Goal: Task Accomplishment & Management: Manage account settings

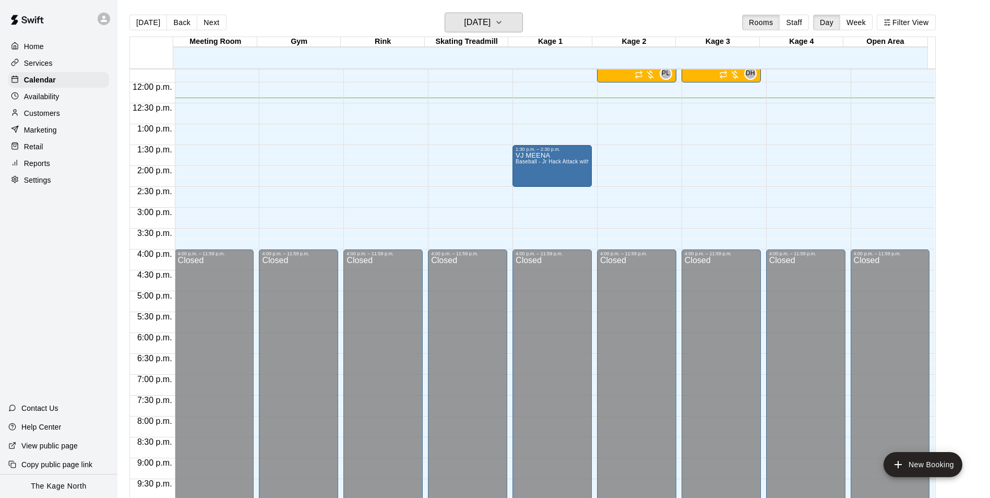
scroll to position [379, 0]
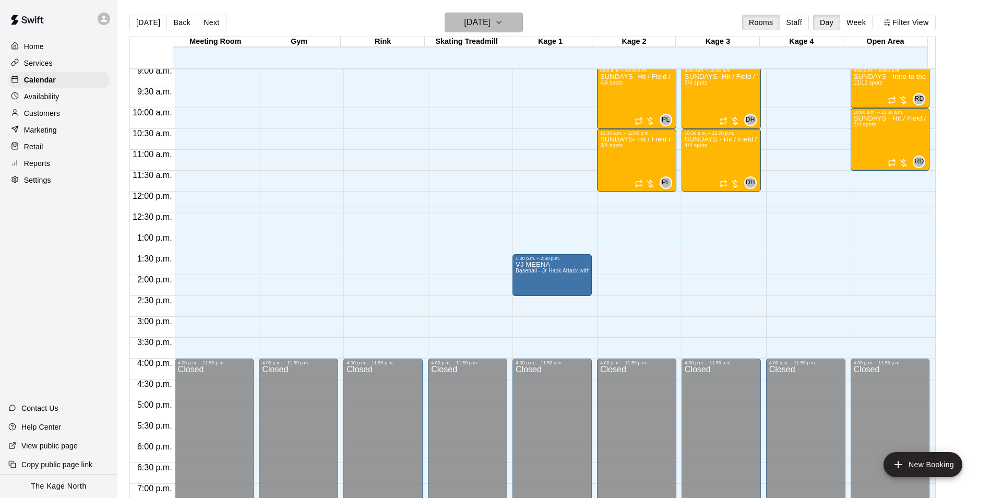
click at [490, 19] on h6 "[DATE]" at bounding box center [477, 22] width 27 height 15
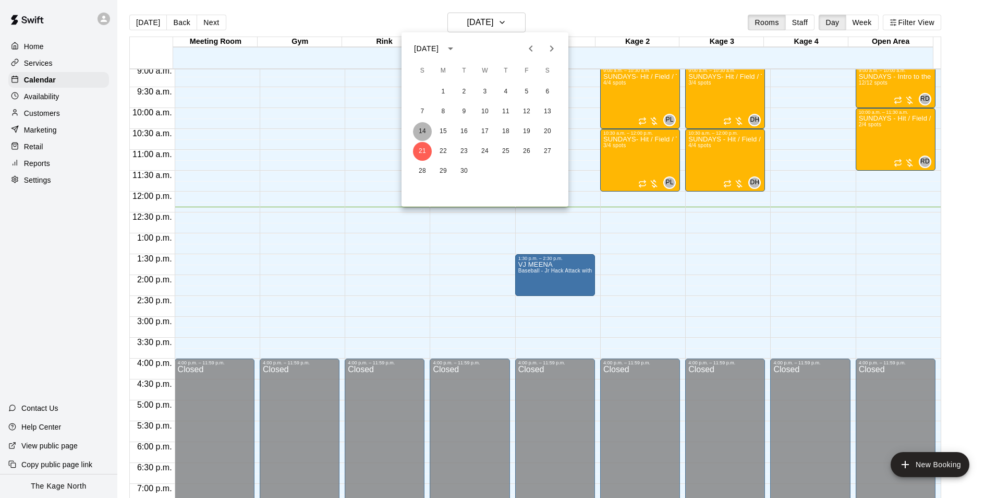
click at [423, 129] on button "14" at bounding box center [422, 131] width 19 height 19
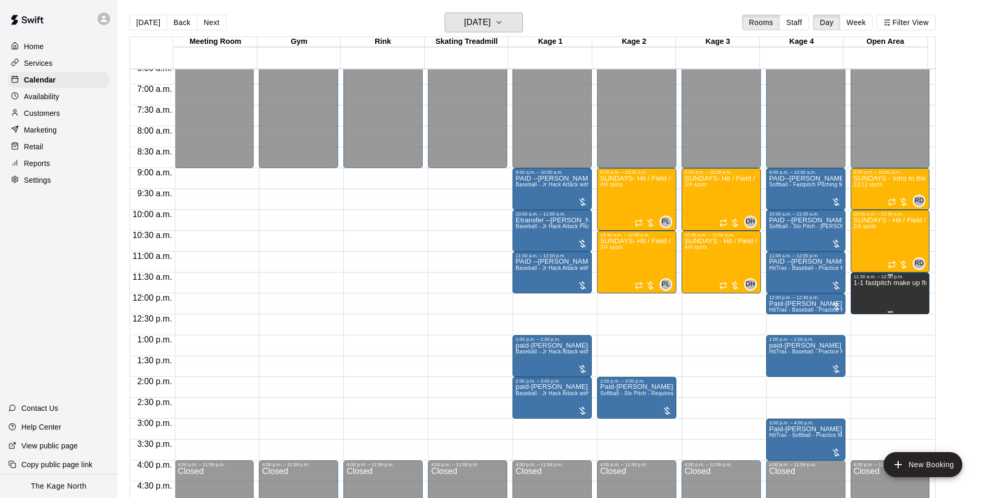
scroll to position [274, 0]
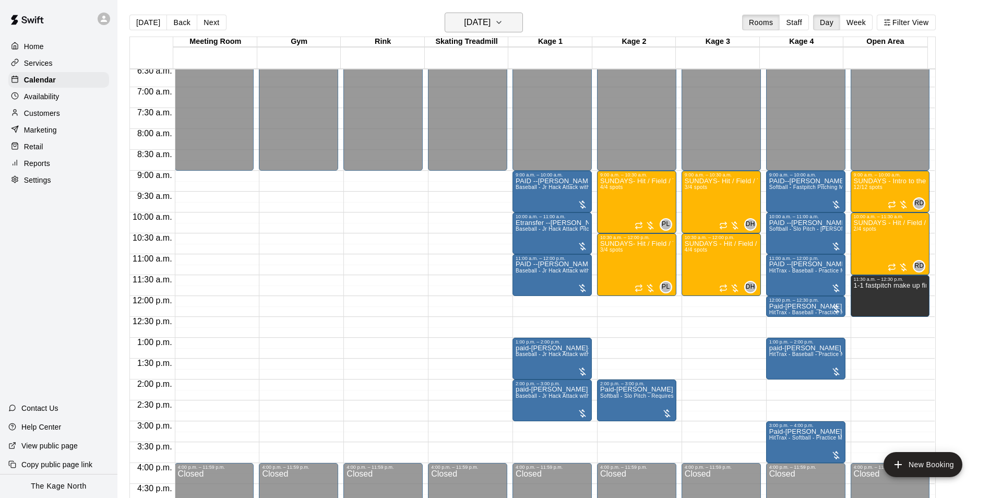
click at [490, 25] on h6 "[DATE]" at bounding box center [477, 22] width 27 height 15
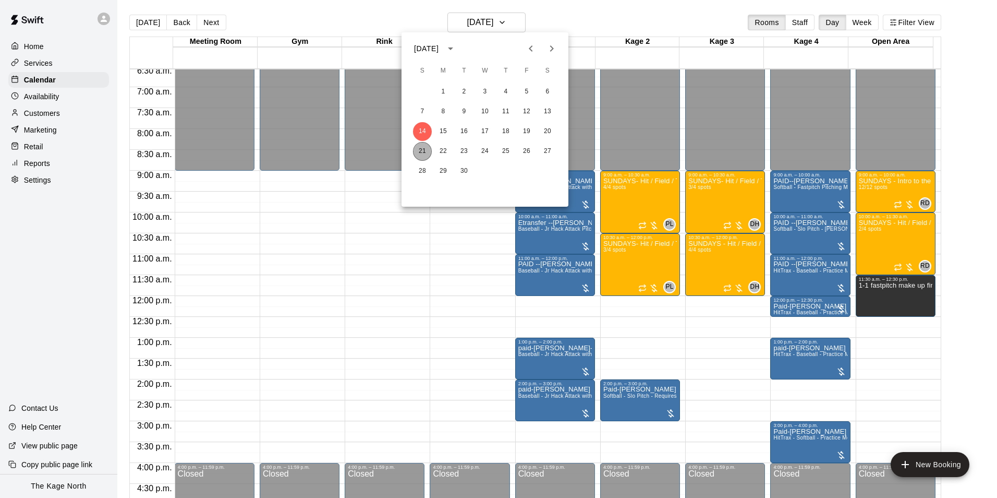
click at [423, 150] on button "21" at bounding box center [422, 151] width 19 height 19
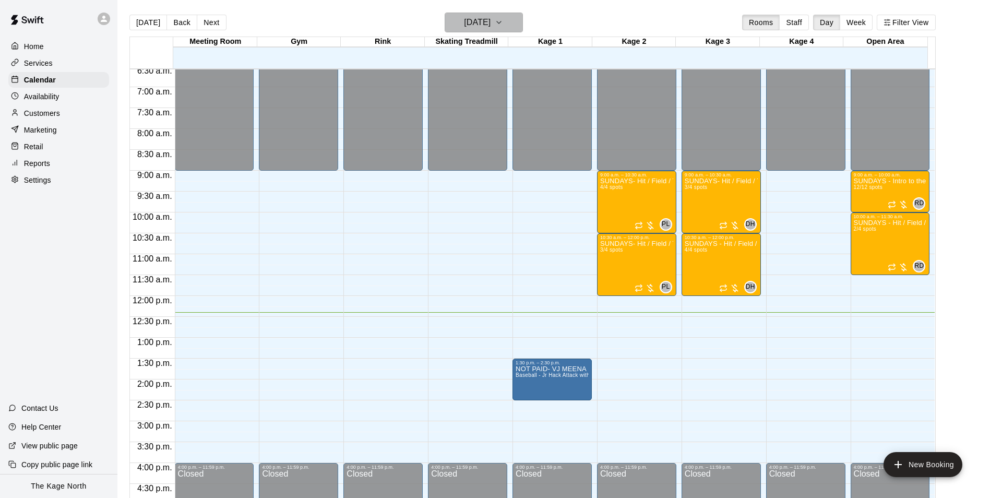
click at [488, 20] on h6 "[DATE]" at bounding box center [477, 22] width 27 height 15
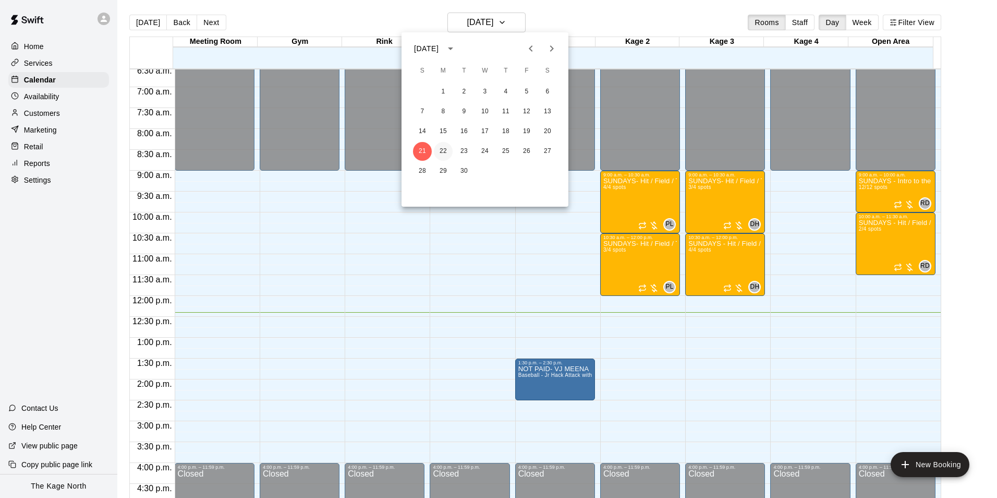
click at [441, 149] on button "22" at bounding box center [443, 151] width 19 height 19
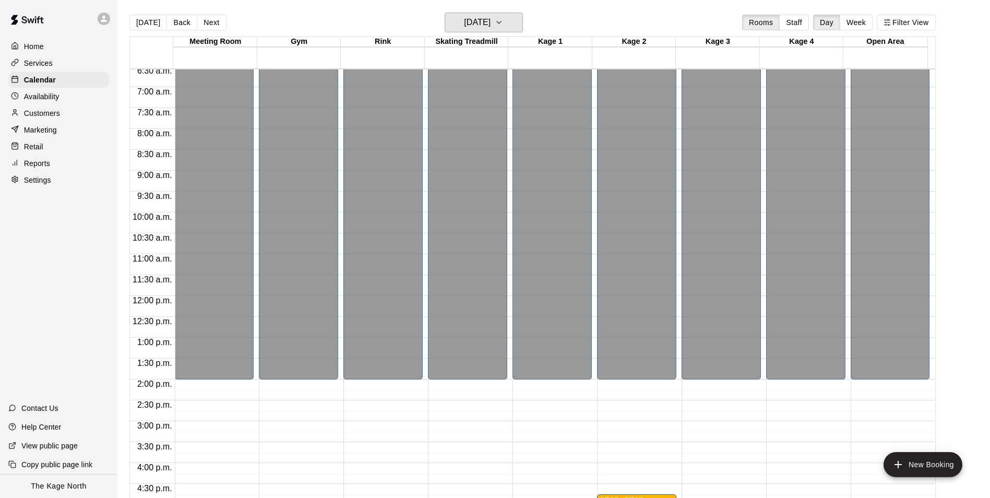
scroll to position [535, 0]
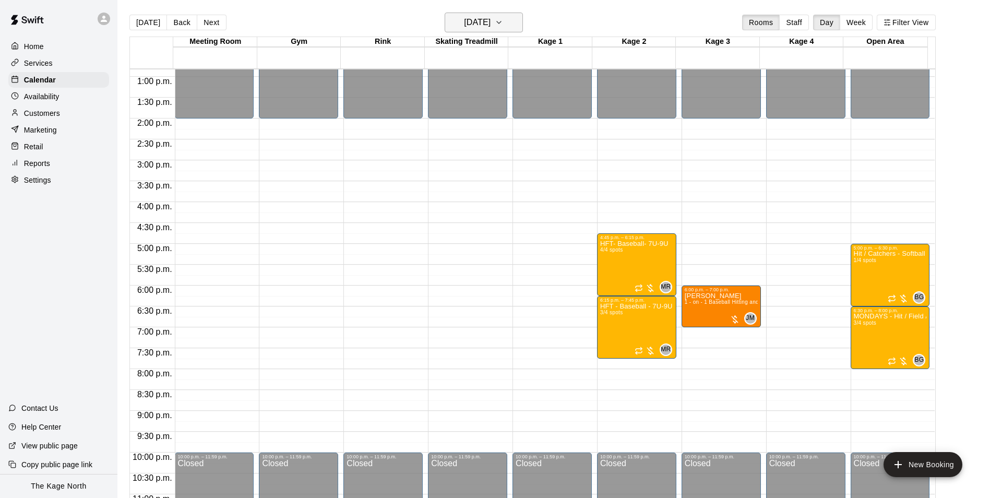
click at [490, 20] on h6 "[DATE]" at bounding box center [477, 22] width 27 height 15
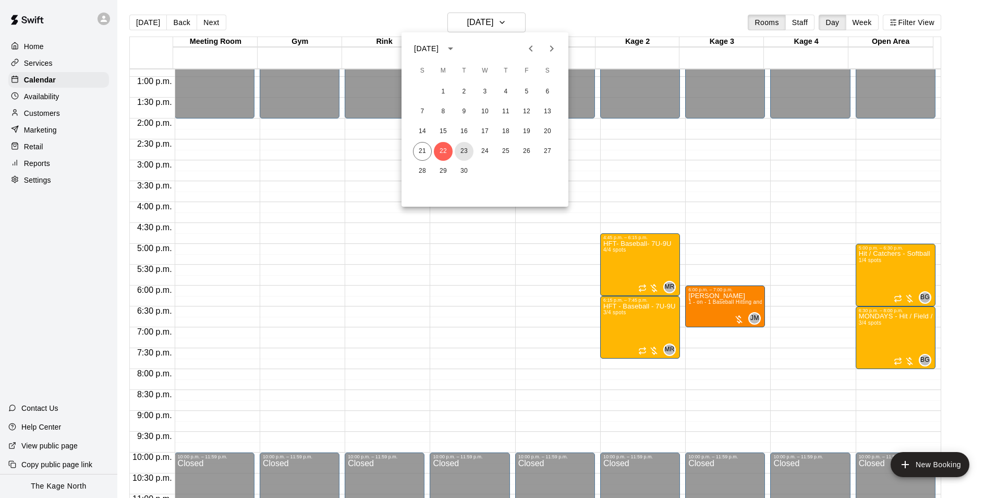
drag, startPoint x: 463, startPoint y: 149, endPoint x: 579, endPoint y: 173, distance: 118.3
click at [462, 149] on button "23" at bounding box center [464, 151] width 19 height 19
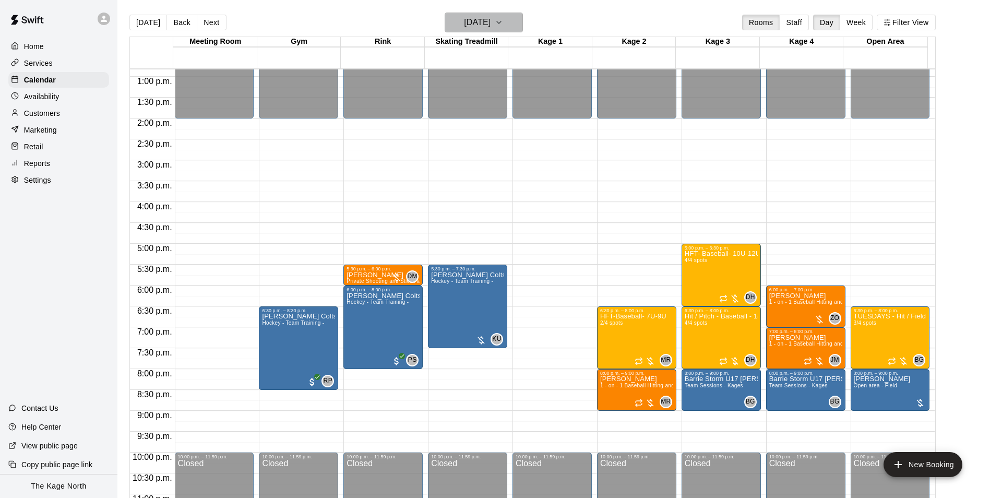
click at [488, 17] on h6 "[DATE]" at bounding box center [477, 22] width 27 height 15
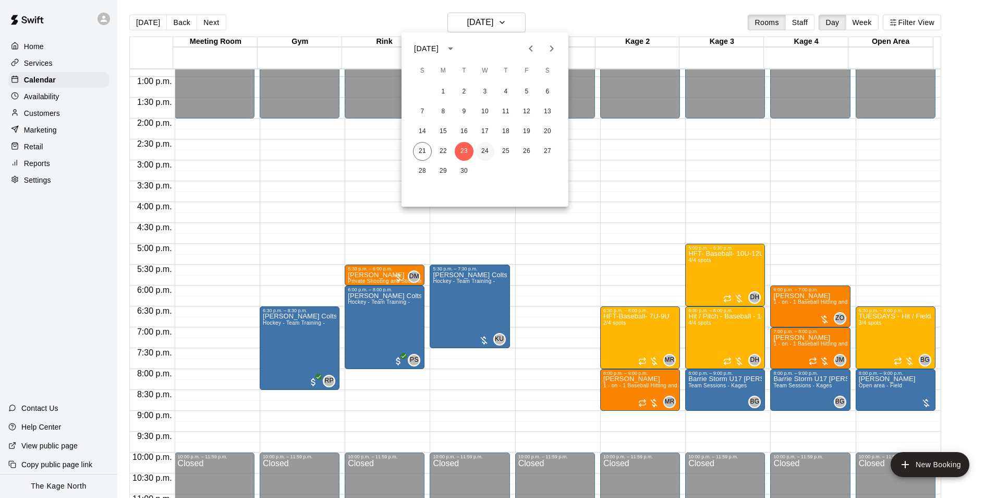
click at [486, 150] on button "24" at bounding box center [485, 151] width 19 height 19
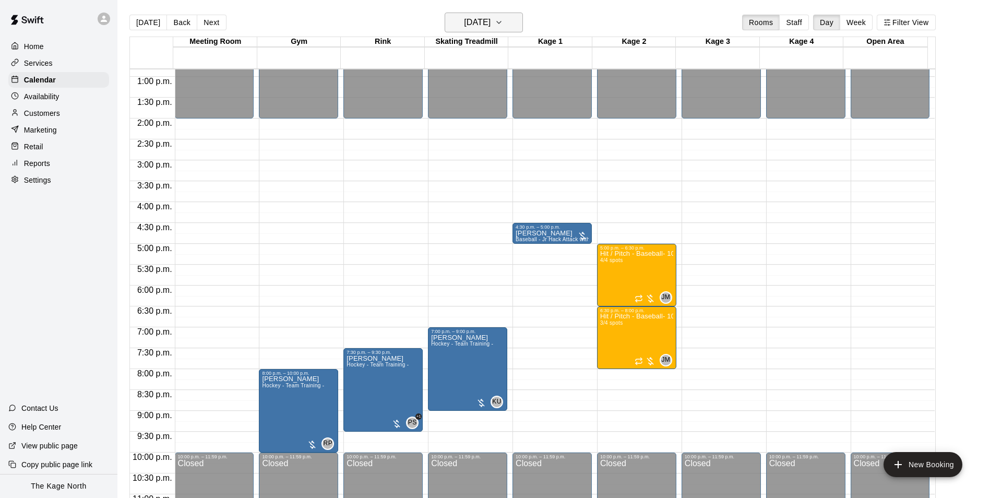
click at [490, 26] on h6 "[DATE]" at bounding box center [477, 22] width 27 height 15
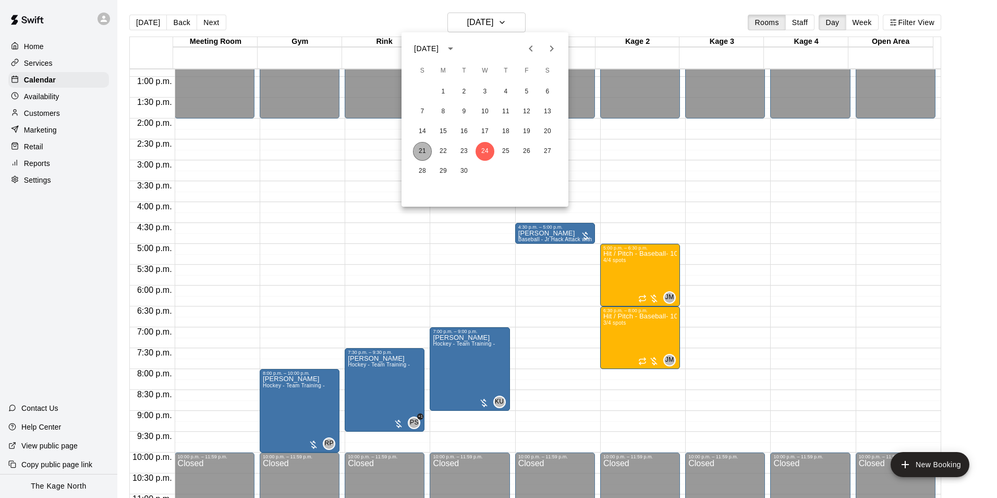
click at [427, 152] on button "21" at bounding box center [422, 151] width 19 height 19
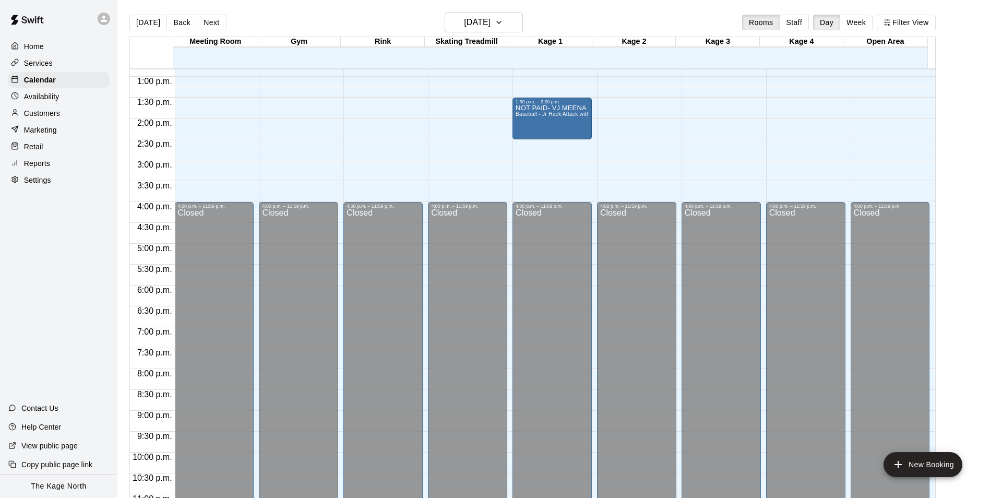
click at [61, 57] on div "Services" at bounding box center [58, 63] width 101 height 16
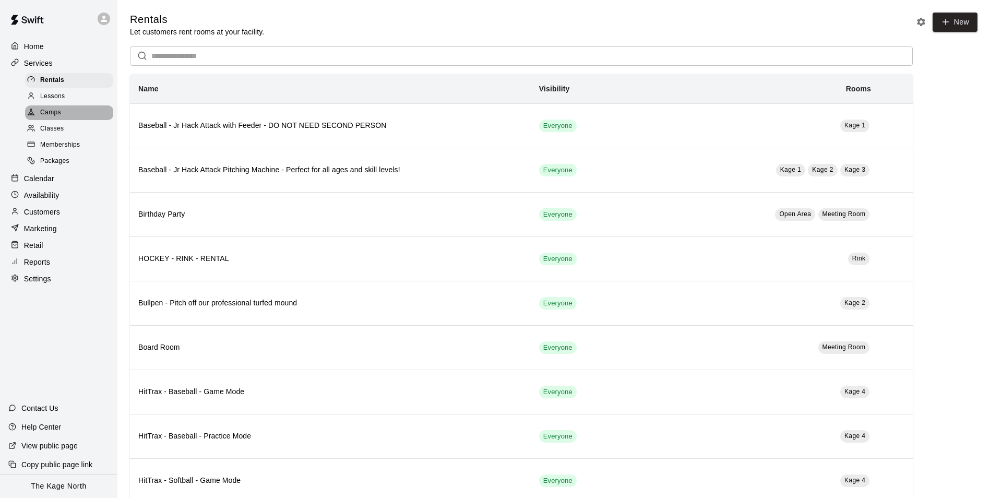
click at [63, 120] on div "Camps" at bounding box center [69, 112] width 88 height 15
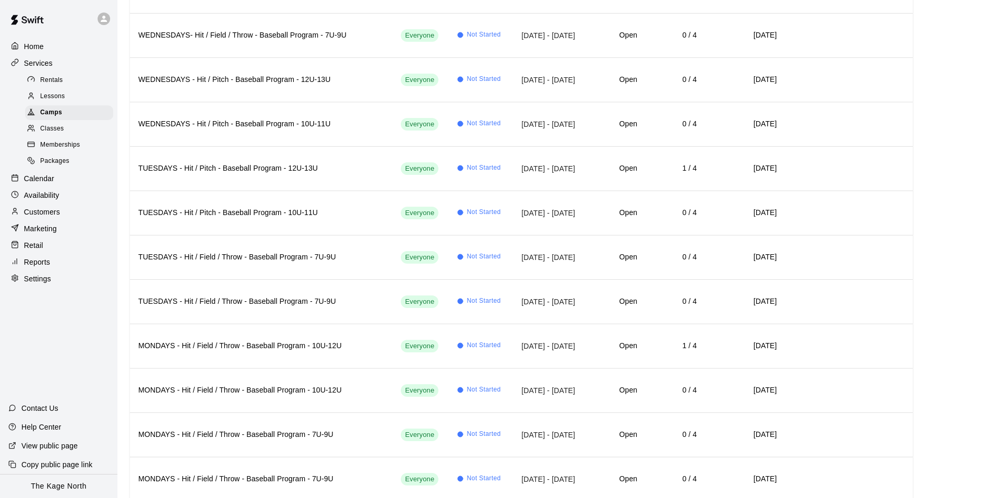
scroll to position [209, 0]
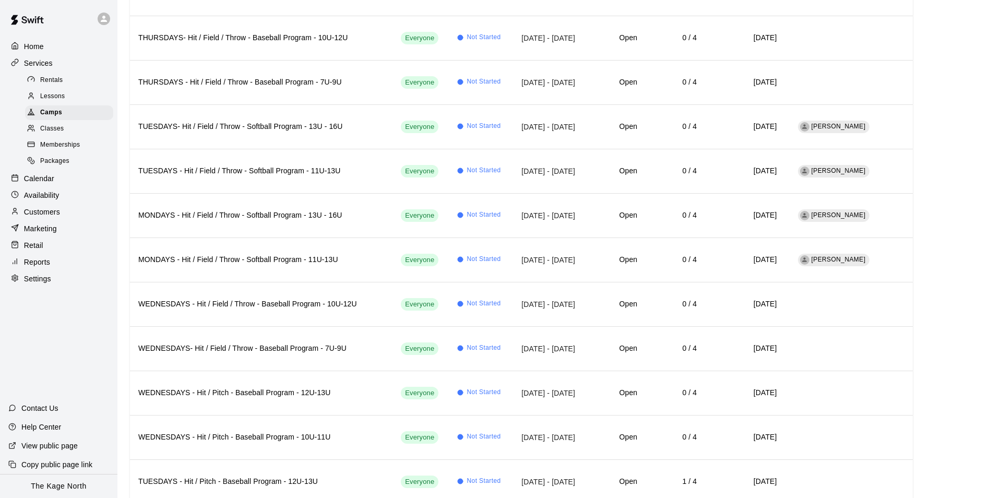
click at [52, 41] on div "Home" at bounding box center [58, 47] width 101 height 16
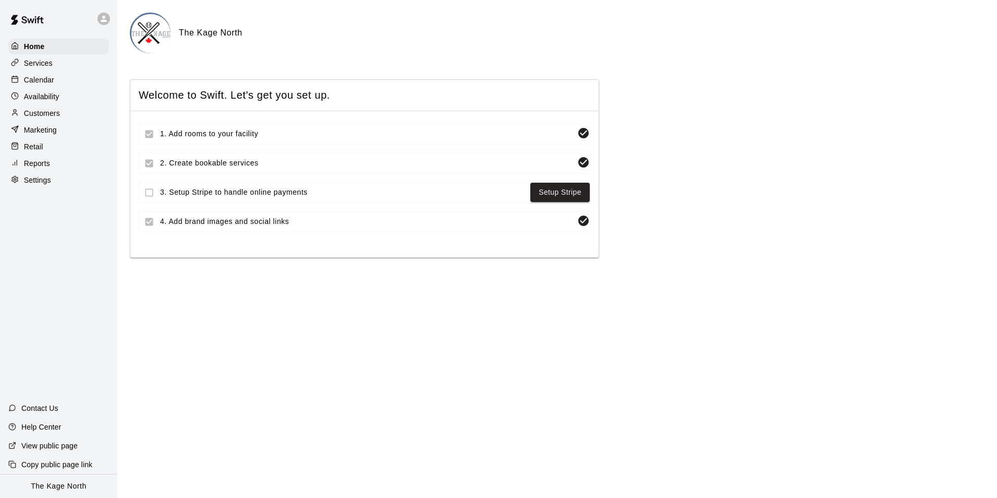
click at [43, 79] on p "Calendar" at bounding box center [39, 80] width 30 height 10
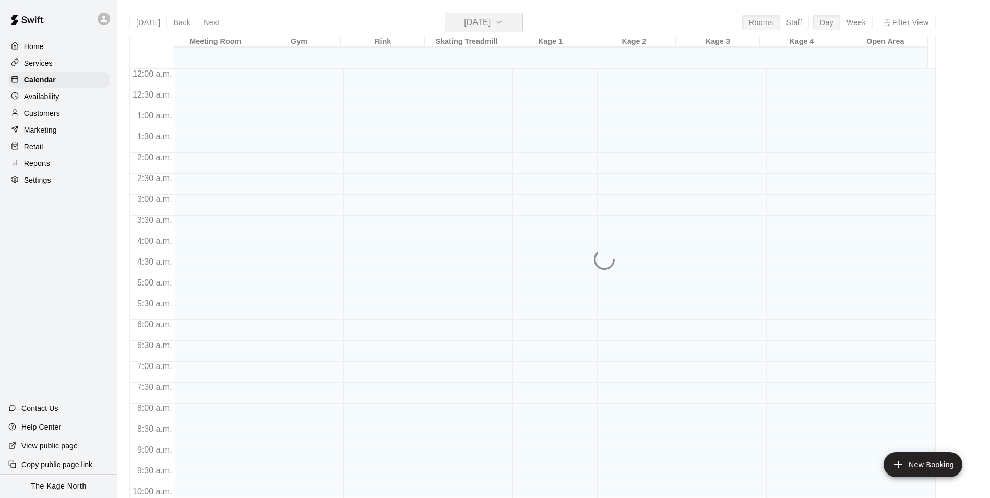
click at [490, 23] on h6 "[DATE]" at bounding box center [477, 22] width 27 height 15
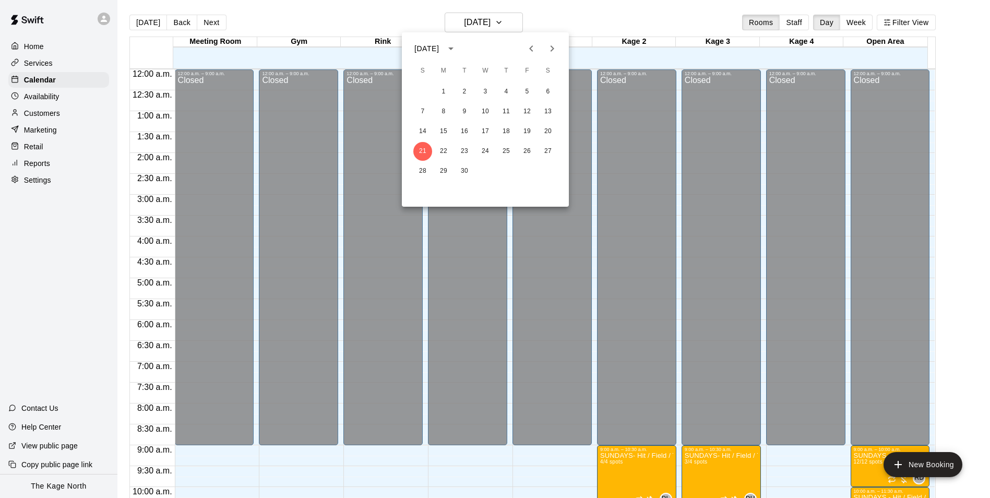
scroll to position [518, 0]
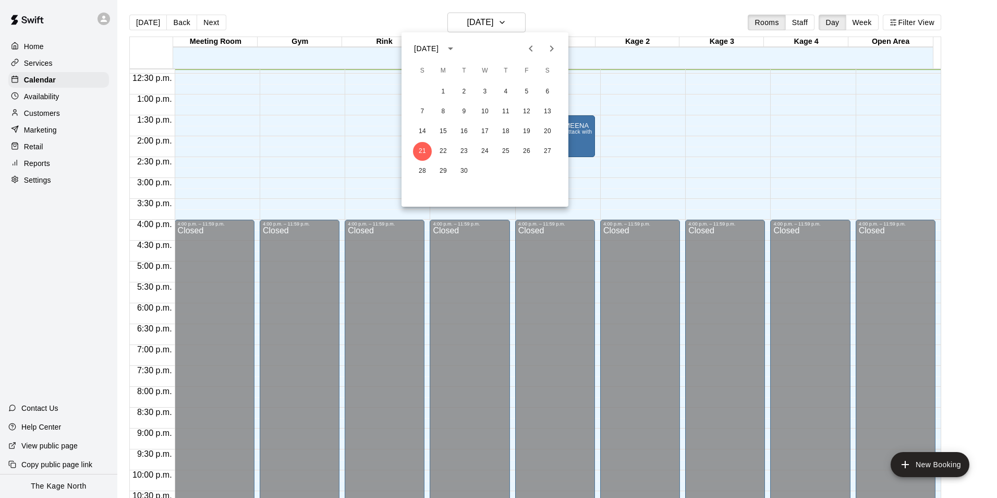
drag, startPoint x: 554, startPoint y: 44, endPoint x: 556, endPoint y: 53, distance: 9.5
click at [555, 44] on icon "Next month" at bounding box center [552, 48] width 13 height 13
click at [444, 169] on button "27" at bounding box center [443, 171] width 19 height 19
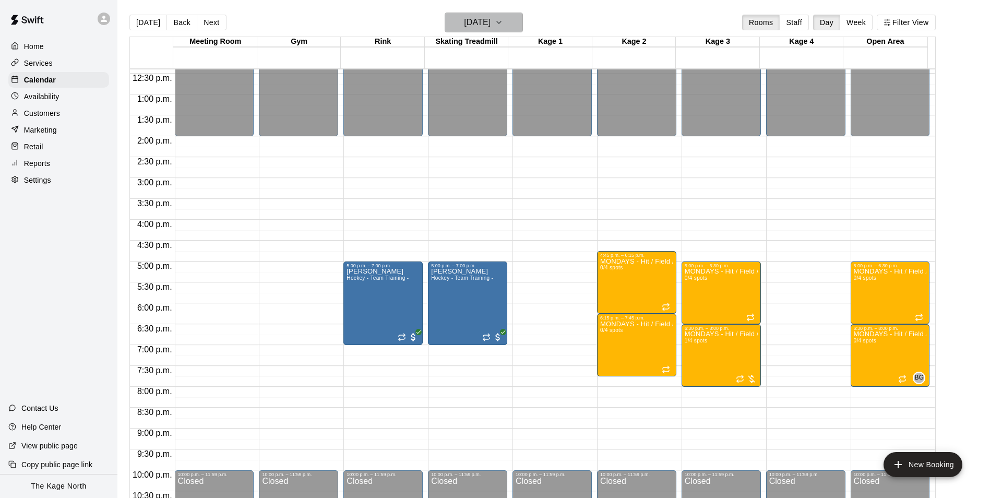
click at [490, 21] on h6 "[DATE]" at bounding box center [477, 22] width 27 height 15
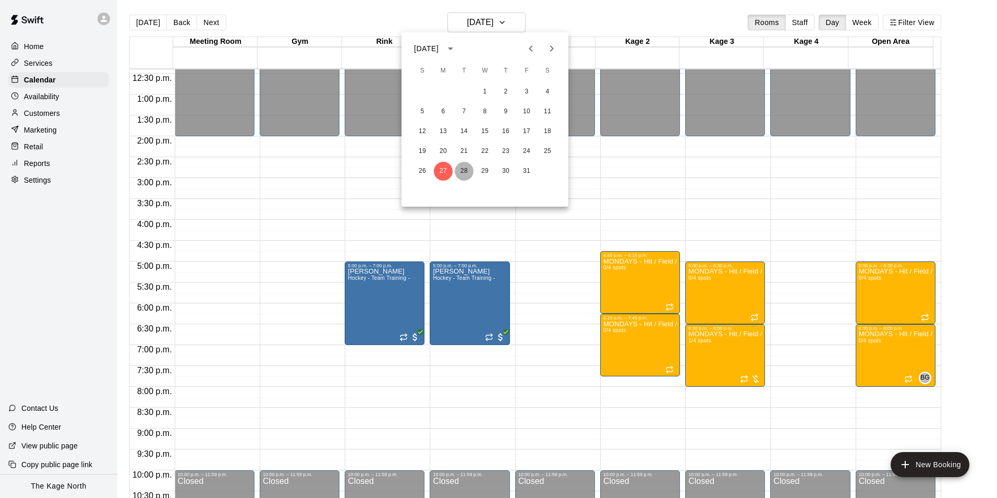
click at [460, 177] on button "28" at bounding box center [464, 171] width 19 height 19
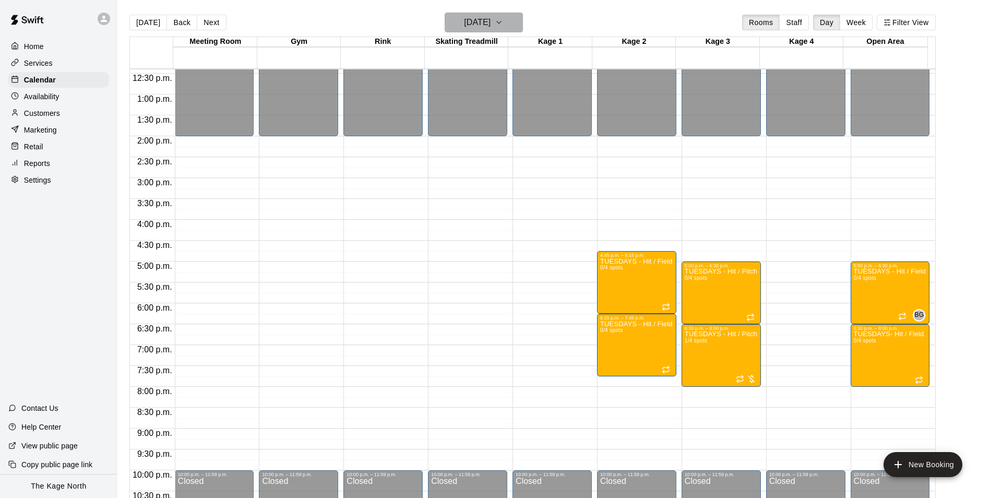
click at [490, 25] on h6 "[DATE]" at bounding box center [477, 22] width 27 height 15
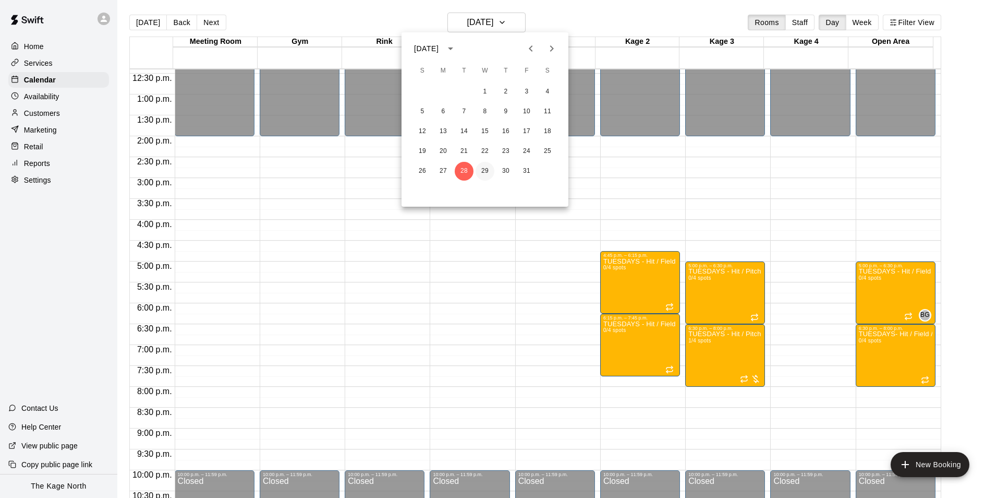
click at [488, 167] on button "29" at bounding box center [485, 171] width 19 height 19
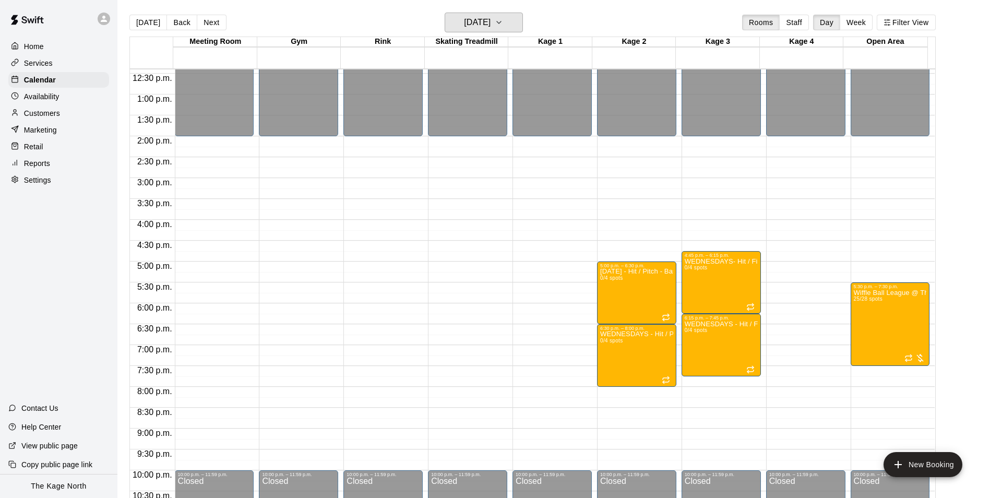
click at [490, 20] on h6 "[DATE]" at bounding box center [477, 22] width 27 height 15
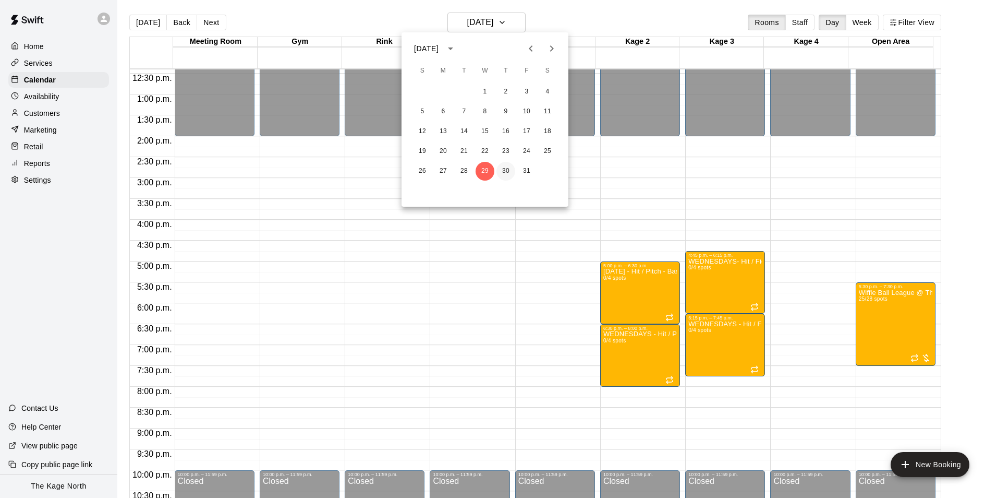
click at [504, 169] on button "30" at bounding box center [506, 171] width 19 height 19
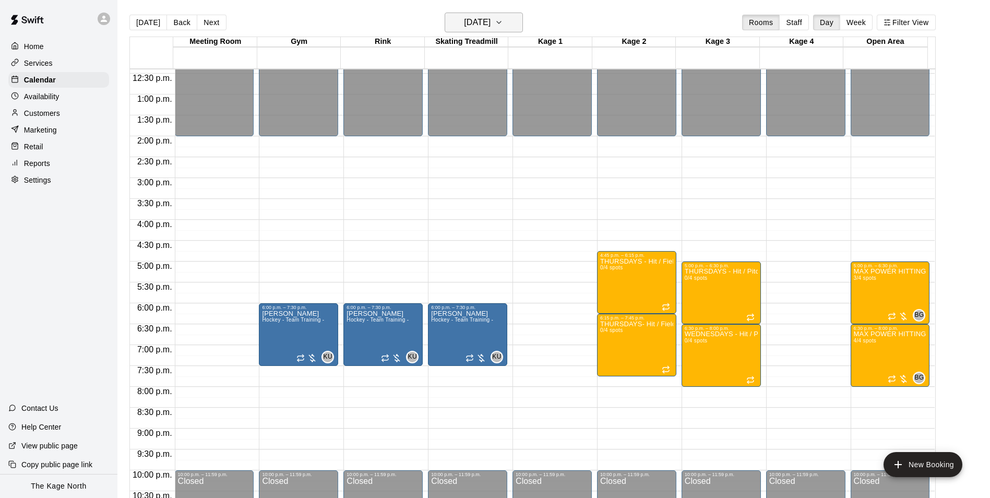
click at [490, 26] on h6 "[DATE]" at bounding box center [477, 22] width 27 height 15
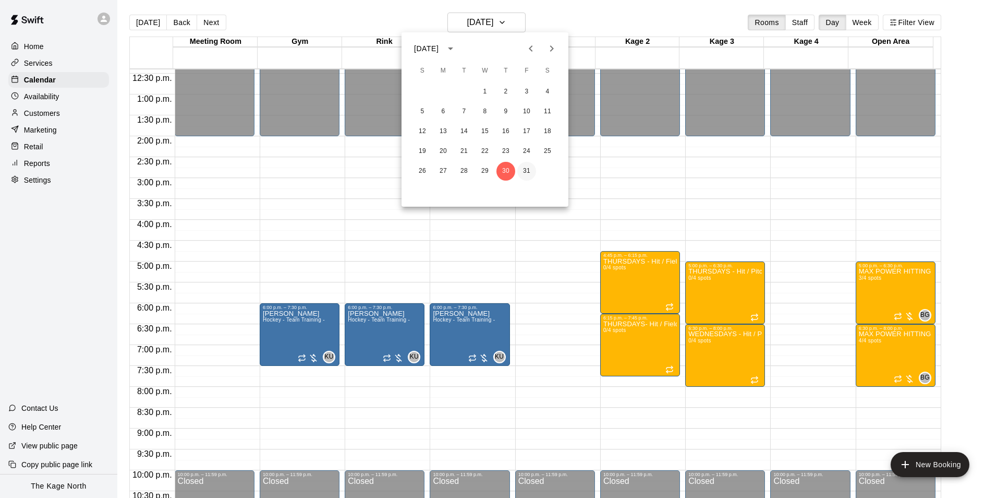
click at [528, 172] on button "31" at bounding box center [527, 171] width 19 height 19
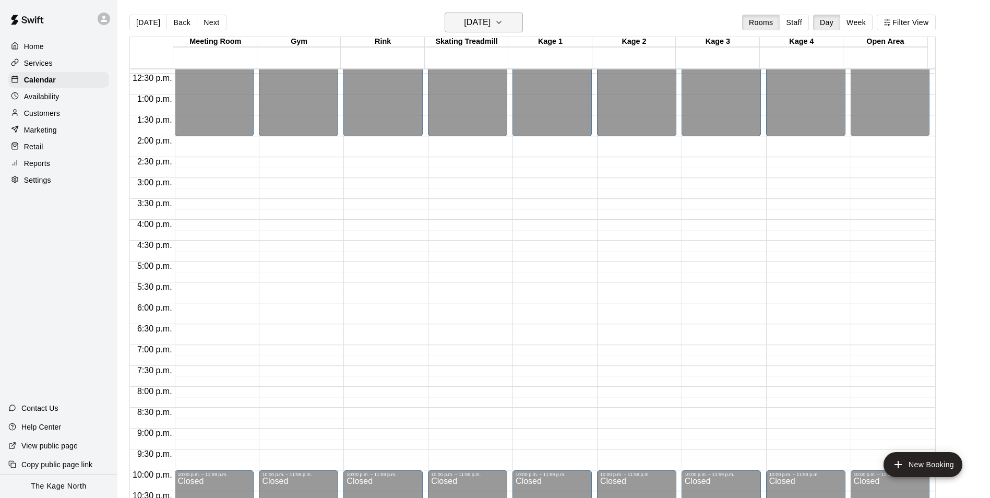
click at [490, 20] on h6 "[DATE]" at bounding box center [477, 22] width 27 height 15
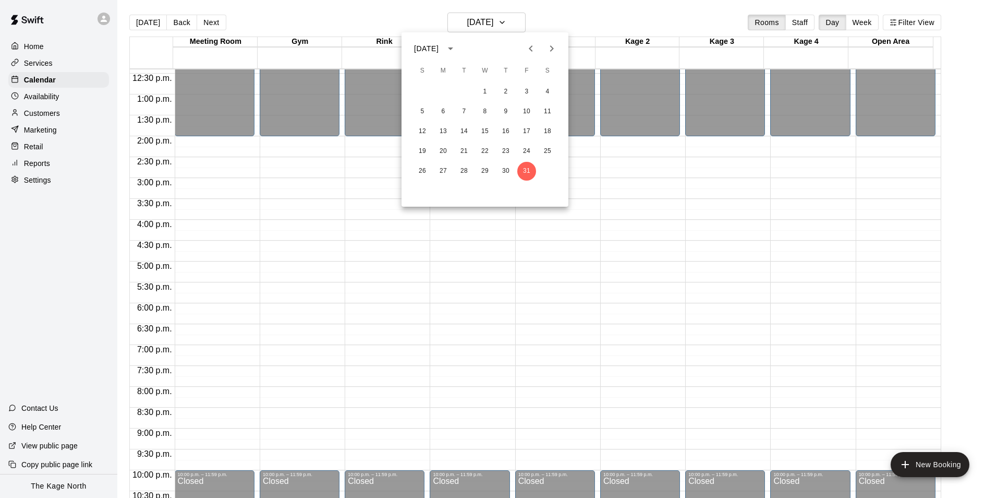
click at [557, 45] on icon "Next month" at bounding box center [552, 48] width 13 height 13
click at [550, 92] on button "1" at bounding box center [547, 91] width 19 height 19
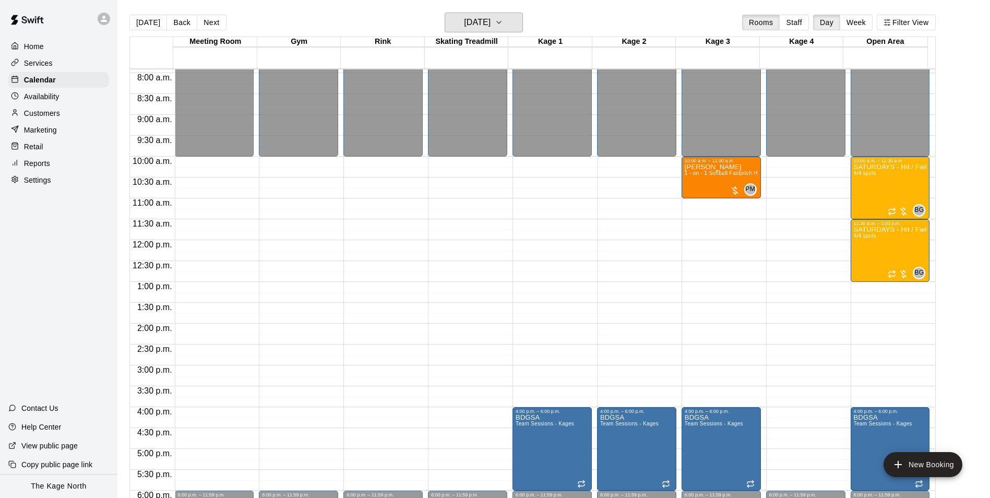
scroll to position [309, 0]
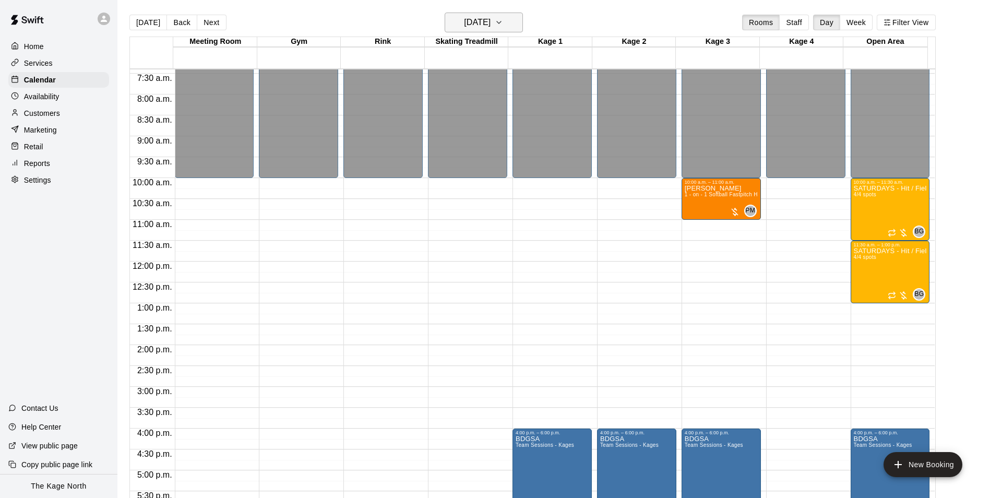
click at [503, 21] on icon "button" at bounding box center [499, 22] width 8 height 13
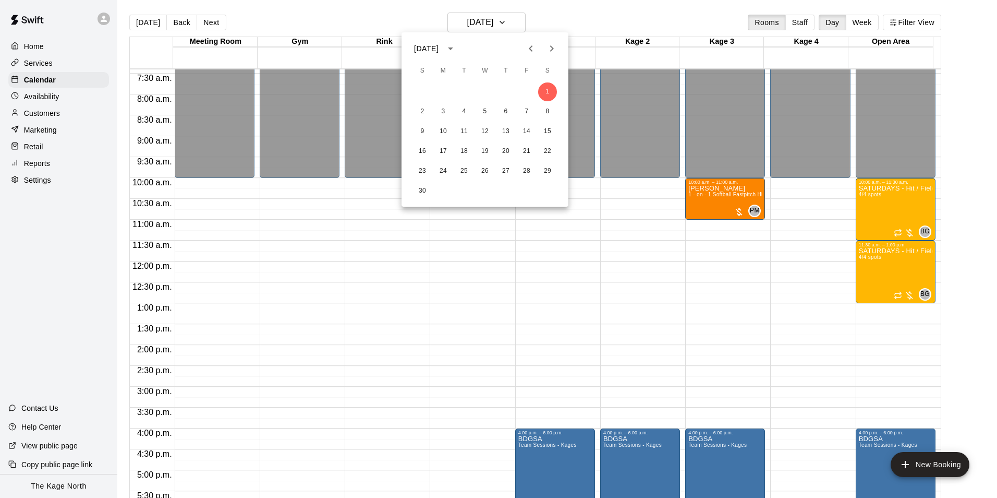
click at [528, 51] on icon "Previous month" at bounding box center [531, 48] width 13 height 13
click at [549, 151] on button "25" at bounding box center [547, 151] width 19 height 19
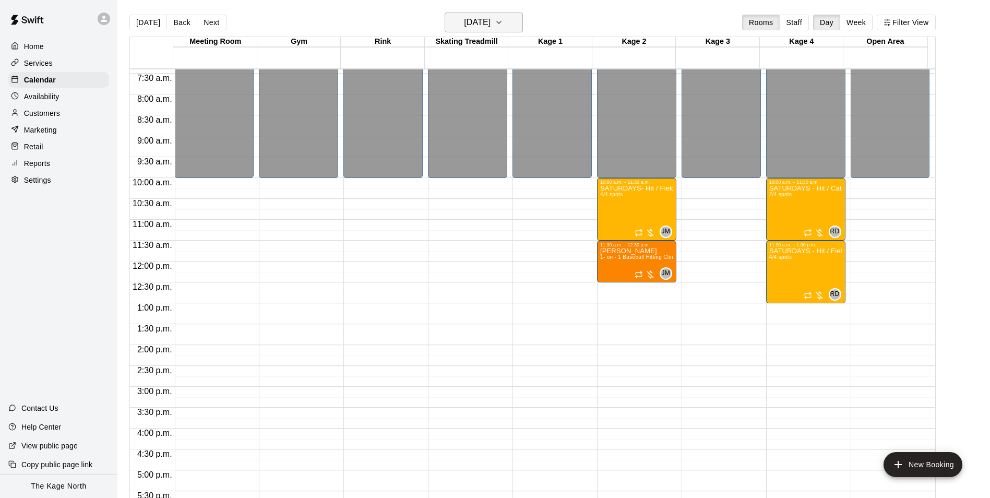
click at [490, 23] on h6 "[DATE]" at bounding box center [477, 22] width 27 height 15
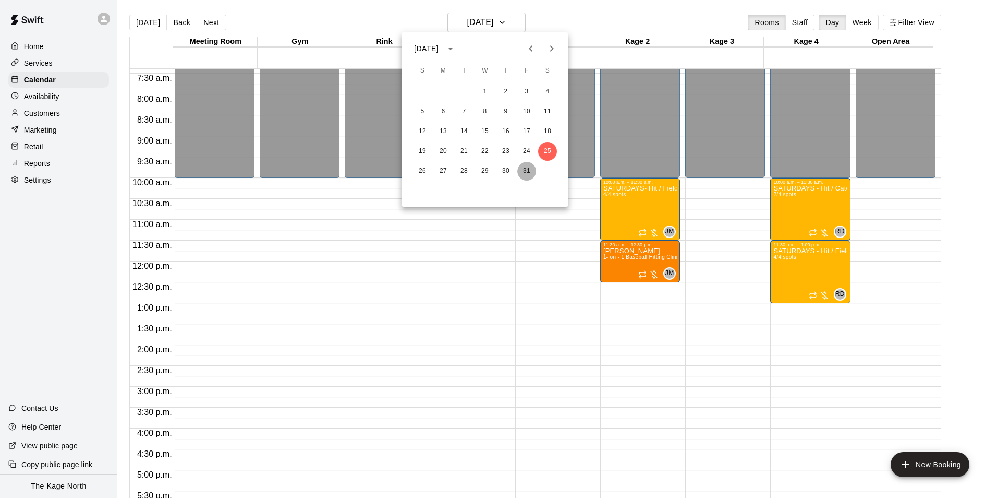
click at [531, 174] on button "31" at bounding box center [527, 171] width 19 height 19
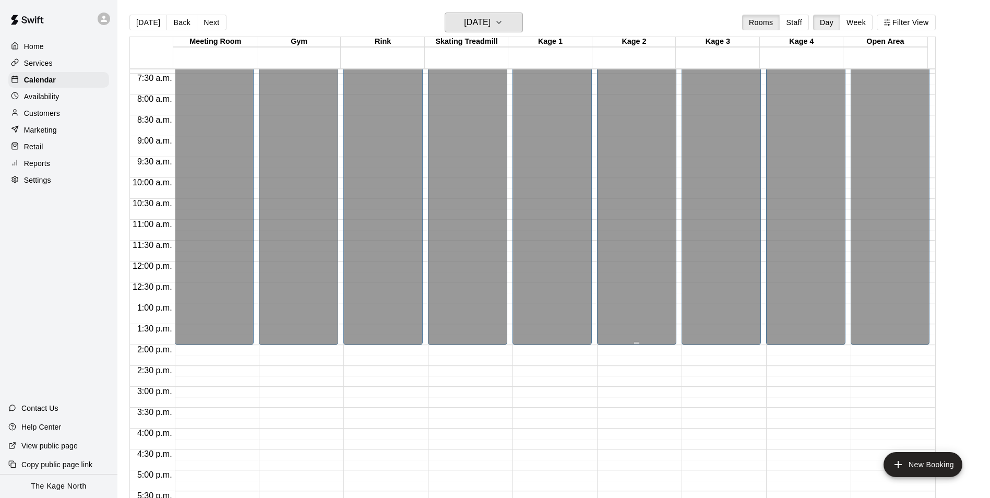
scroll to position [518, 0]
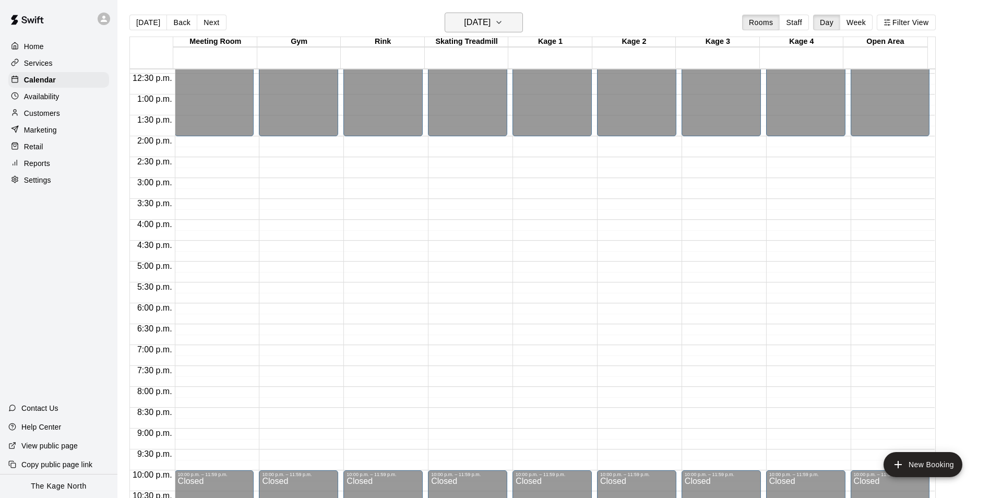
click at [490, 22] on h6 "[DATE]" at bounding box center [477, 22] width 27 height 15
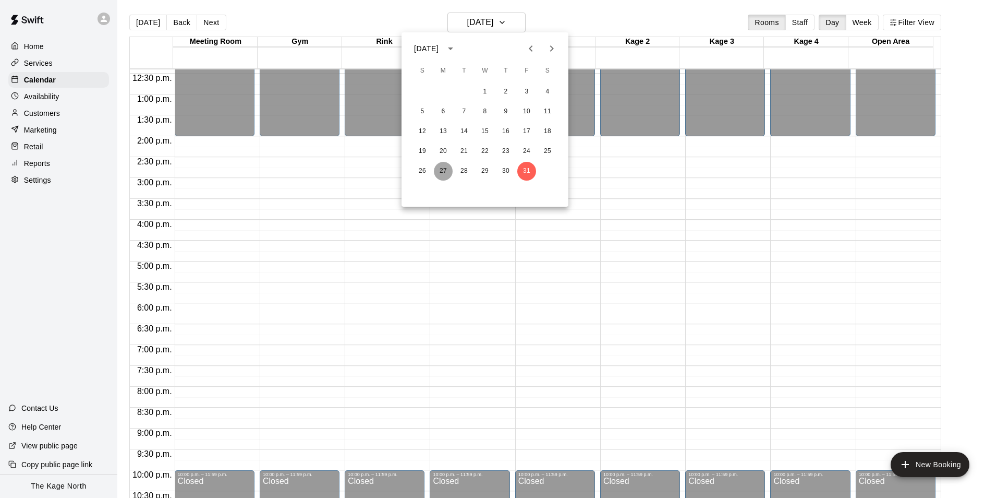
drag, startPoint x: 438, startPoint y: 168, endPoint x: 812, endPoint y: 268, distance: 386.6
click at [438, 168] on button "27" at bounding box center [443, 171] width 19 height 19
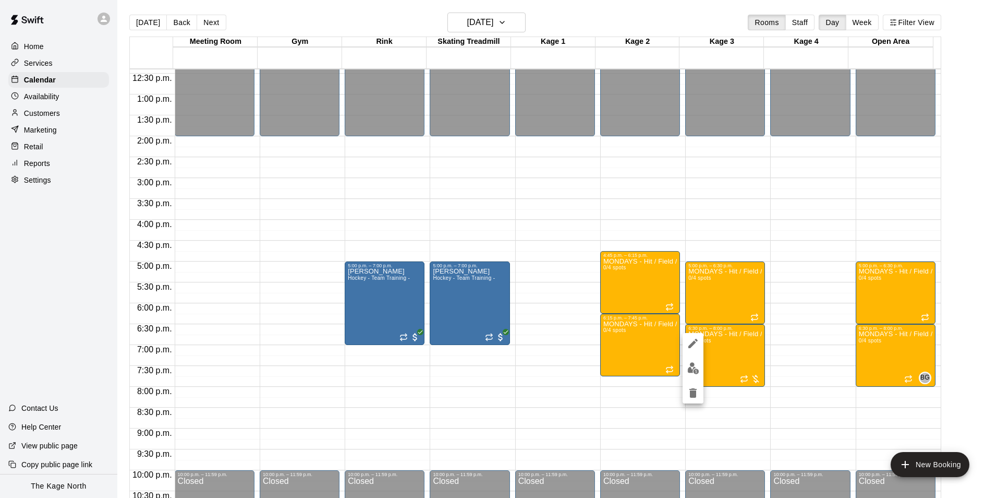
click at [697, 371] on img "edit" at bounding box center [694, 368] width 12 height 12
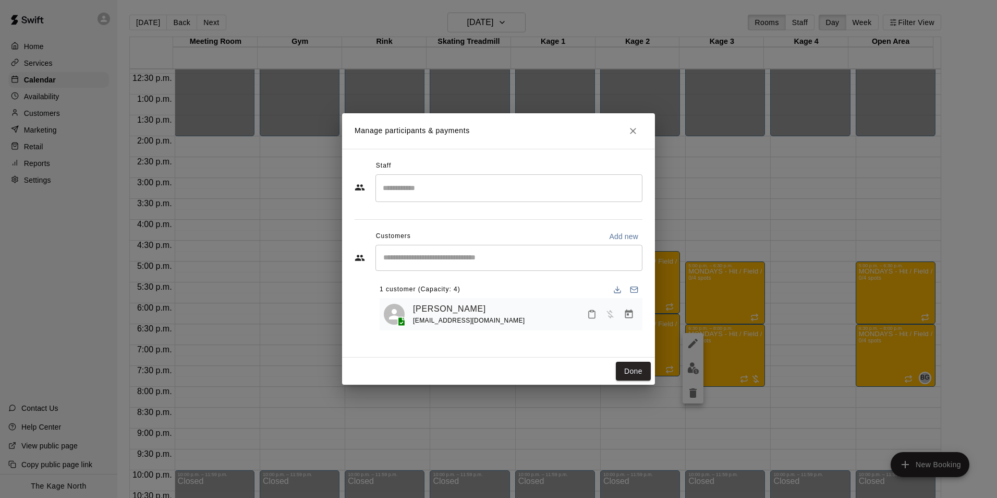
click at [630, 131] on icon "Close" at bounding box center [633, 131] width 10 height 10
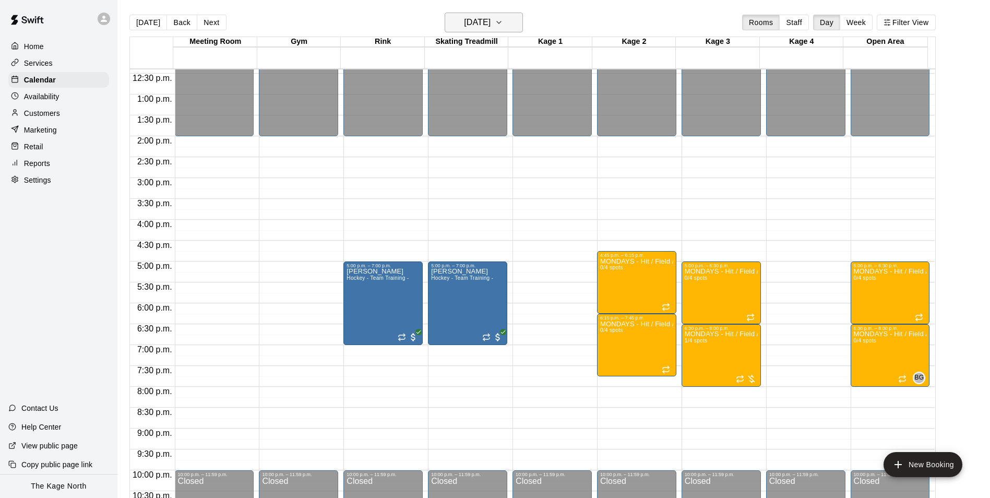
click at [490, 25] on h6 "[DATE]" at bounding box center [477, 22] width 27 height 15
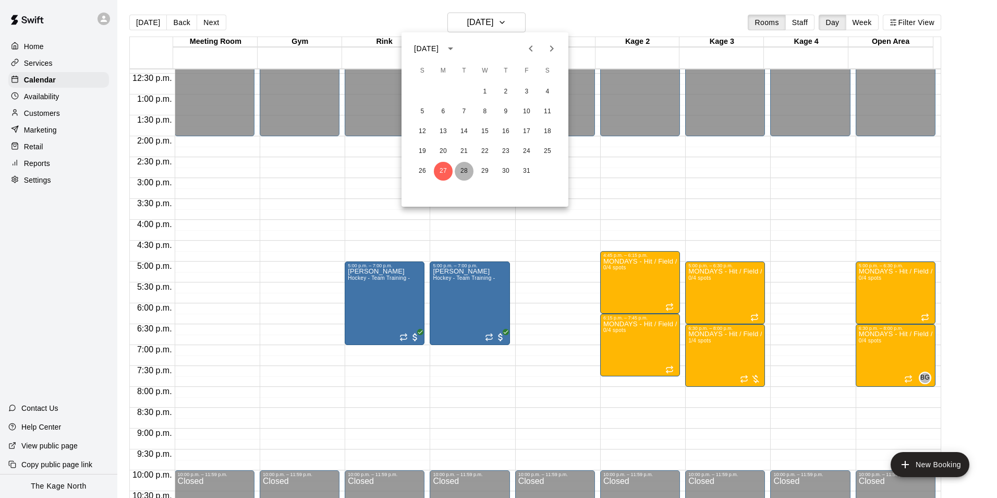
click at [461, 172] on button "28" at bounding box center [464, 171] width 19 height 19
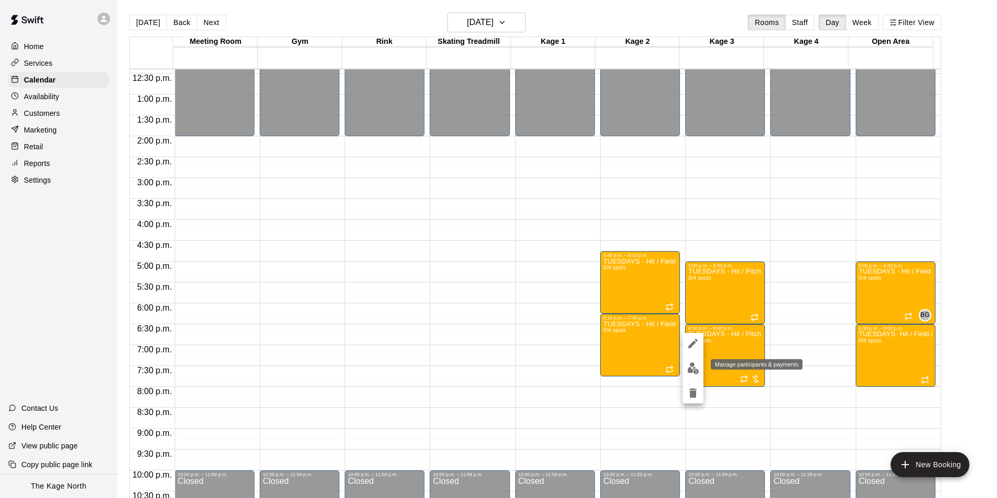
click at [685, 370] on button "edit" at bounding box center [693, 368] width 21 height 20
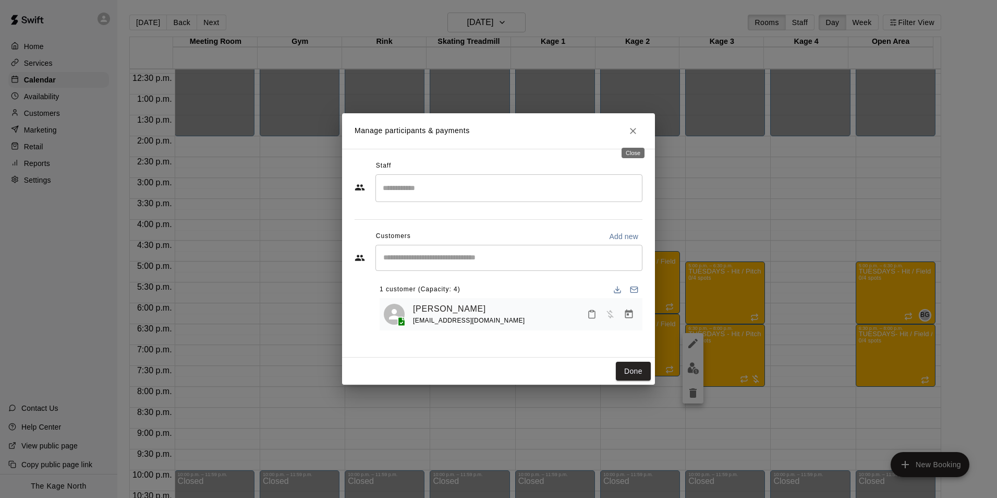
click at [629, 125] on button "Close" at bounding box center [633, 131] width 19 height 19
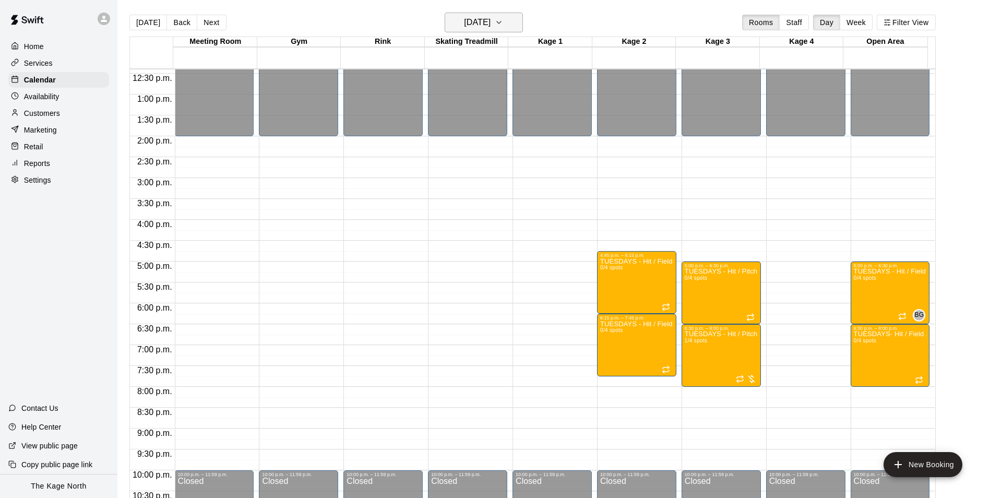
click at [490, 19] on h6 "[DATE]" at bounding box center [477, 22] width 27 height 15
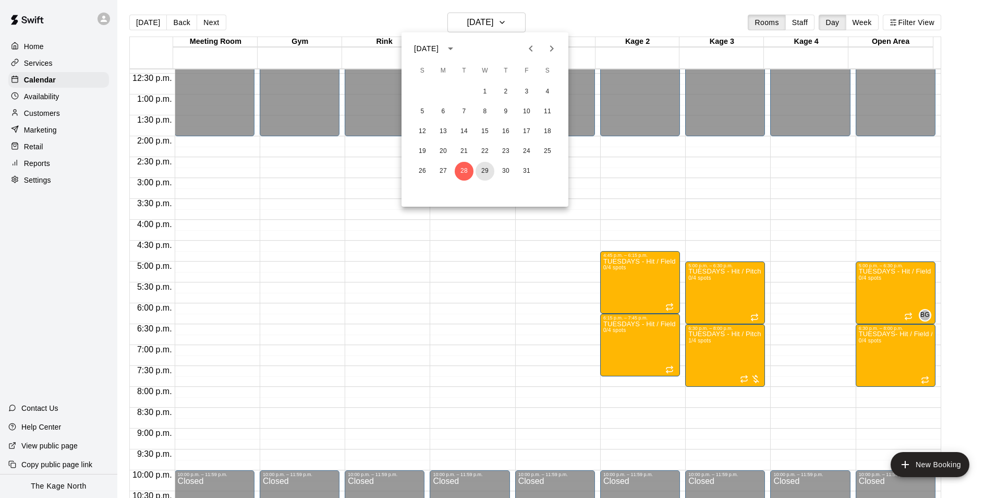
click at [486, 170] on button "29" at bounding box center [485, 171] width 19 height 19
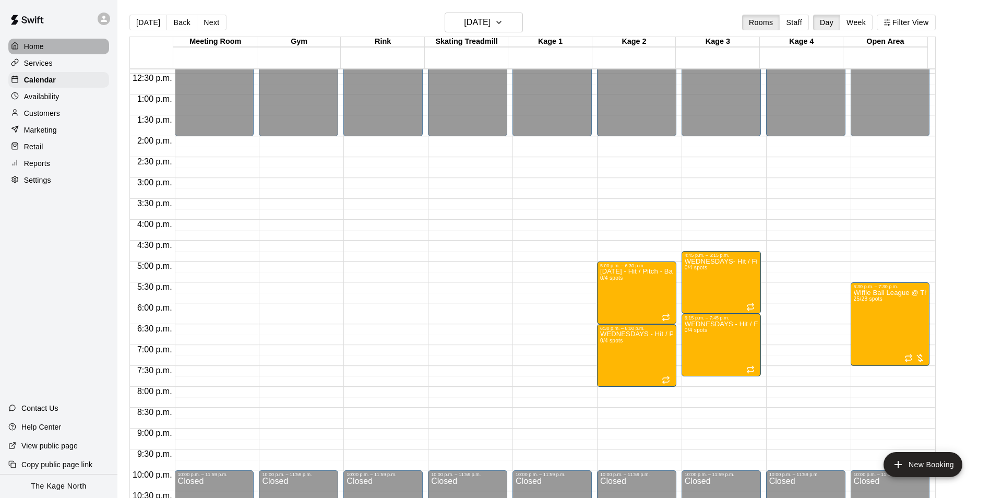
drag, startPoint x: 55, startPoint y: 44, endPoint x: 54, endPoint y: 57, distance: 13.6
click at [55, 44] on div "Home" at bounding box center [58, 47] width 101 height 16
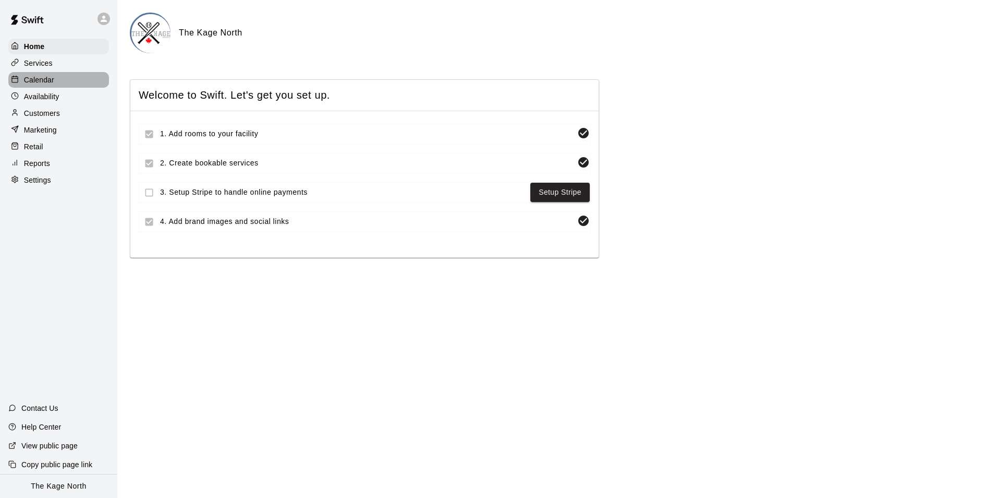
click at [47, 82] on p "Calendar" at bounding box center [39, 80] width 30 height 10
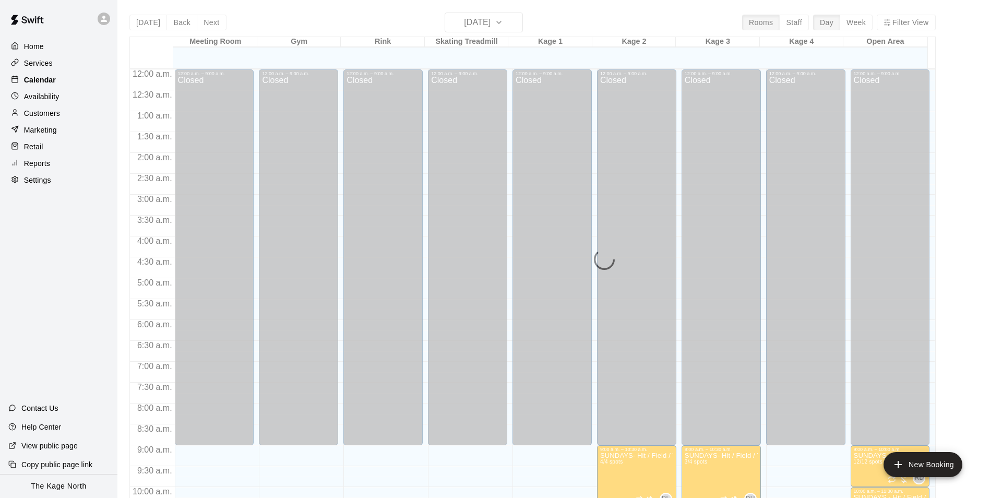
scroll to position [519, 0]
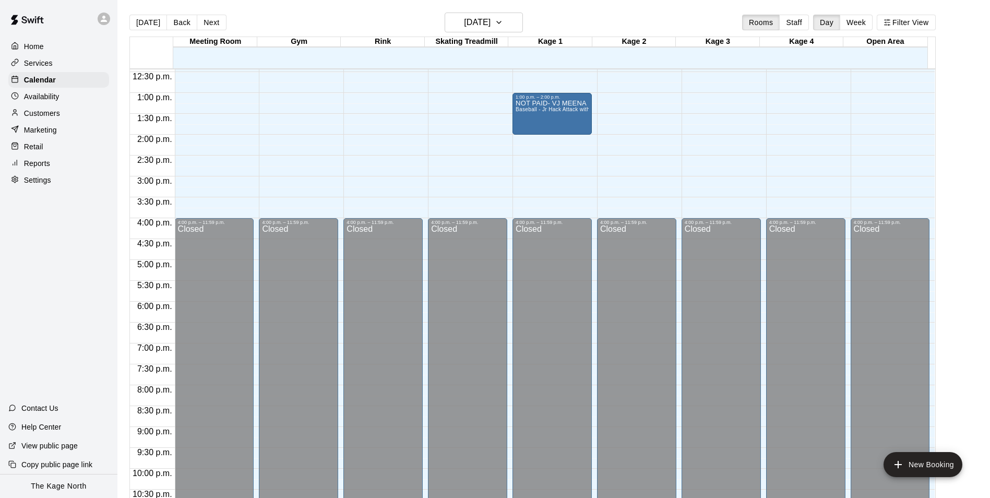
drag, startPoint x: 542, startPoint y: 126, endPoint x: 547, endPoint y: 114, distance: 13.6
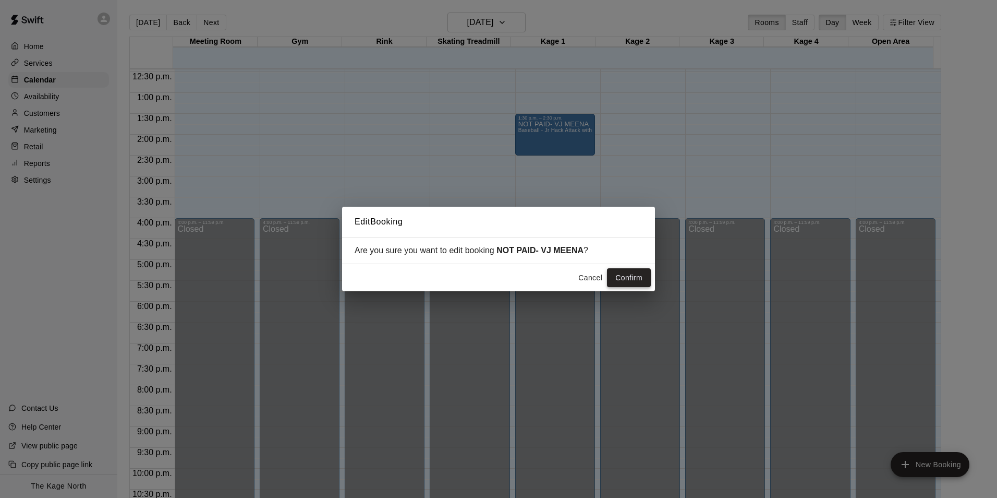
click at [637, 275] on button "Confirm" at bounding box center [629, 277] width 44 height 19
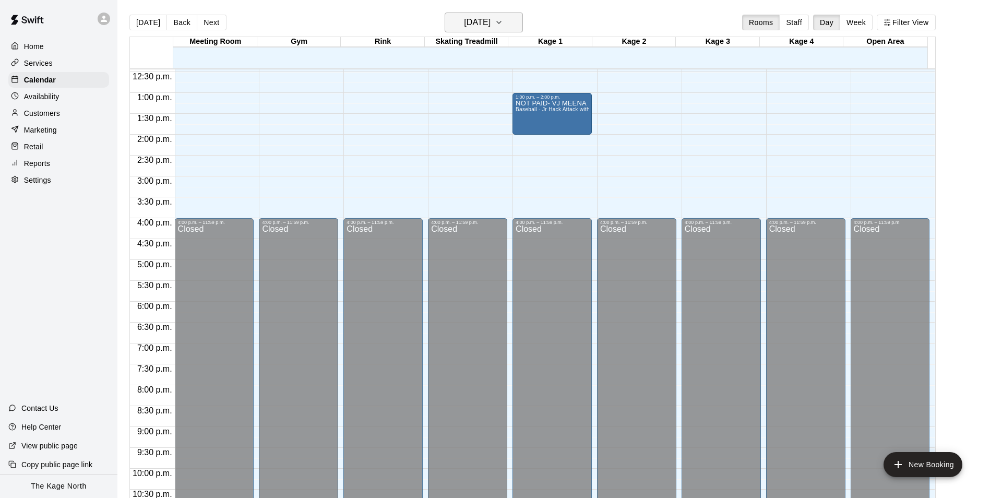
click at [490, 22] on h6 "[DATE]" at bounding box center [477, 22] width 27 height 15
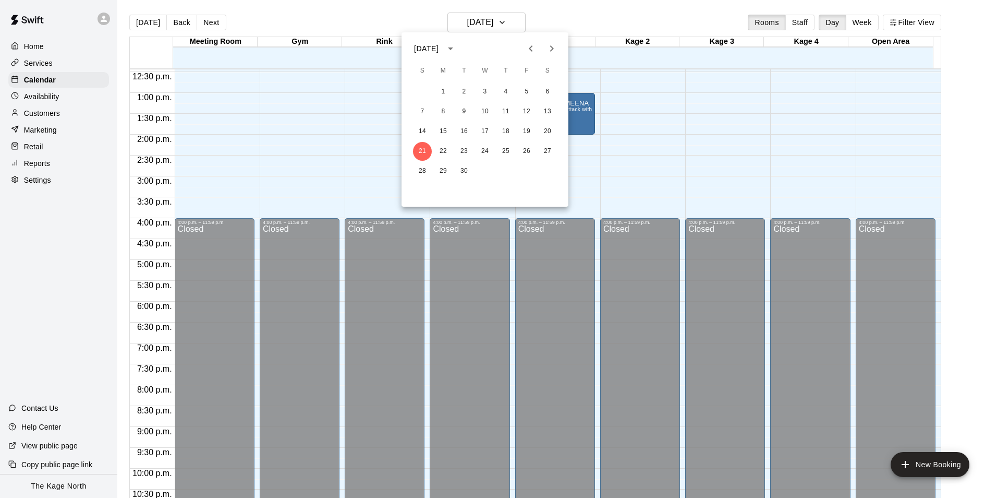
click at [555, 49] on icon "Next month" at bounding box center [552, 48] width 13 height 13
click at [483, 111] on button "8" at bounding box center [485, 111] width 19 height 19
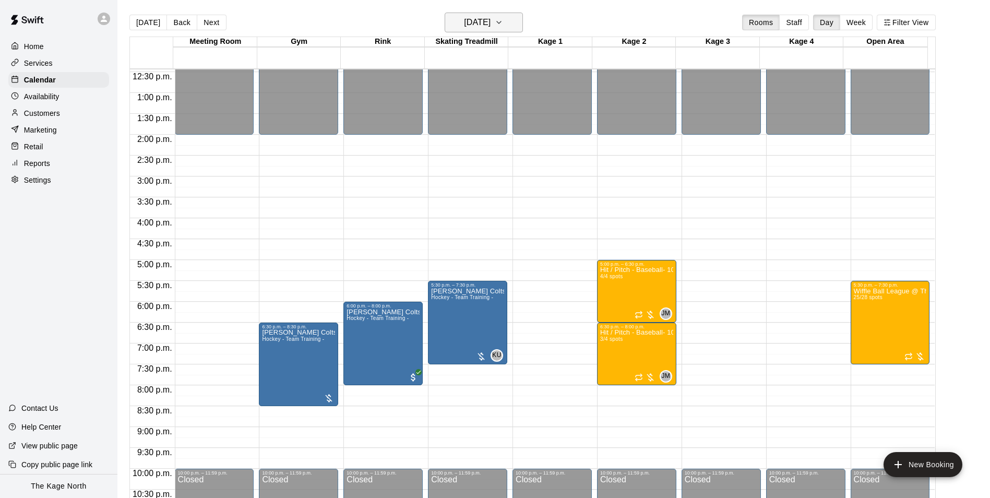
click at [490, 23] on h6 "[DATE]" at bounding box center [477, 22] width 27 height 15
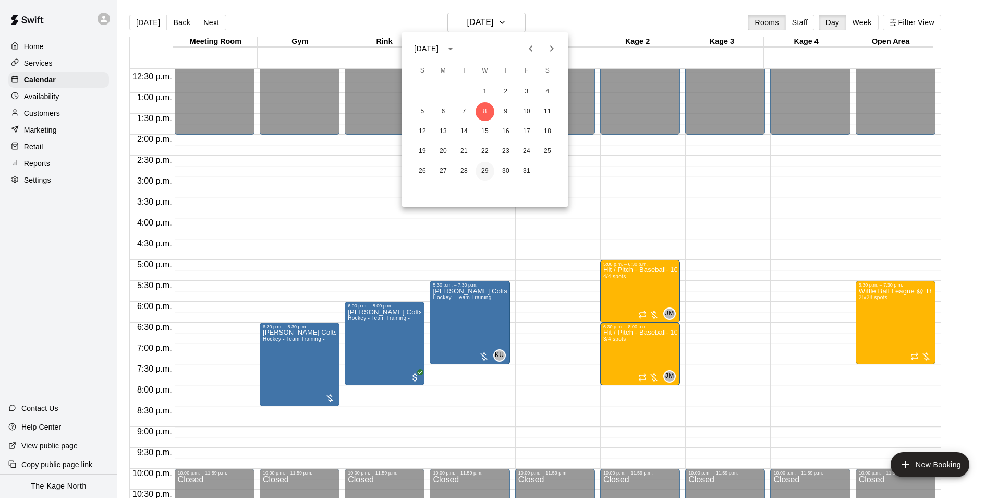
drag, startPoint x: 483, startPoint y: 172, endPoint x: 588, endPoint y: 184, distance: 106.6
click at [483, 172] on button "29" at bounding box center [485, 171] width 19 height 19
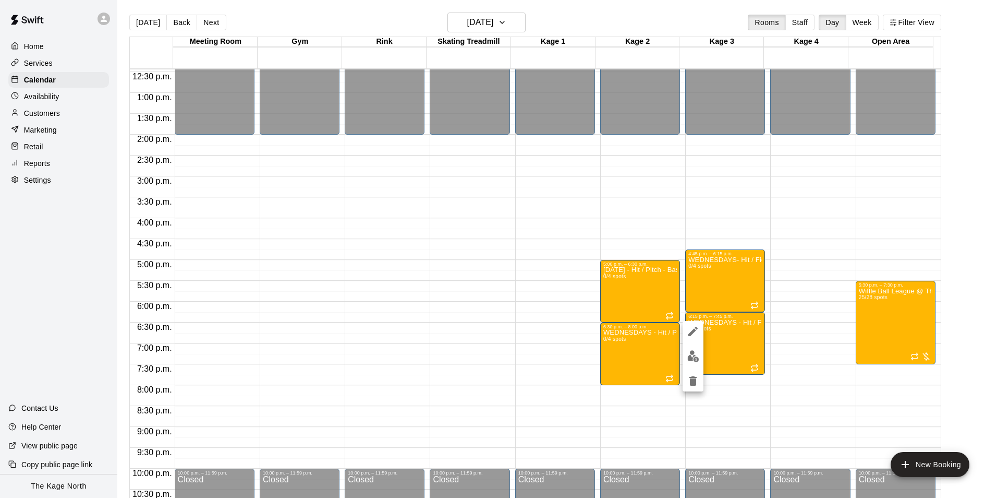
click at [632, 23] on div at bounding box center [498, 249] width 997 height 498
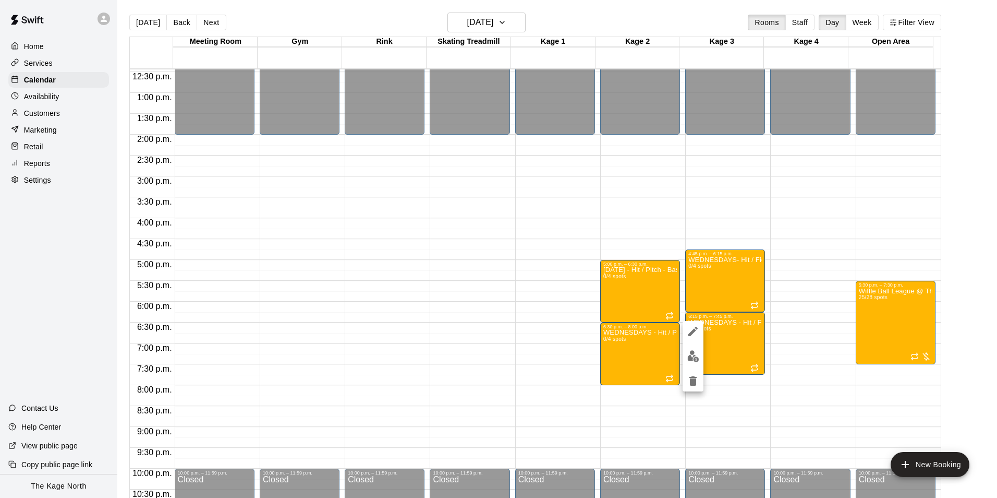
click at [694, 356] on img "edit" at bounding box center [694, 356] width 12 height 12
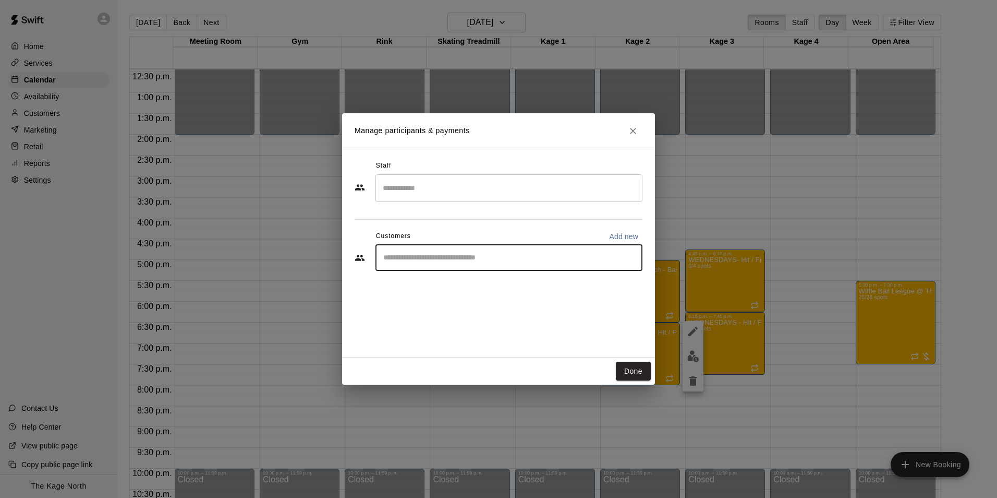
click at [442, 259] on input "Start typing to search customers..." at bounding box center [509, 257] width 258 height 10
type input "****"
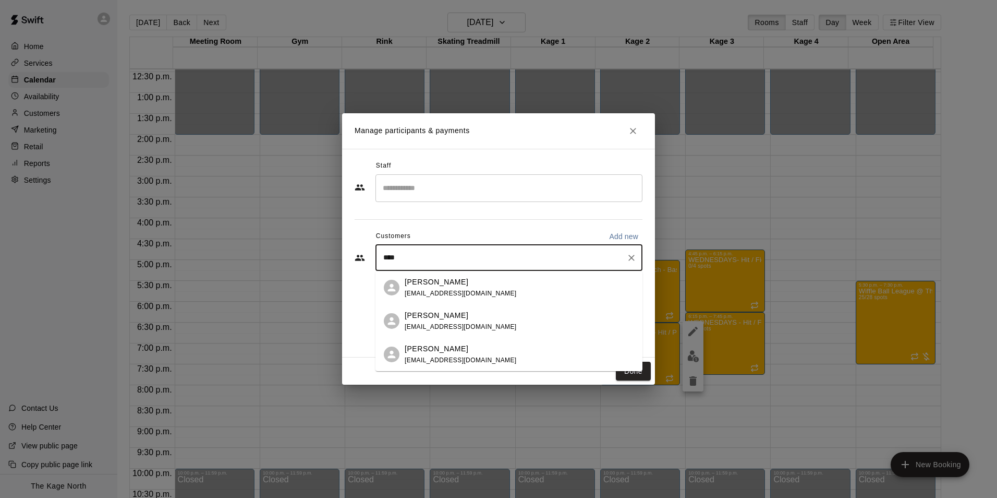
click at [463, 320] on div "[PERSON_NAME] [EMAIL_ADDRESS][DOMAIN_NAME]" at bounding box center [520, 321] width 230 height 22
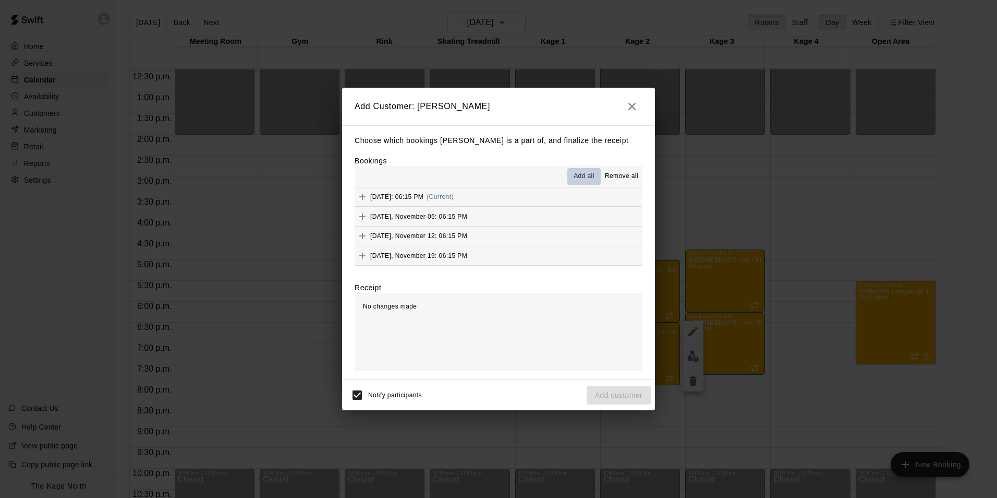
click at [588, 173] on span "Add all" at bounding box center [584, 176] width 21 height 10
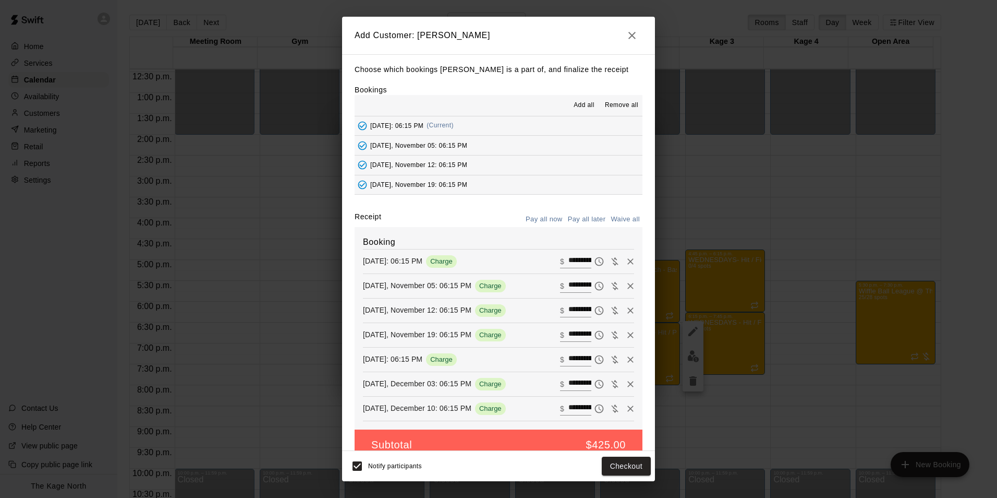
click at [590, 220] on button "Pay all later" at bounding box center [587, 219] width 43 height 16
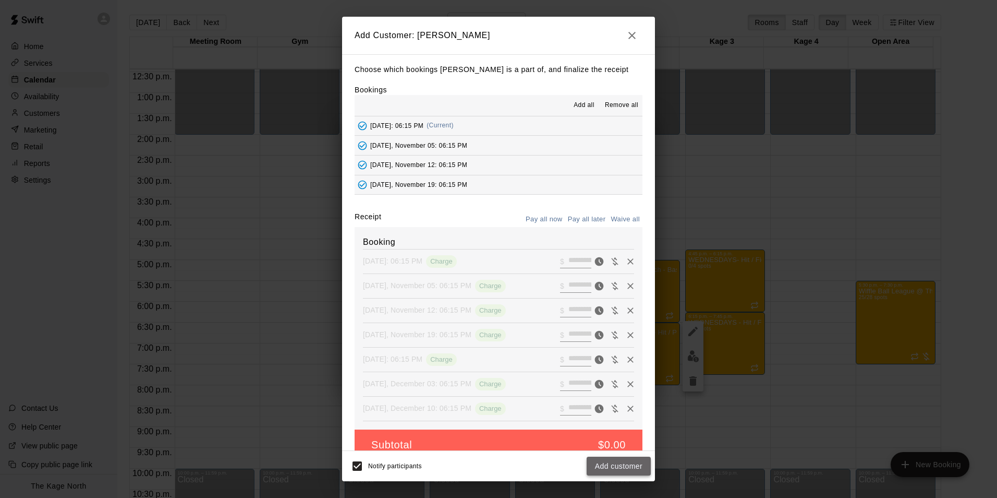
click at [623, 467] on button "Add customer" at bounding box center [619, 465] width 64 height 19
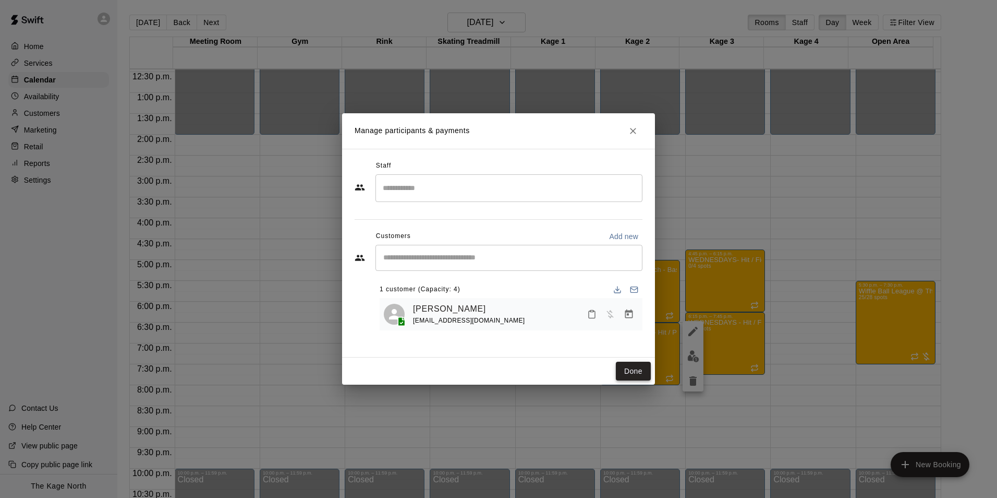
click at [628, 368] on button "Done" at bounding box center [633, 371] width 35 height 19
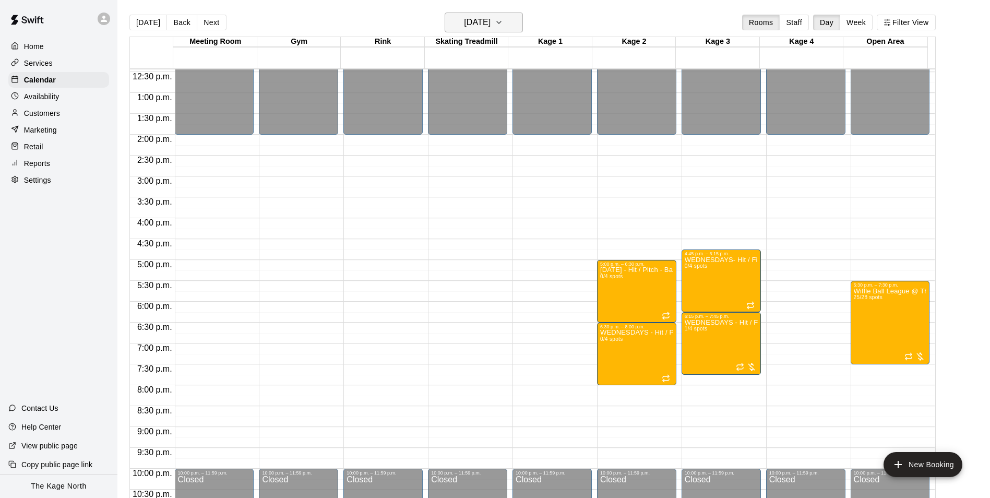
click at [490, 28] on h6 "[DATE]" at bounding box center [477, 22] width 27 height 15
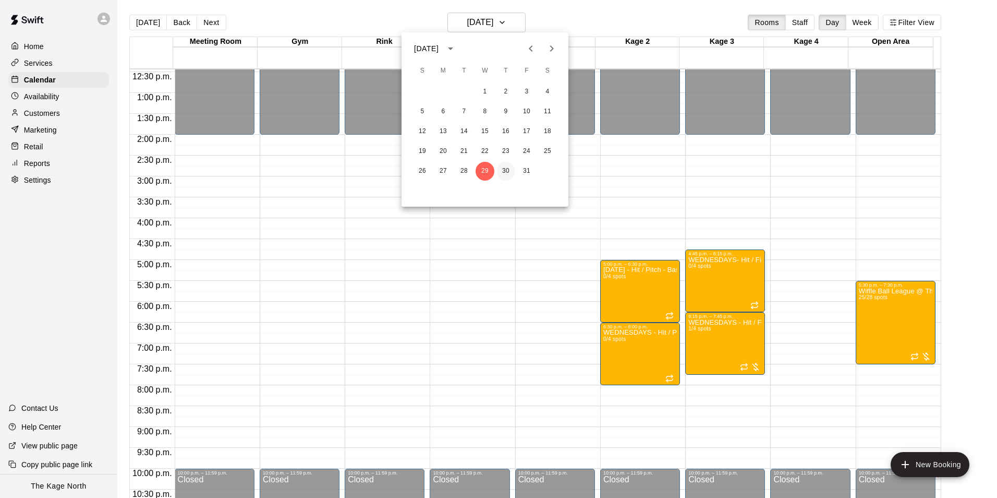
click at [508, 165] on button "30" at bounding box center [506, 171] width 19 height 19
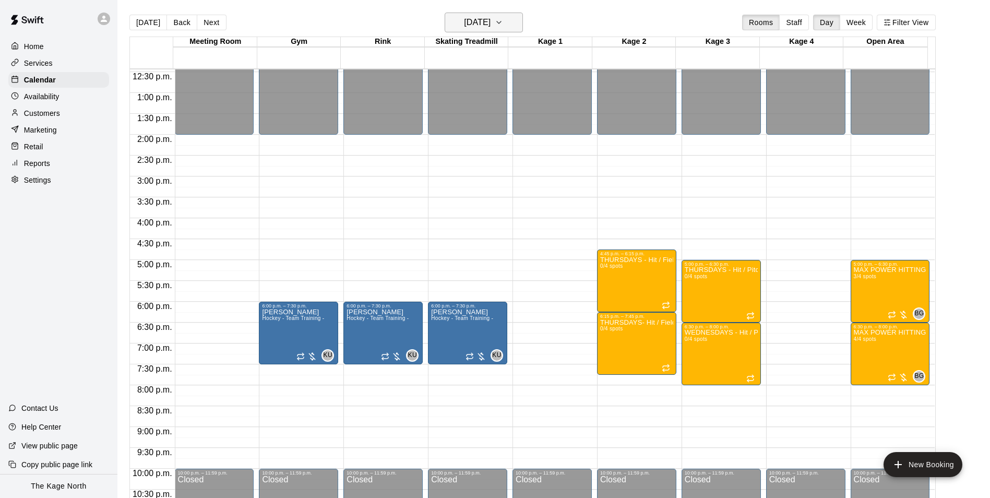
click at [510, 14] on button "[DATE]" at bounding box center [483, 23] width 78 height 20
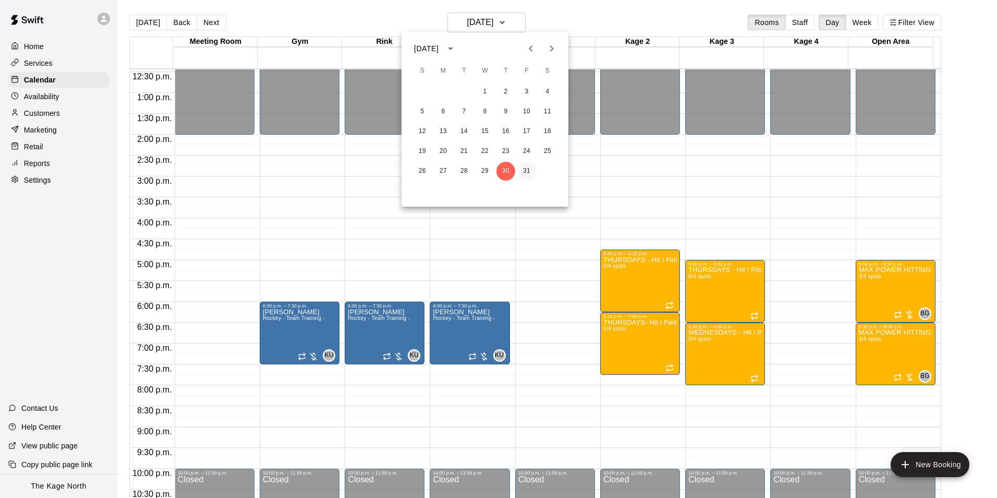
click at [530, 167] on button "31" at bounding box center [527, 171] width 19 height 19
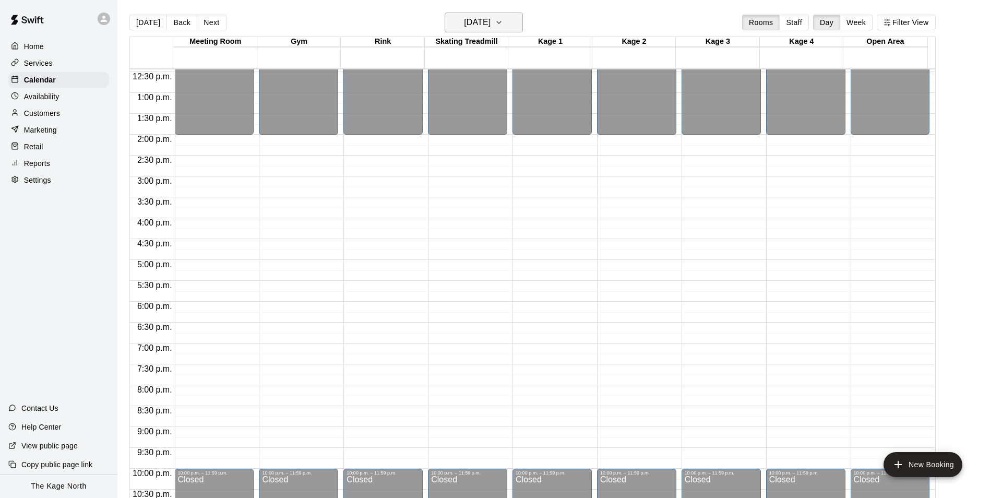
click at [490, 26] on h6 "[DATE]" at bounding box center [477, 22] width 27 height 15
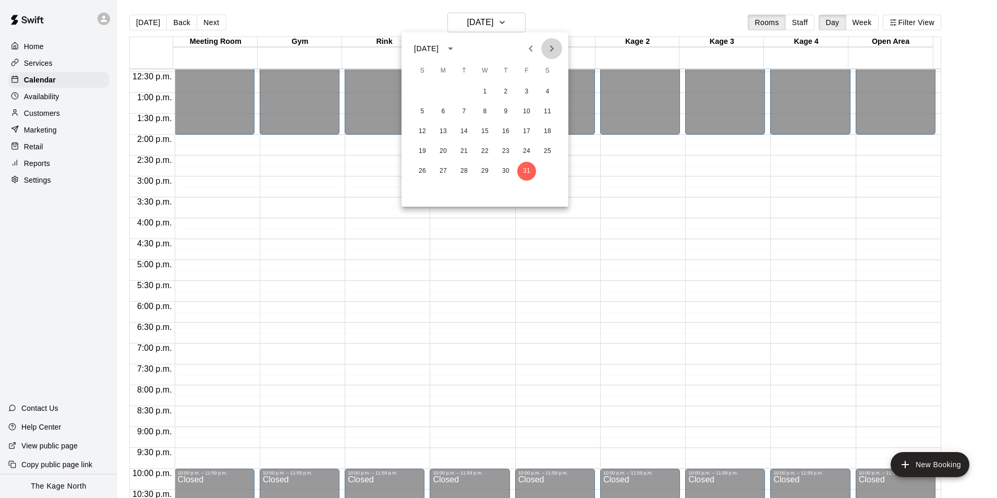
click at [551, 45] on icon "Next month" at bounding box center [552, 48] width 13 height 13
click at [552, 88] on button "1" at bounding box center [547, 91] width 19 height 19
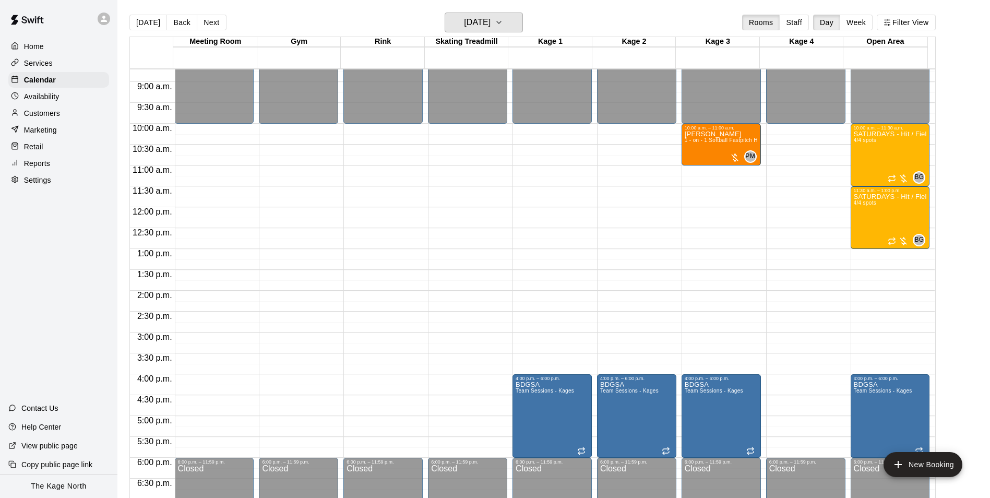
scroll to position [363, 0]
click at [475, 17] on h6 "[DATE]" at bounding box center [477, 22] width 27 height 15
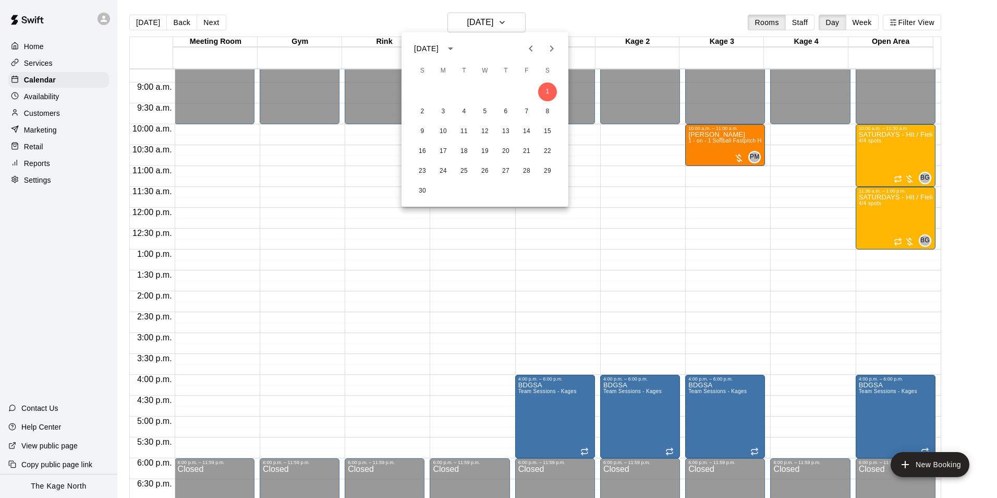
click at [384, 110] on div at bounding box center [498, 249] width 997 height 498
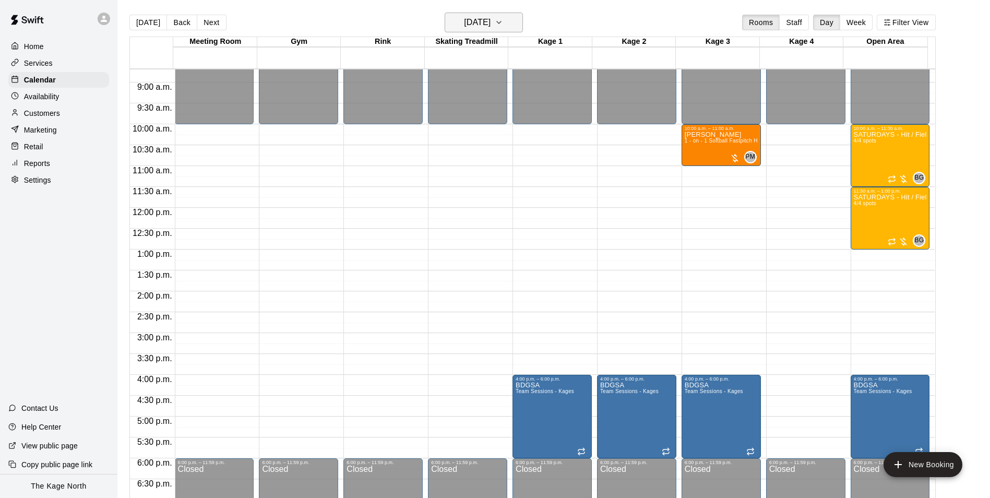
click at [486, 29] on h6 "[DATE]" at bounding box center [477, 22] width 27 height 15
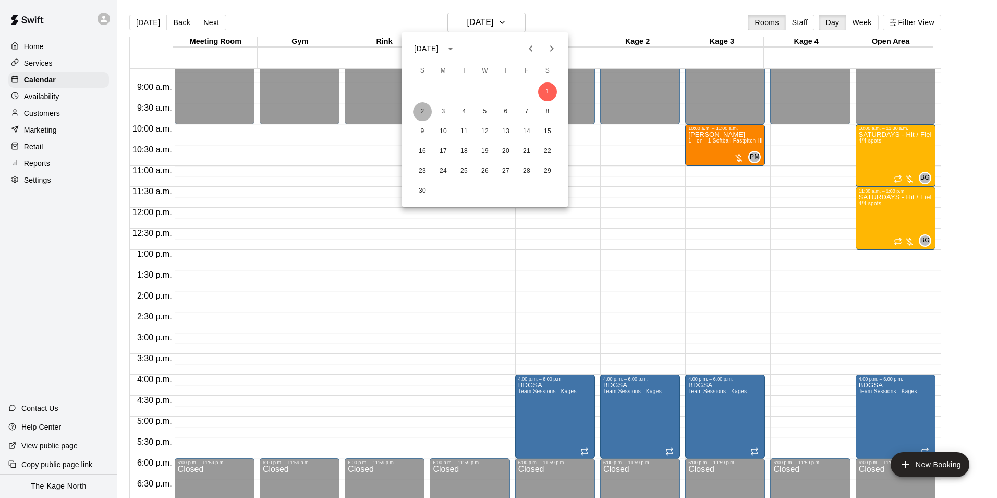
click at [424, 111] on button "2" at bounding box center [422, 111] width 19 height 19
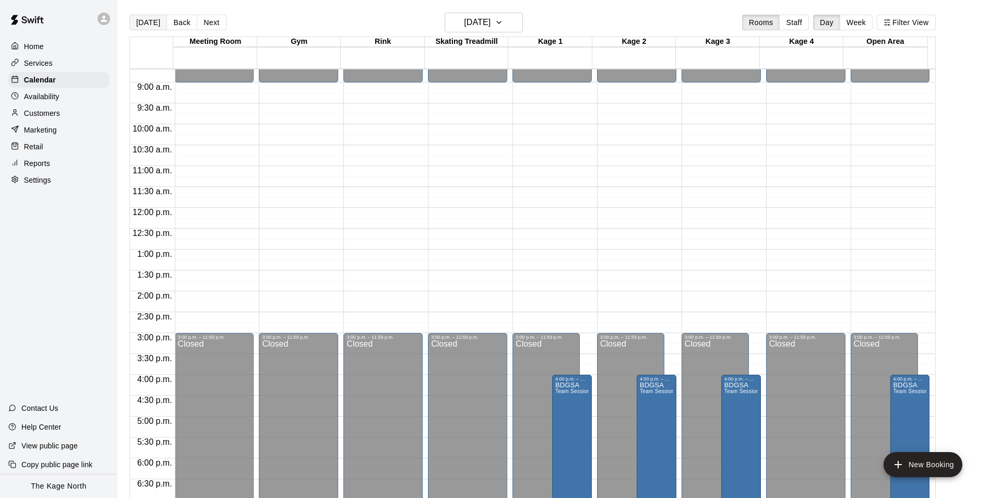
click at [142, 19] on button "[DATE]" at bounding box center [148, 23] width 38 height 16
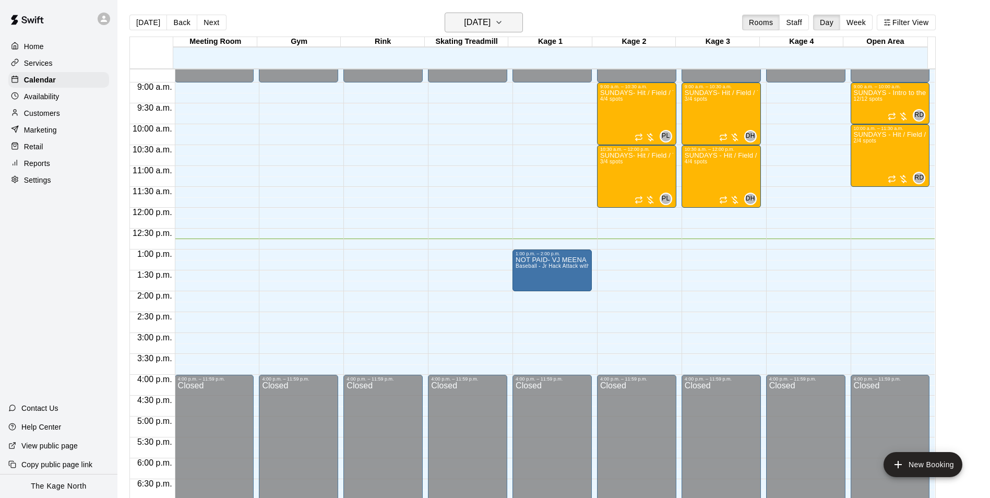
click at [490, 20] on h6 "[DATE]" at bounding box center [477, 22] width 27 height 15
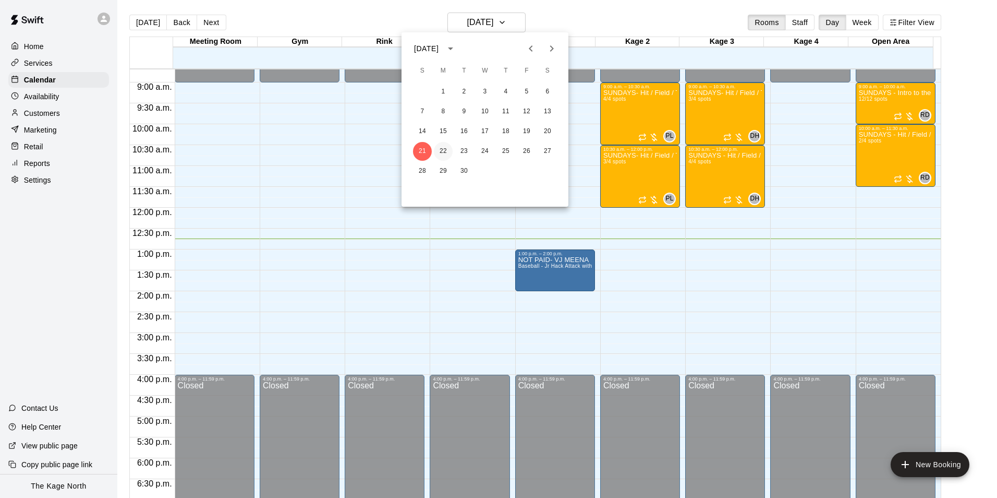
click at [444, 148] on button "22" at bounding box center [443, 151] width 19 height 19
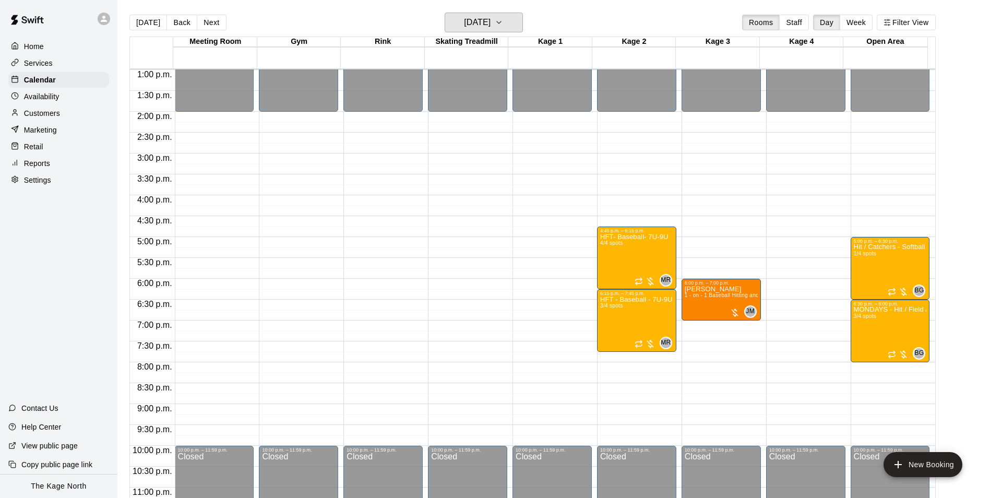
scroll to position [562, 0]
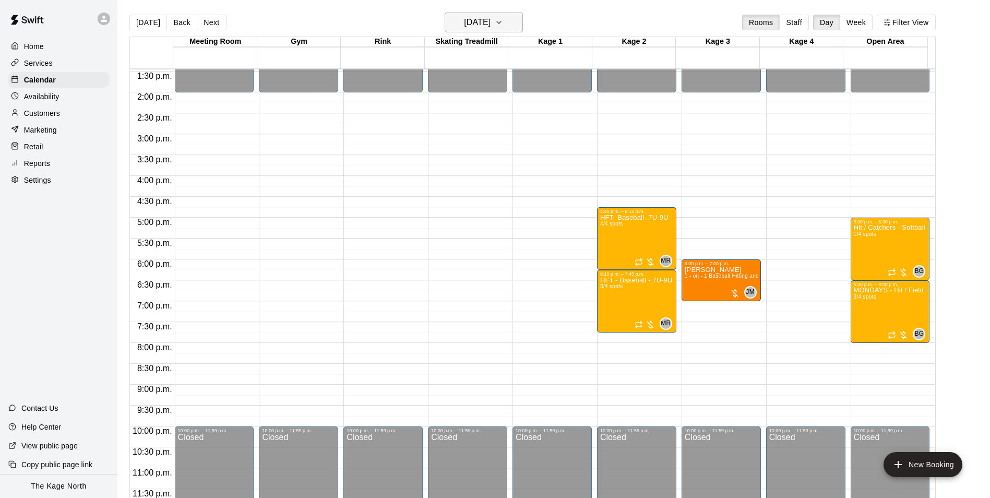
click at [479, 20] on h6 "[DATE]" at bounding box center [477, 22] width 27 height 15
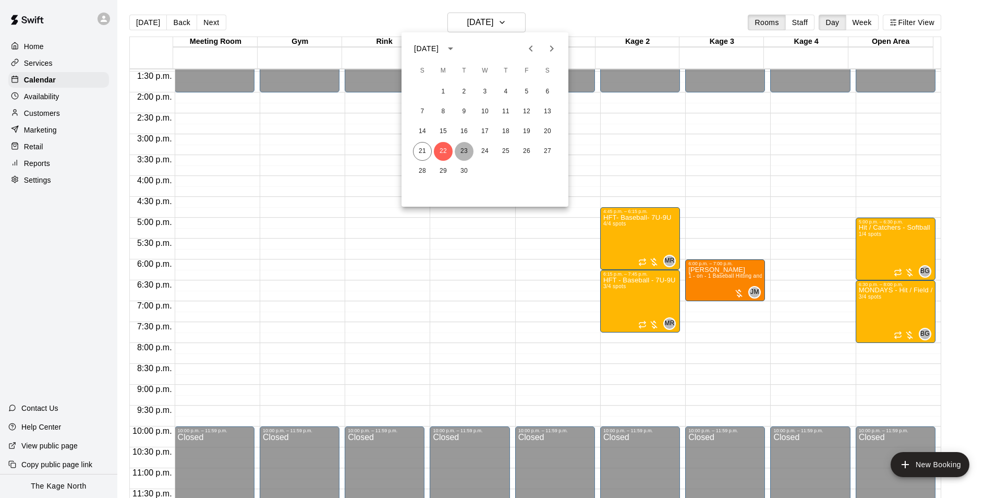
click at [463, 154] on button "23" at bounding box center [464, 151] width 19 height 19
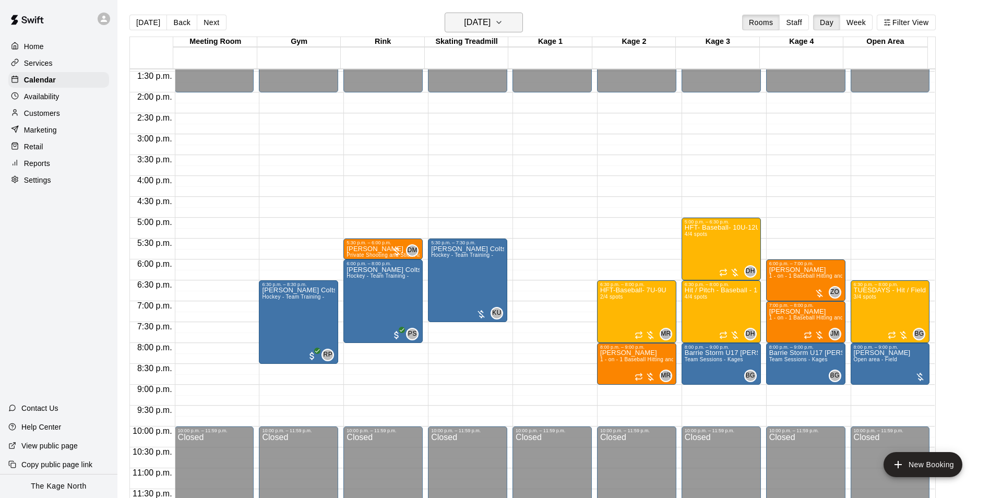
click at [490, 17] on h6 "[DATE]" at bounding box center [477, 22] width 27 height 15
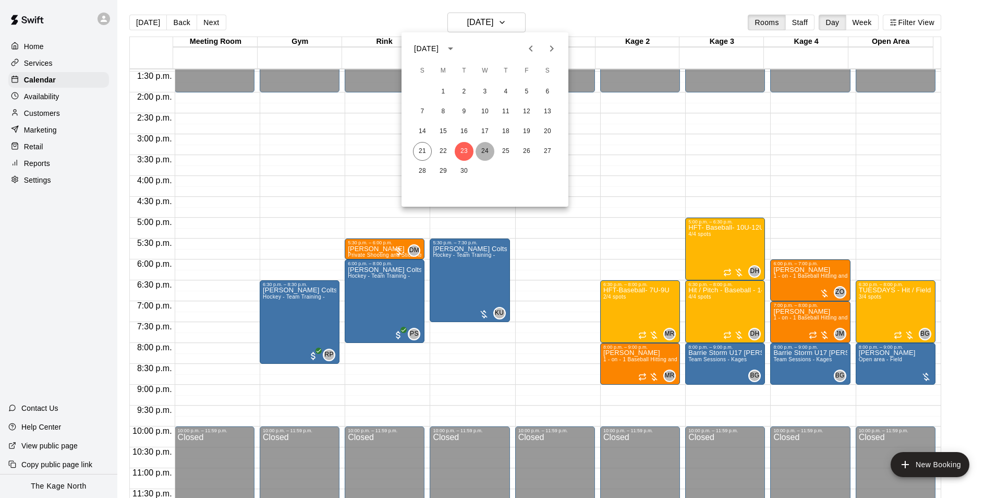
click at [488, 151] on button "24" at bounding box center [485, 151] width 19 height 19
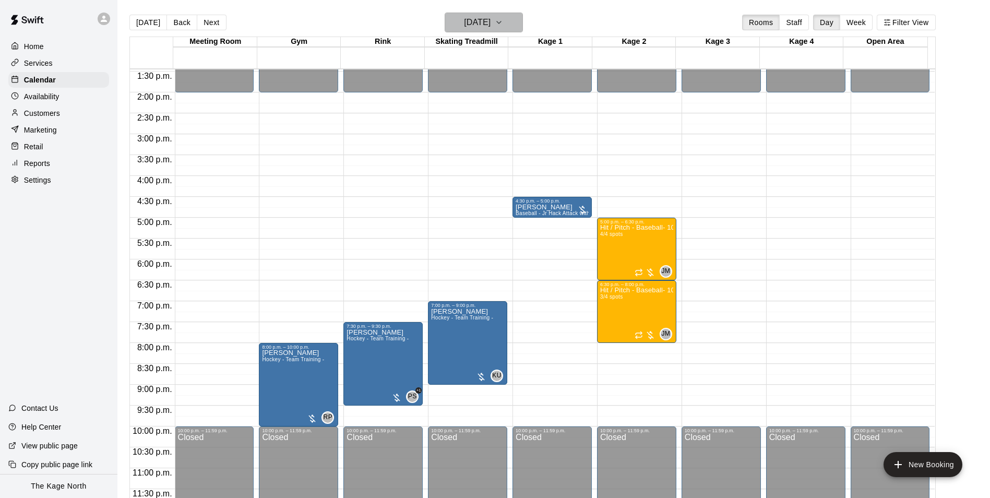
click at [485, 19] on h6 "[DATE]" at bounding box center [477, 22] width 27 height 15
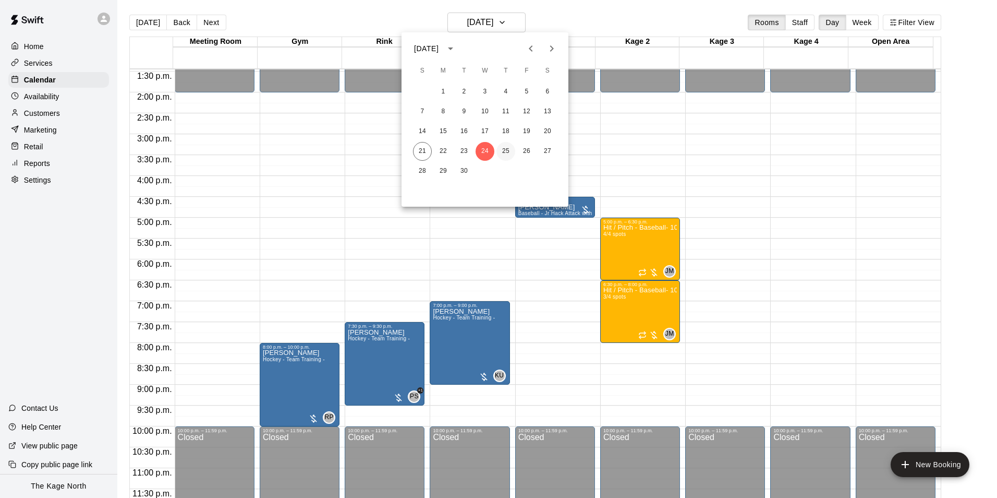
click at [506, 155] on button "25" at bounding box center [506, 151] width 19 height 19
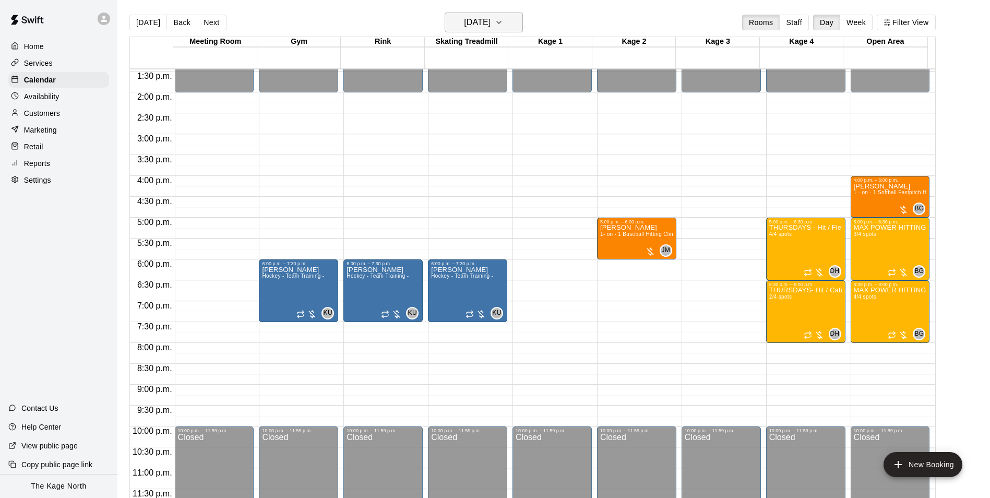
click at [490, 28] on h6 "[DATE]" at bounding box center [477, 22] width 27 height 15
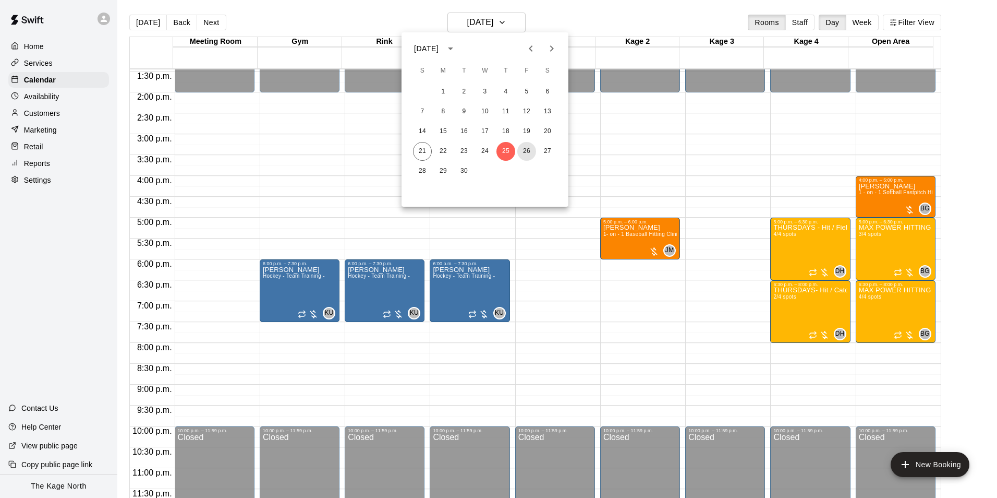
drag, startPoint x: 530, startPoint y: 150, endPoint x: 569, endPoint y: 175, distance: 46.0
click at [530, 150] on button "26" at bounding box center [527, 151] width 19 height 19
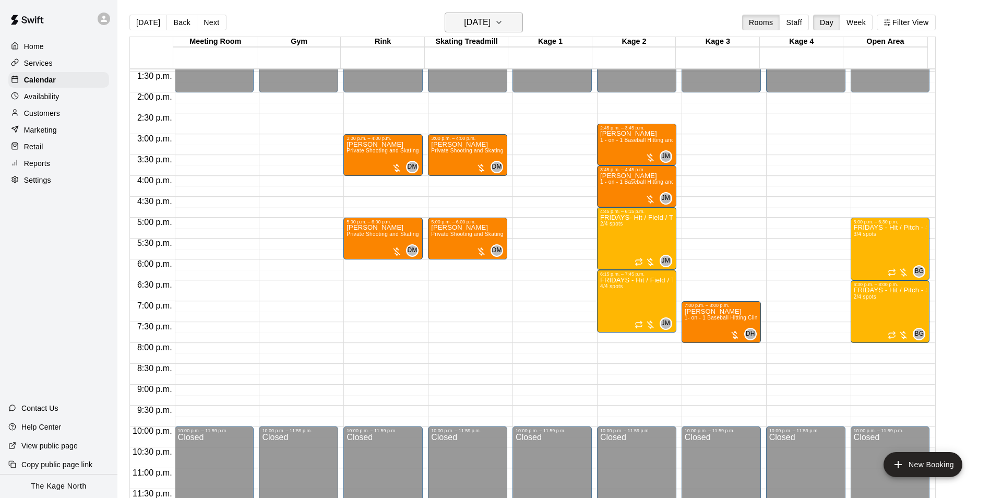
click at [490, 21] on h6 "[DATE]" at bounding box center [477, 22] width 27 height 15
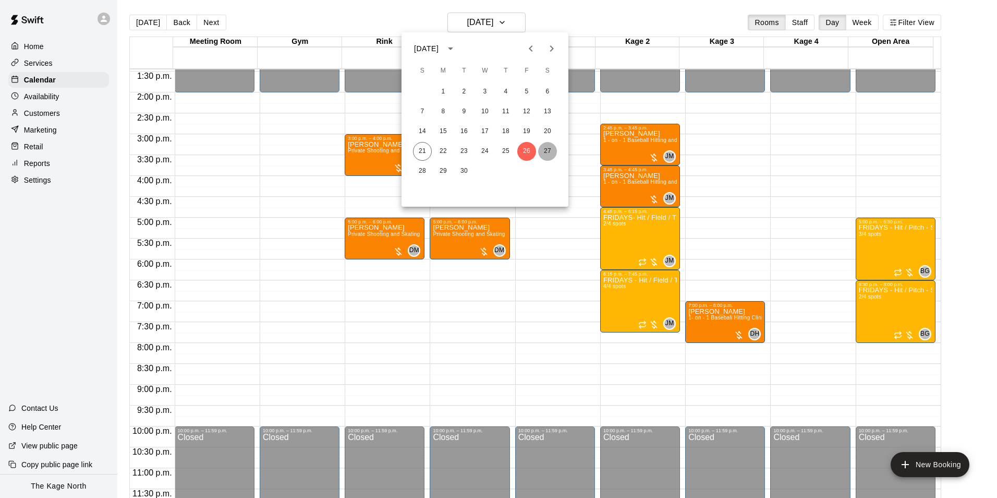
click at [546, 149] on button "27" at bounding box center [547, 151] width 19 height 19
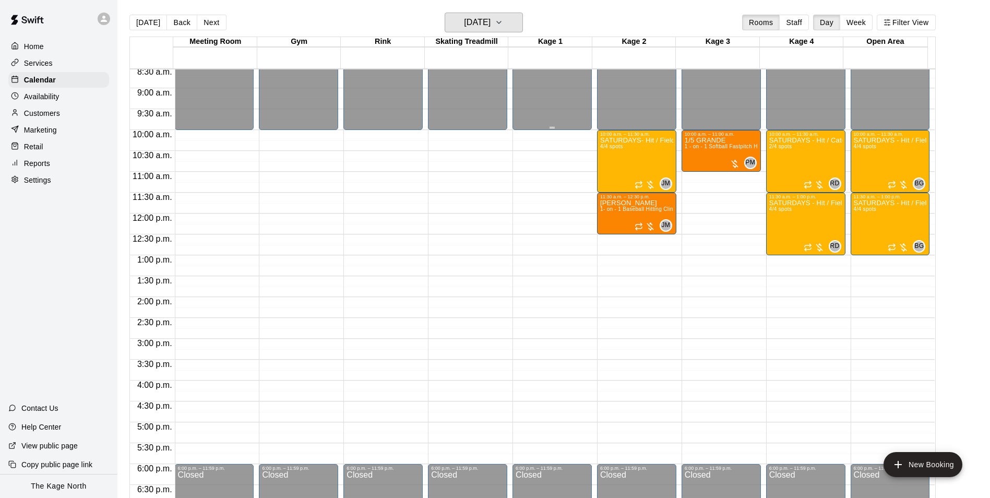
scroll to position [354, 0]
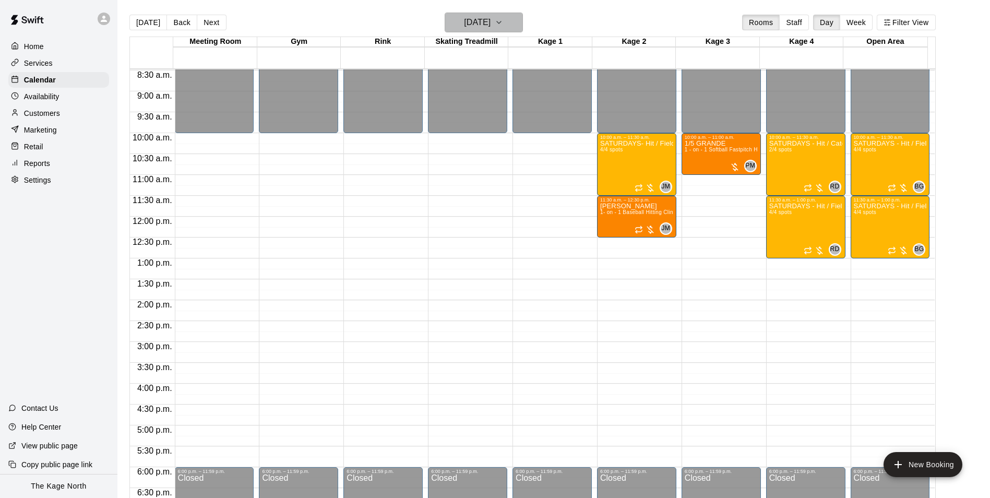
click at [485, 17] on h6 "[DATE]" at bounding box center [477, 22] width 27 height 15
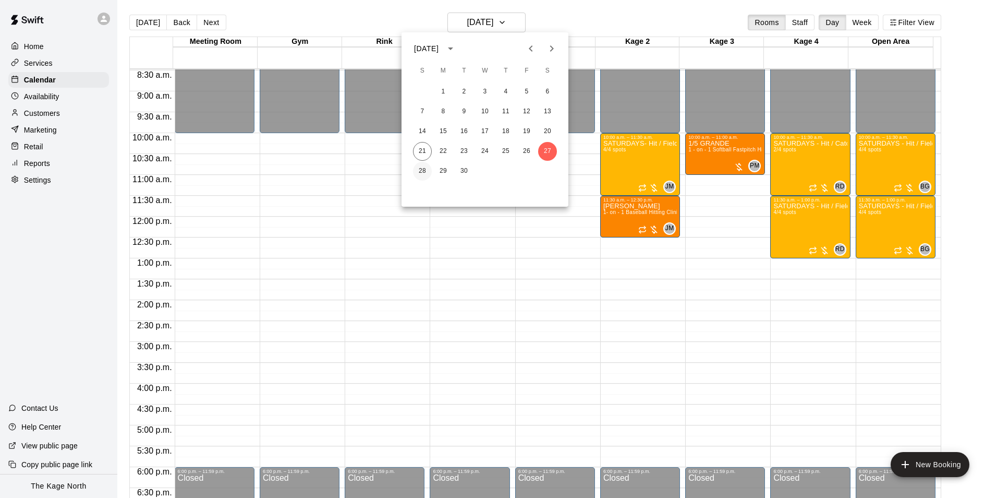
click at [422, 175] on button "28" at bounding box center [422, 171] width 19 height 19
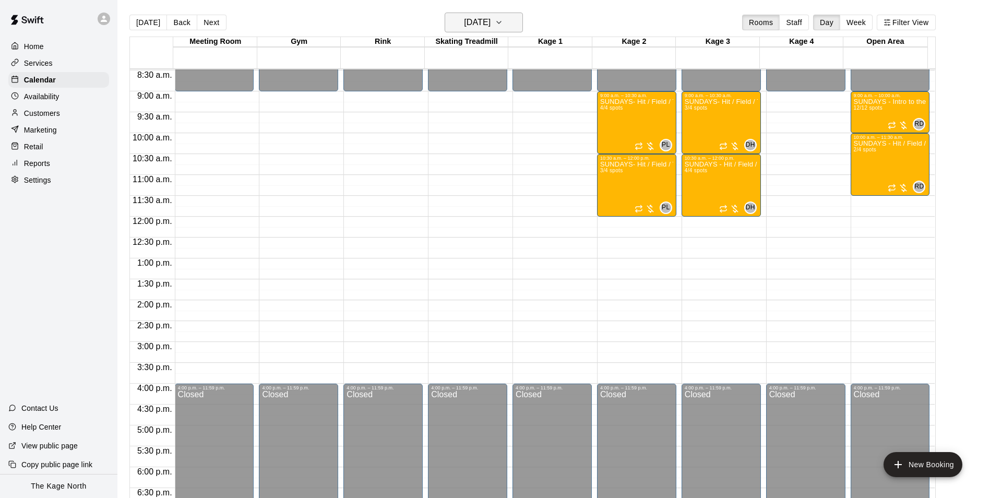
click at [490, 28] on h6 "[DATE]" at bounding box center [477, 22] width 27 height 15
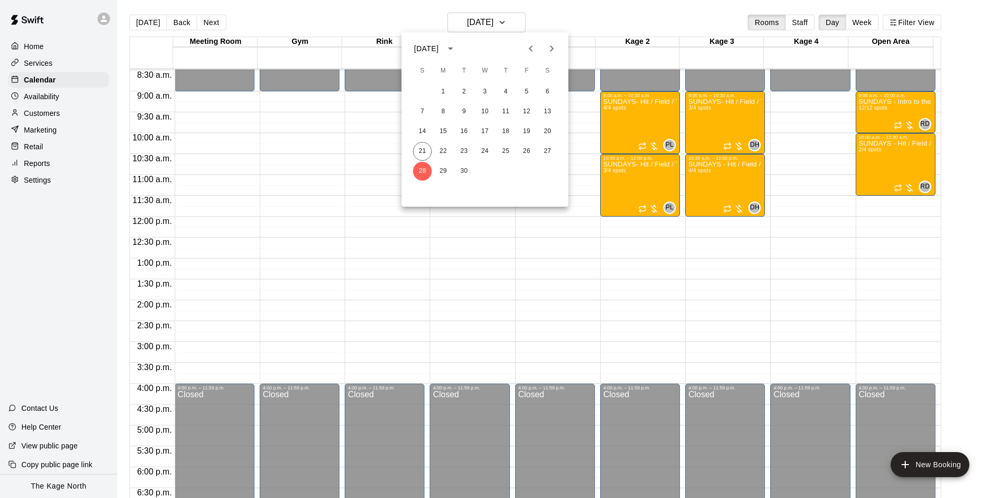
click at [437, 163] on div "28 29 30" at bounding box center [485, 171] width 167 height 19
click at [443, 173] on button "29" at bounding box center [443, 171] width 19 height 19
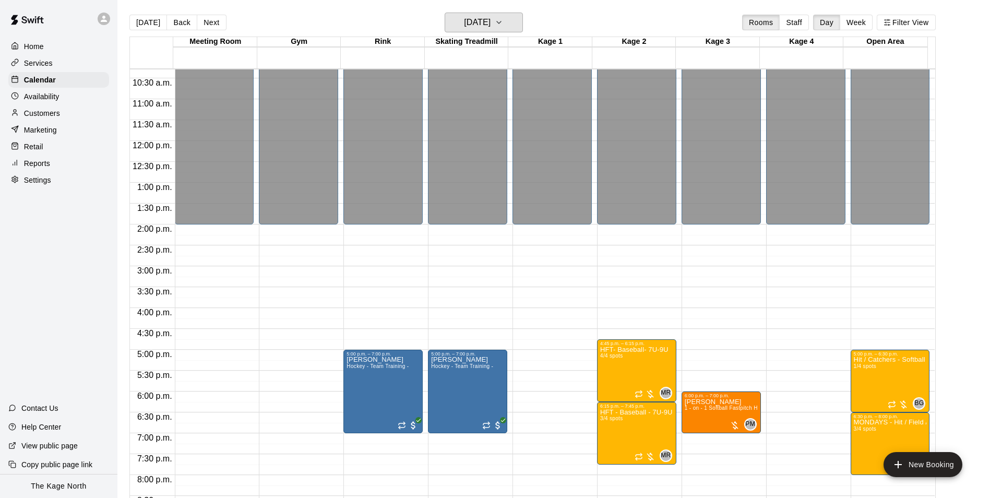
scroll to position [562, 0]
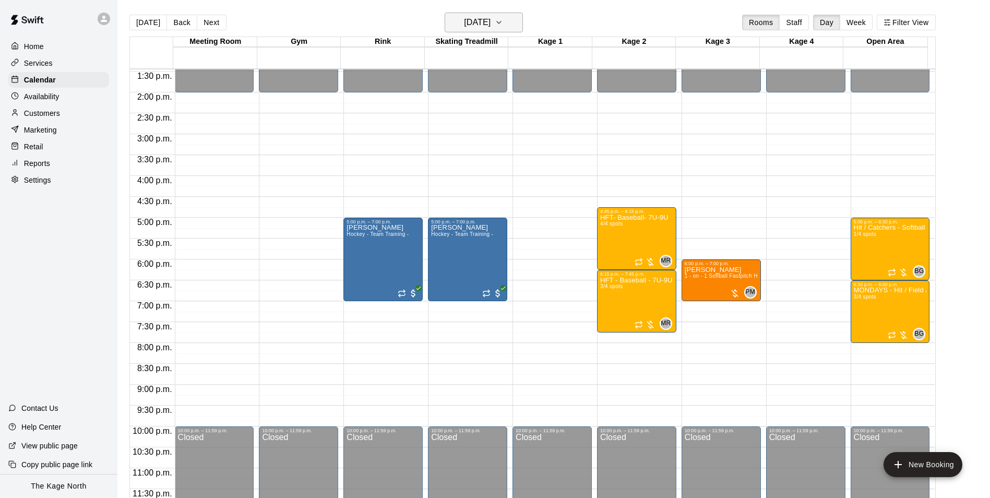
click at [490, 27] on h6 "[DATE]" at bounding box center [477, 22] width 27 height 15
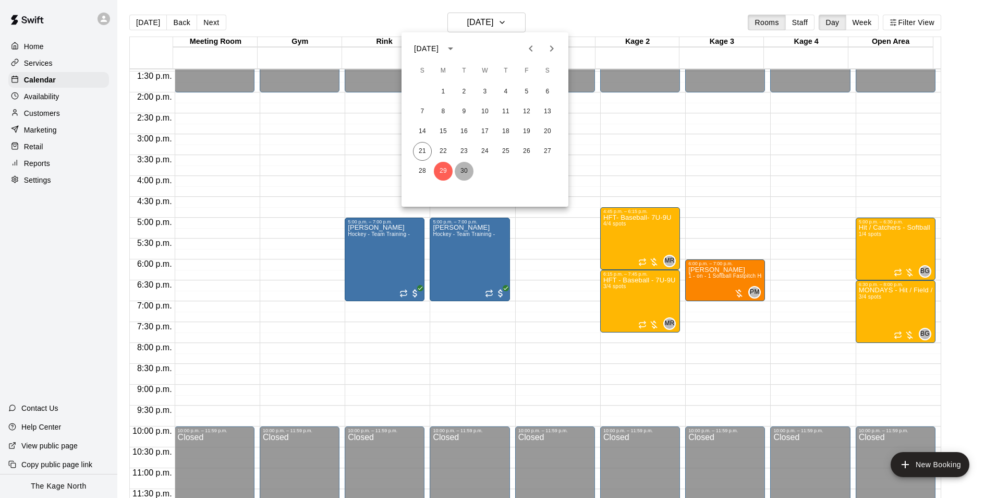
click at [463, 170] on button "30" at bounding box center [464, 171] width 19 height 19
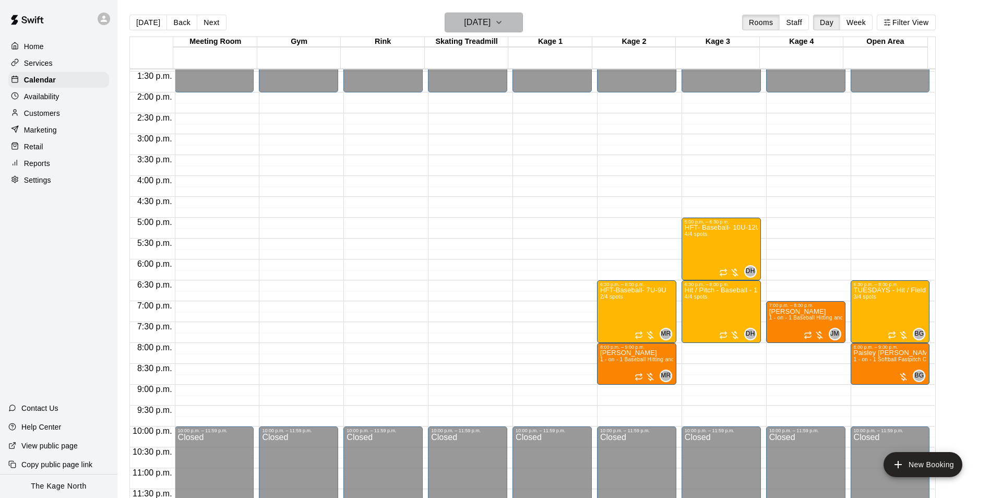
click at [490, 19] on h6 "[DATE]" at bounding box center [477, 22] width 27 height 15
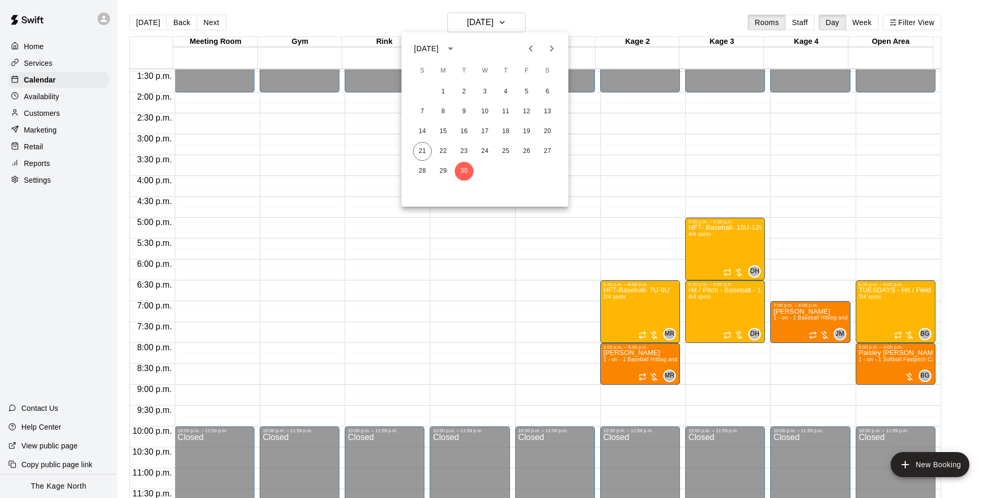
click at [551, 47] on icon "Next month" at bounding box center [552, 48] width 4 height 6
click at [484, 90] on button "1" at bounding box center [485, 91] width 19 height 19
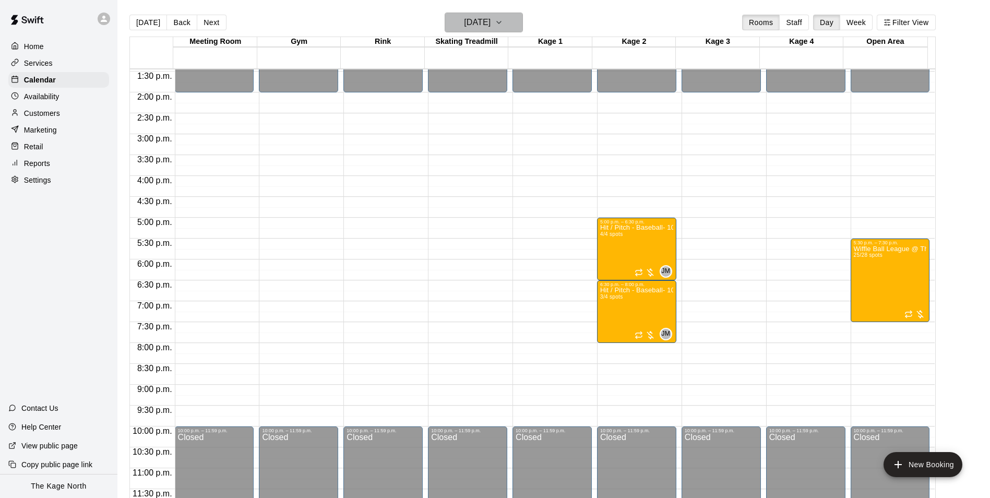
click at [490, 22] on h6 "[DATE]" at bounding box center [477, 22] width 27 height 15
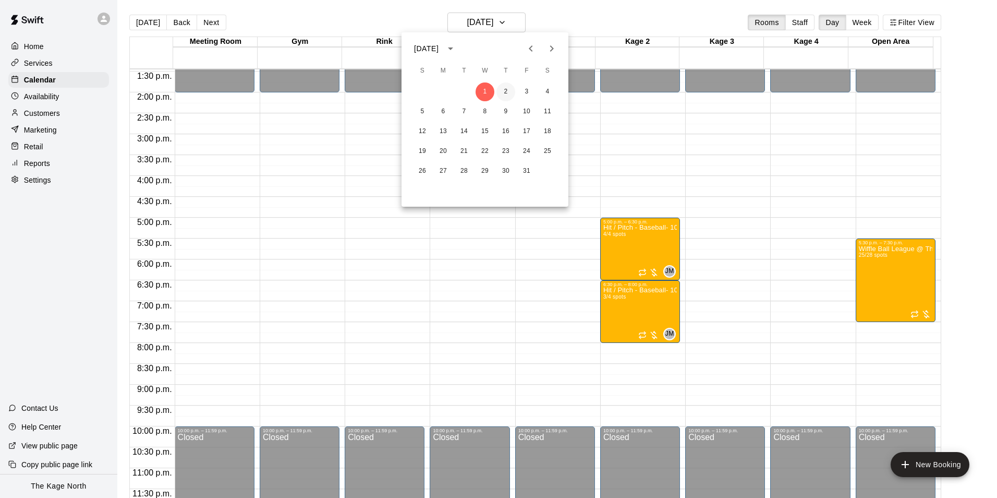
click at [507, 92] on button "2" at bounding box center [506, 91] width 19 height 19
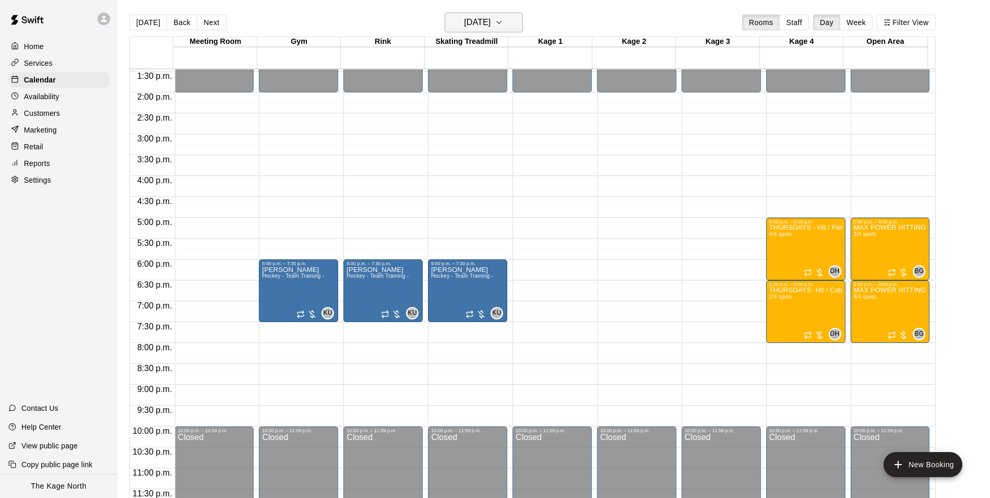
click at [490, 26] on h6 "[DATE]" at bounding box center [477, 22] width 27 height 15
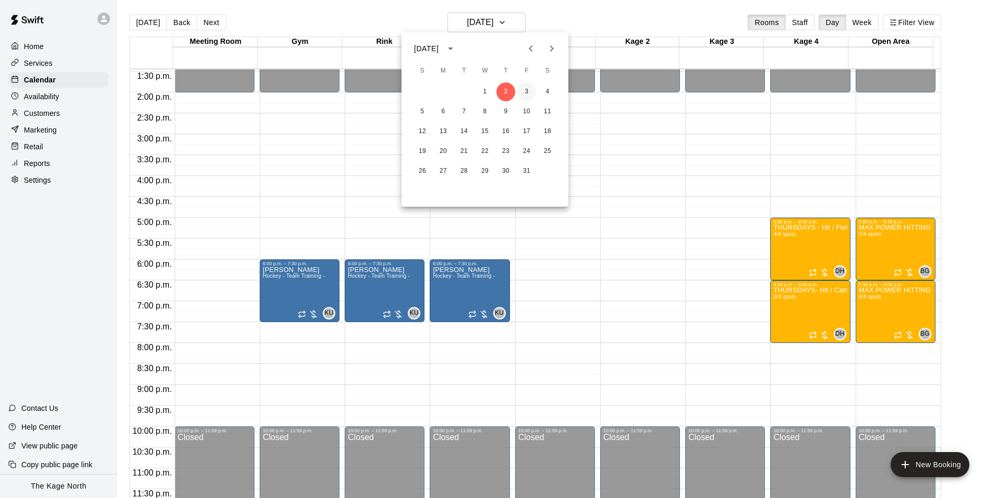
click at [526, 96] on button "3" at bounding box center [527, 91] width 19 height 19
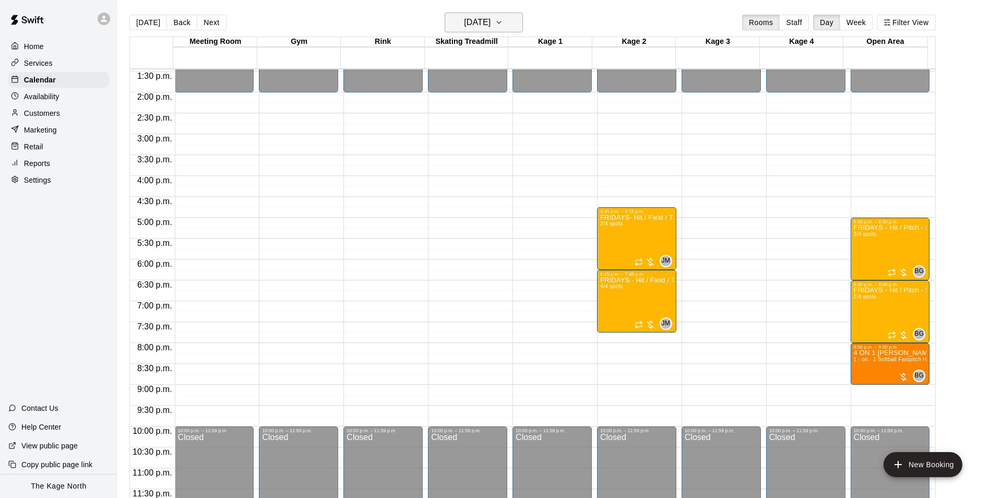
click at [482, 25] on h6 "[DATE]" at bounding box center [477, 22] width 27 height 15
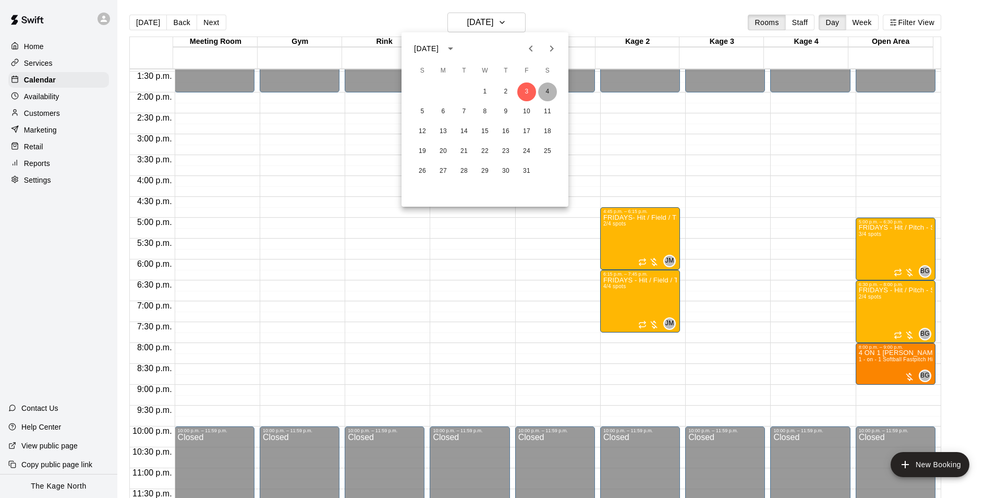
click at [549, 95] on button "4" at bounding box center [547, 91] width 19 height 19
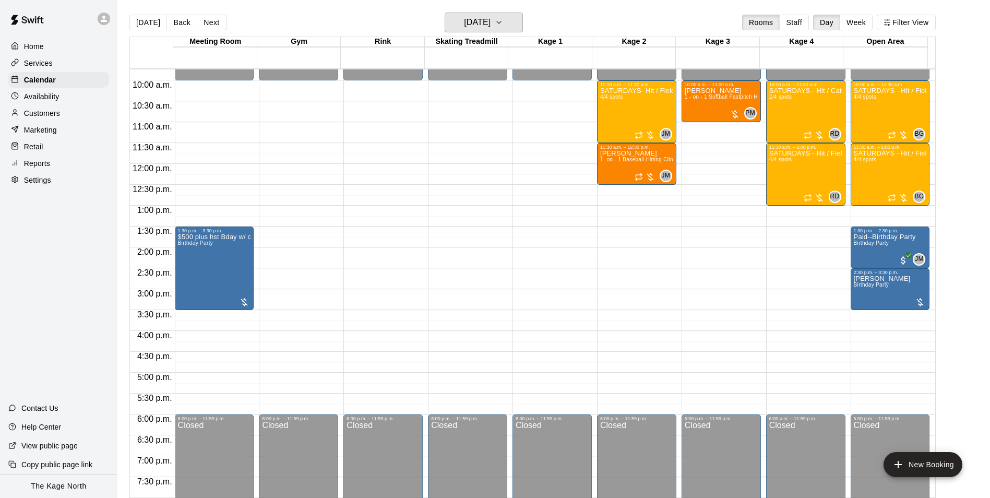
scroll to position [406, 0]
click at [511, 26] on button "[DATE]" at bounding box center [483, 23] width 78 height 20
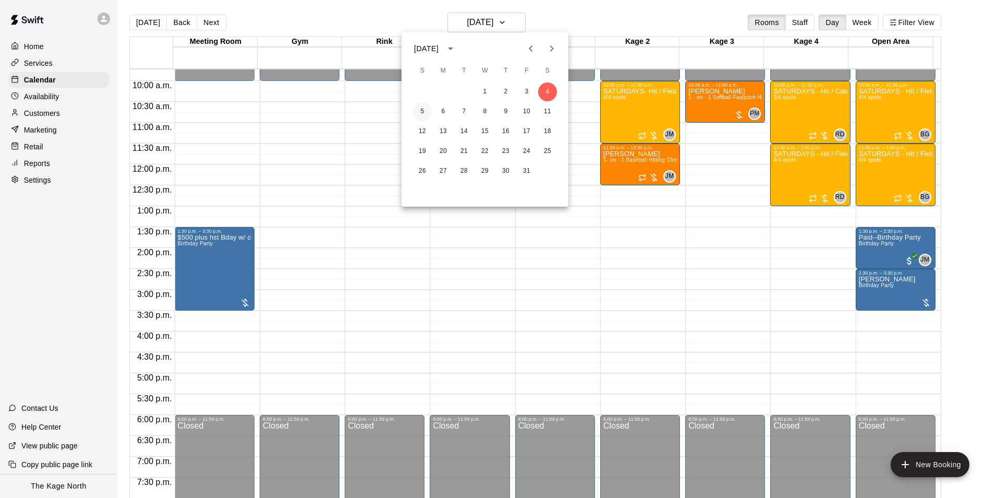
click at [420, 110] on button "5" at bounding box center [422, 111] width 19 height 19
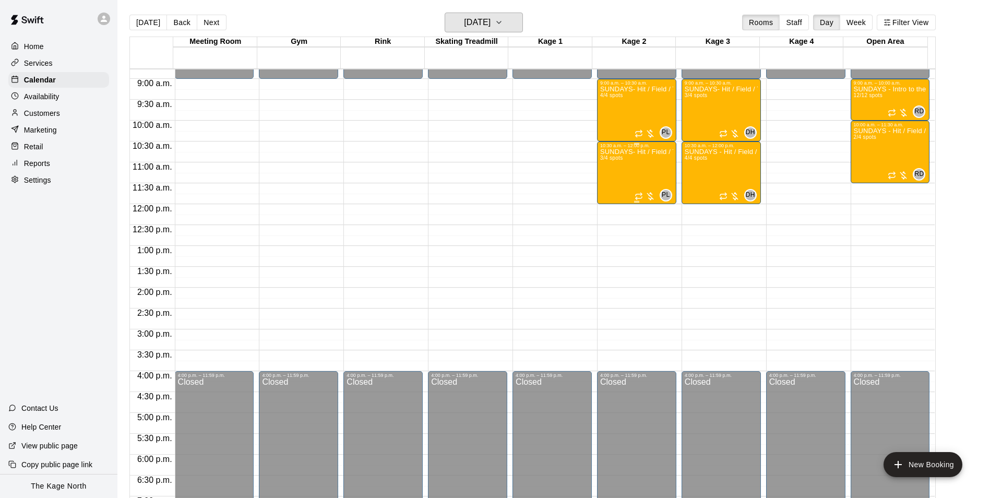
scroll to position [302, 0]
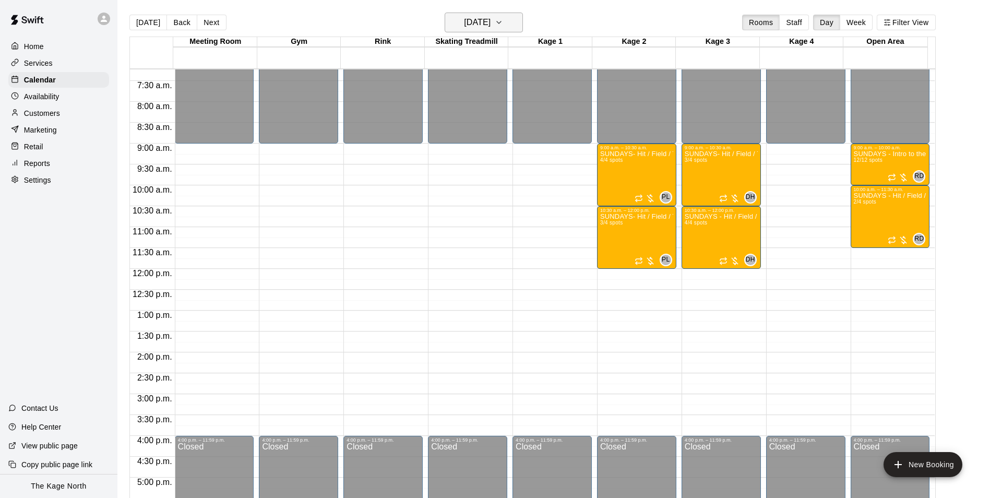
click at [490, 28] on h6 "[DATE]" at bounding box center [477, 22] width 27 height 15
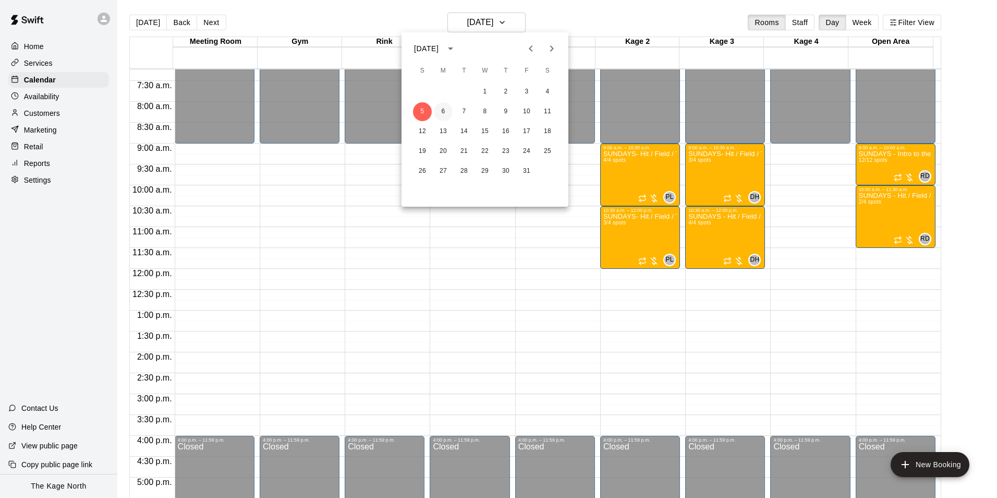
click at [440, 110] on button "6" at bounding box center [443, 111] width 19 height 19
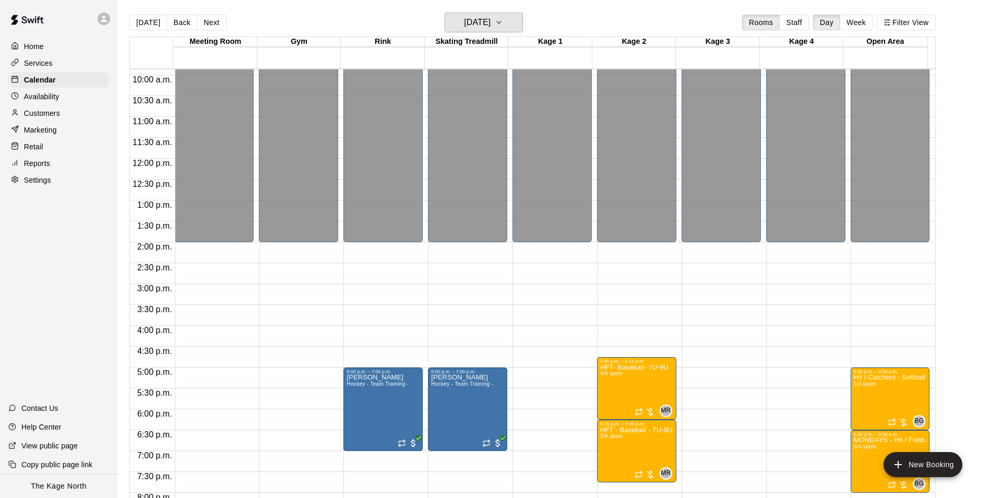
scroll to position [562, 0]
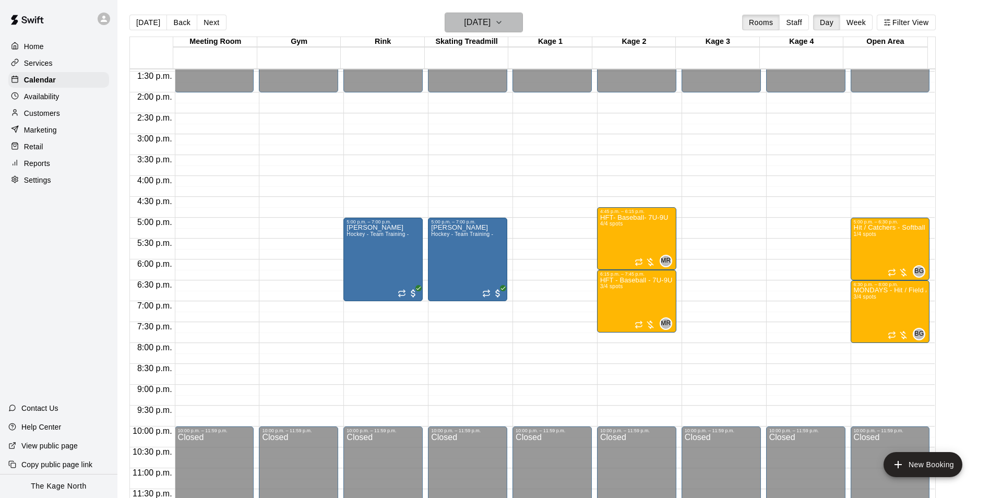
click at [490, 21] on h6 "[DATE]" at bounding box center [477, 22] width 27 height 15
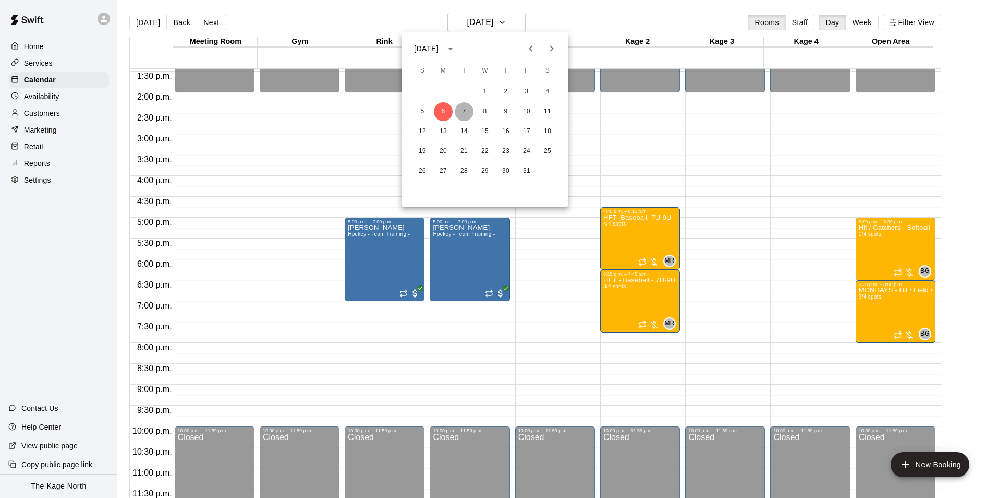
click at [463, 111] on button "7" at bounding box center [464, 111] width 19 height 19
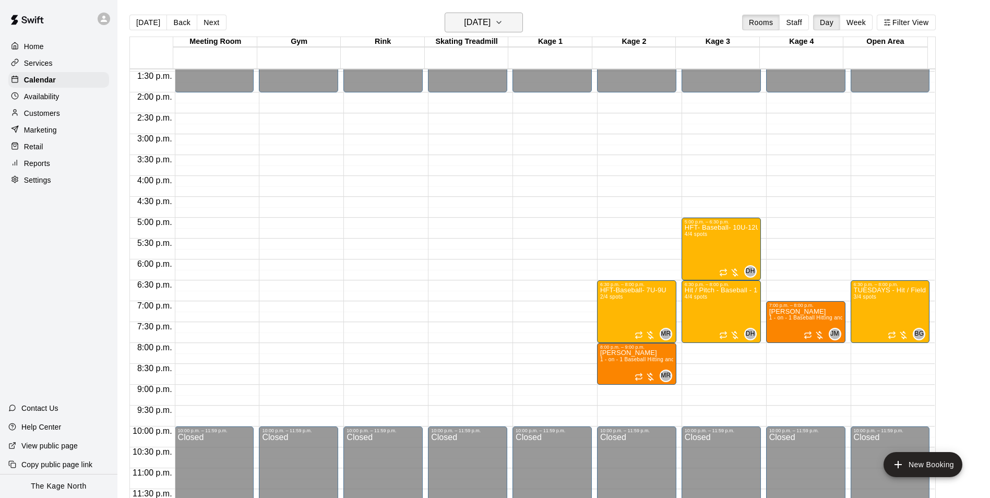
click at [511, 22] on button "[DATE]" at bounding box center [483, 23] width 78 height 20
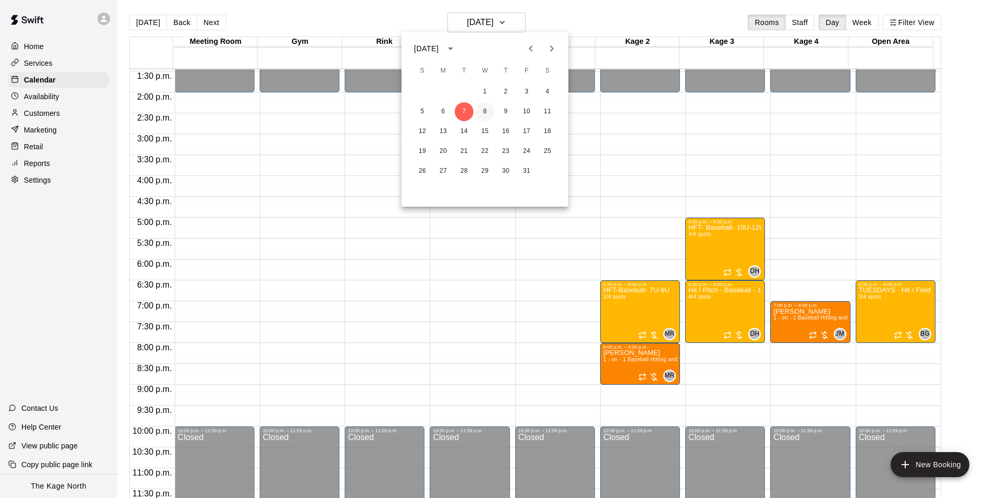
click at [484, 110] on button "8" at bounding box center [485, 111] width 19 height 19
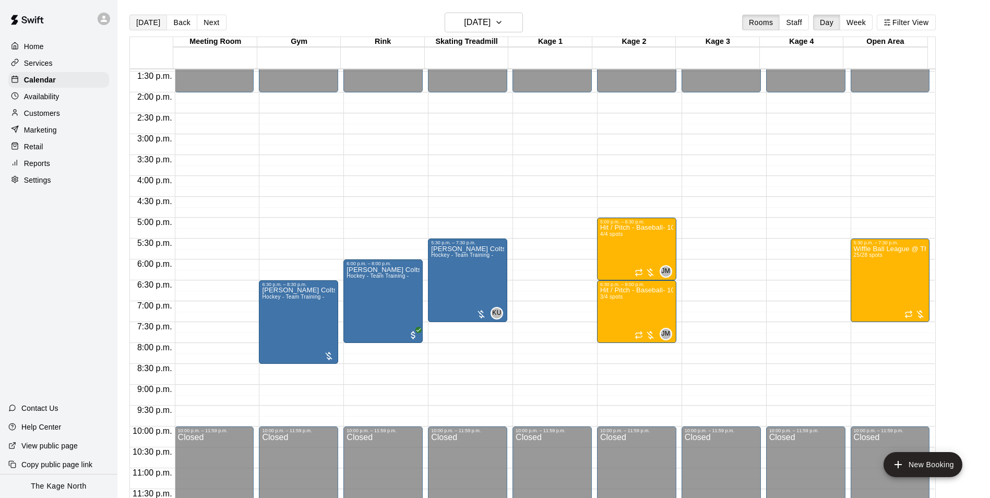
click at [159, 20] on button "[DATE]" at bounding box center [148, 23] width 38 height 16
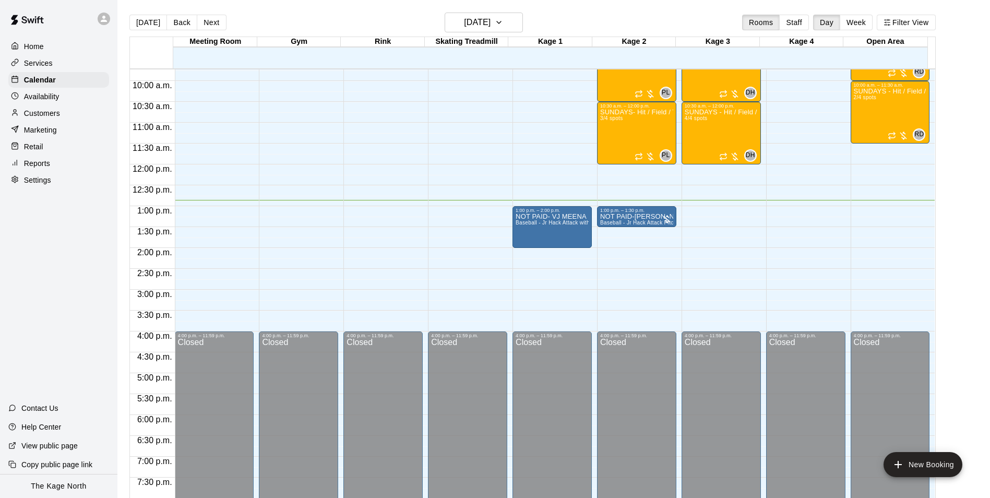
scroll to position [354, 0]
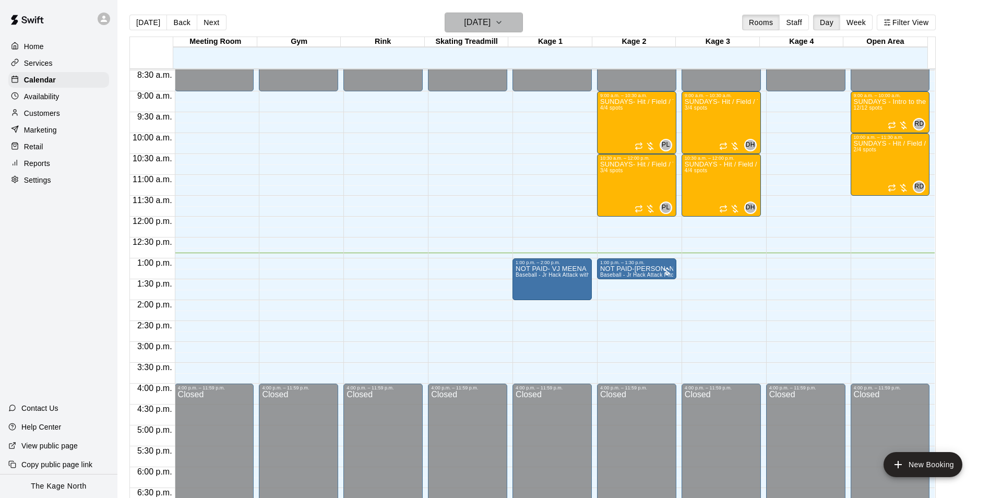
click at [486, 24] on h6 "[DATE]" at bounding box center [477, 22] width 27 height 15
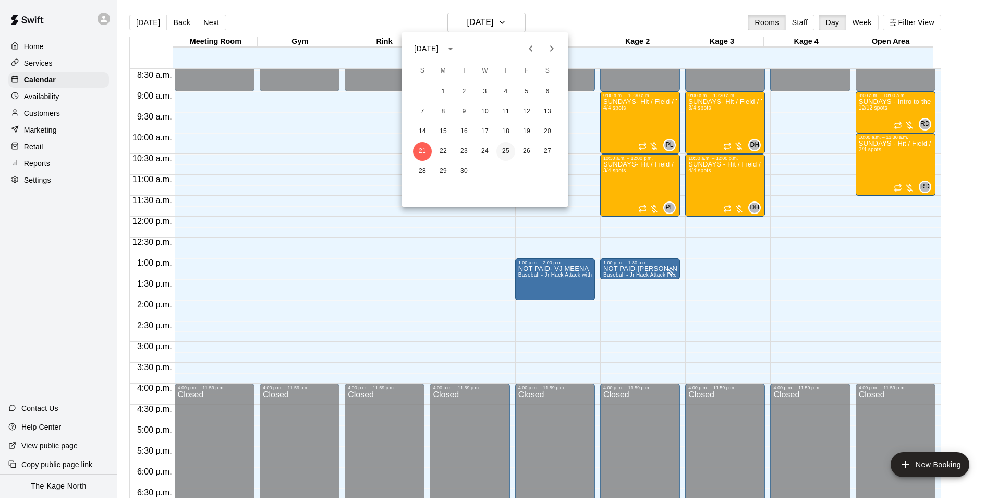
click at [510, 152] on button "25" at bounding box center [506, 151] width 19 height 19
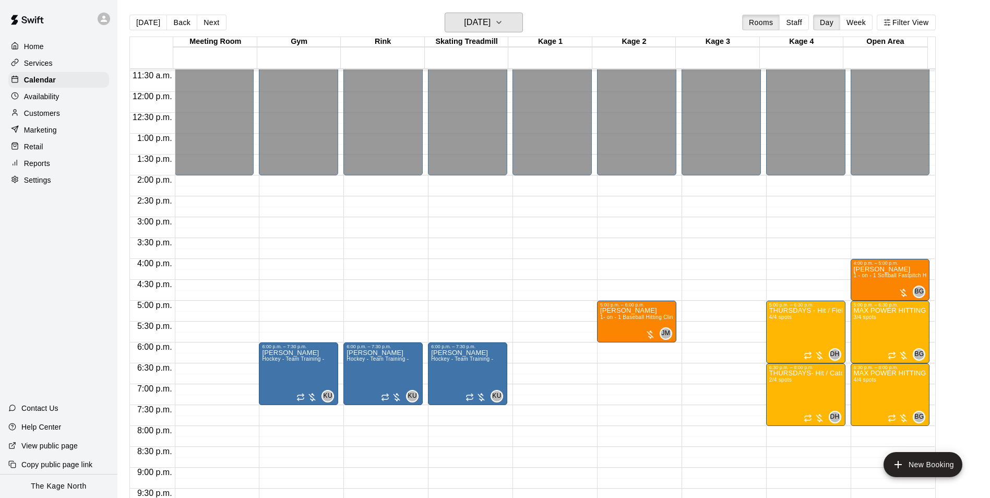
scroll to position [562, 0]
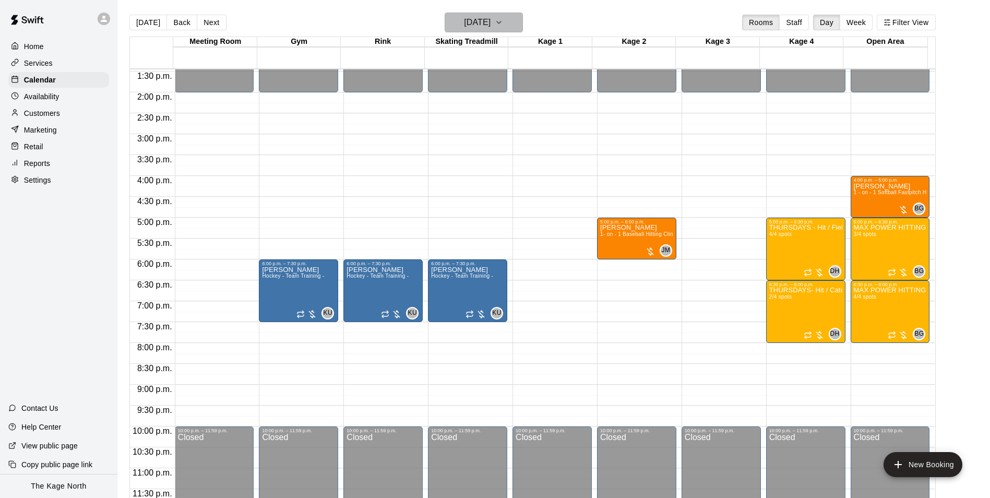
click at [490, 20] on h6 "[DATE]" at bounding box center [477, 22] width 27 height 15
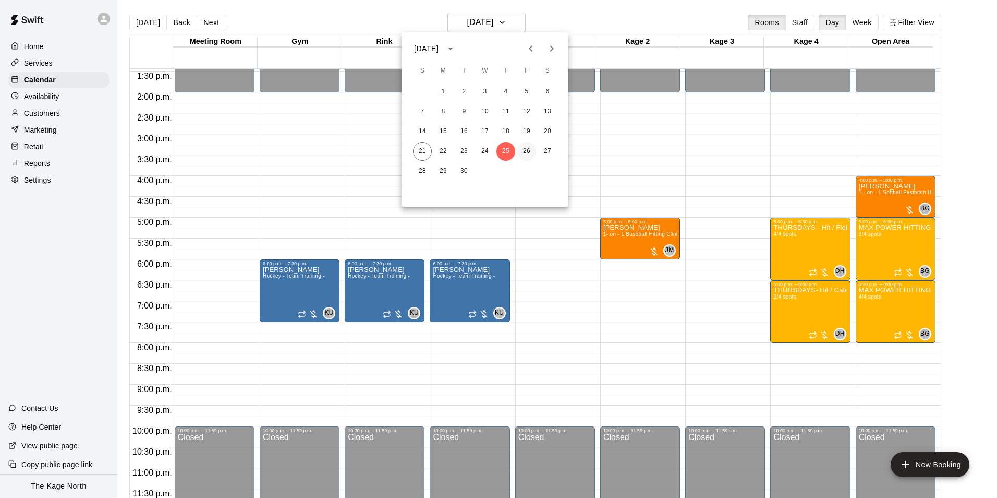
click at [531, 149] on button "26" at bounding box center [527, 151] width 19 height 19
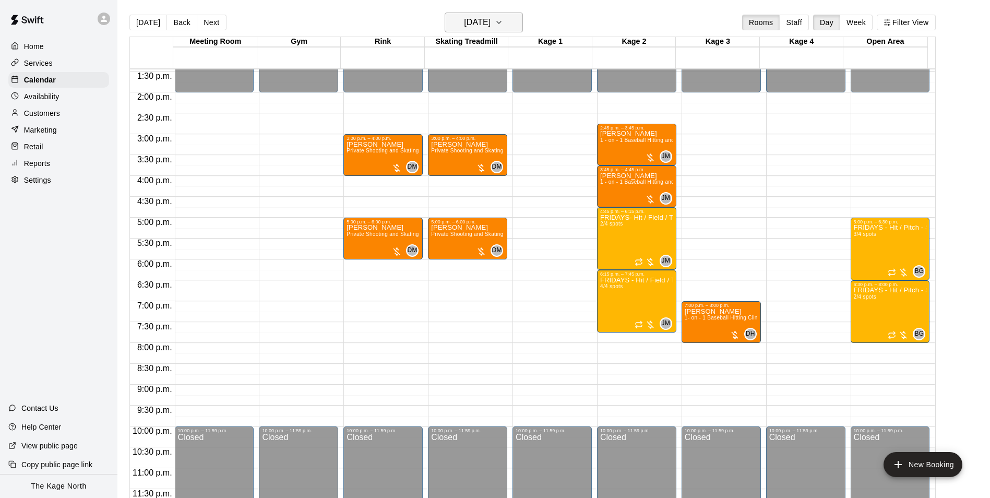
click at [490, 26] on h6 "[DATE]" at bounding box center [477, 22] width 27 height 15
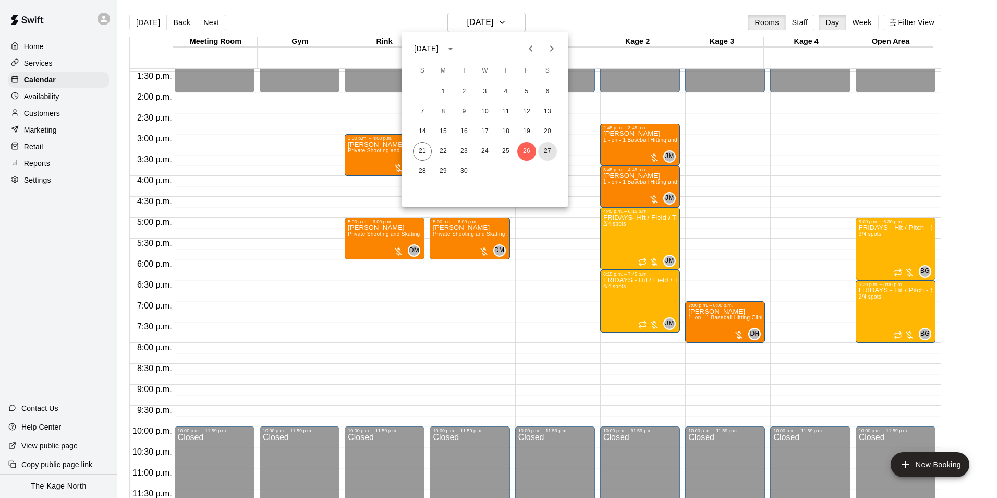
click at [544, 149] on button "27" at bounding box center [547, 151] width 19 height 19
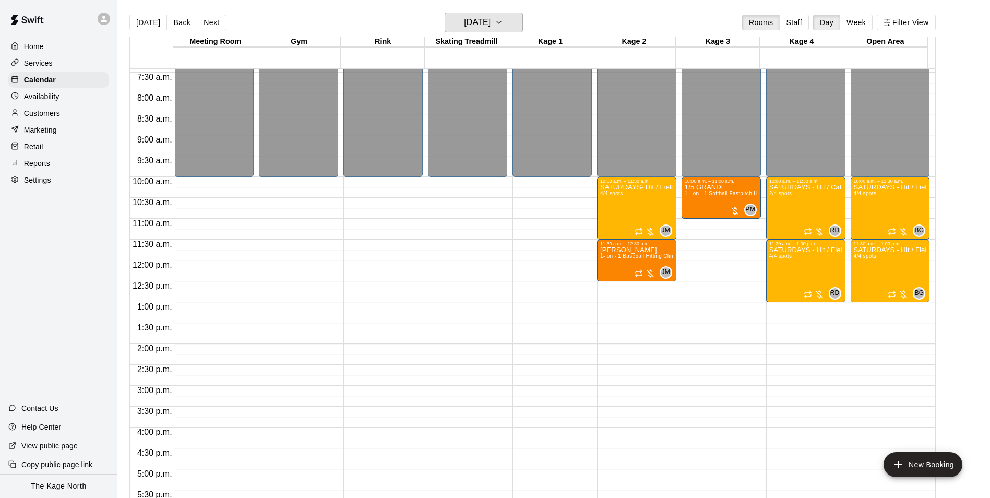
scroll to position [302, 0]
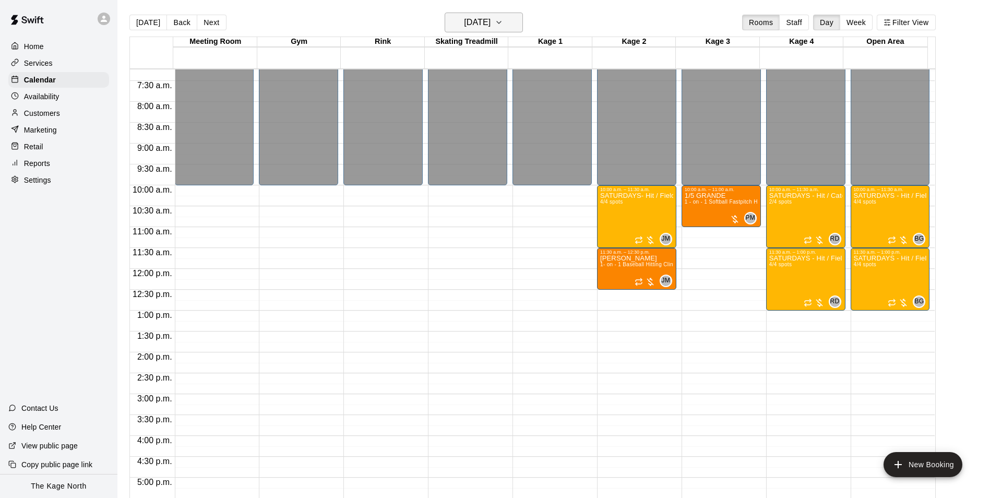
click at [490, 17] on h6 "[DATE]" at bounding box center [477, 22] width 27 height 15
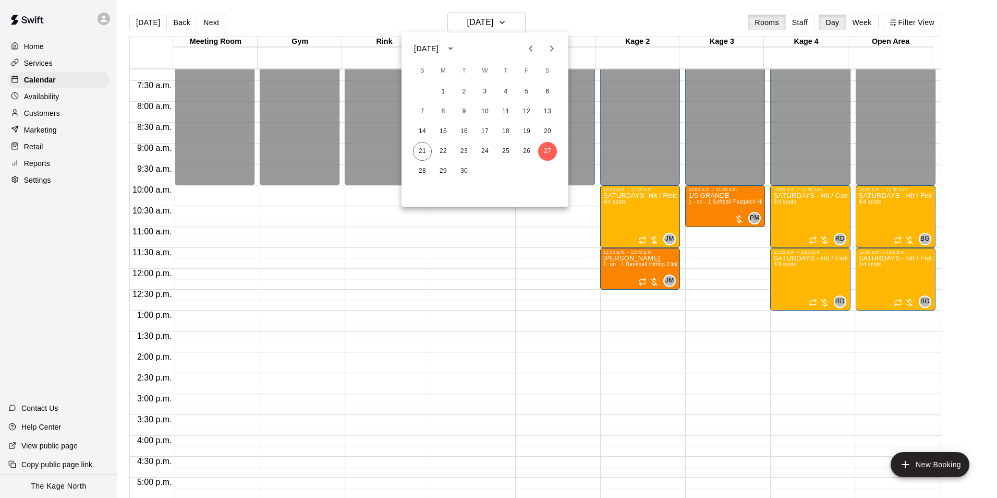
click at [289, 9] on div at bounding box center [498, 249] width 997 height 498
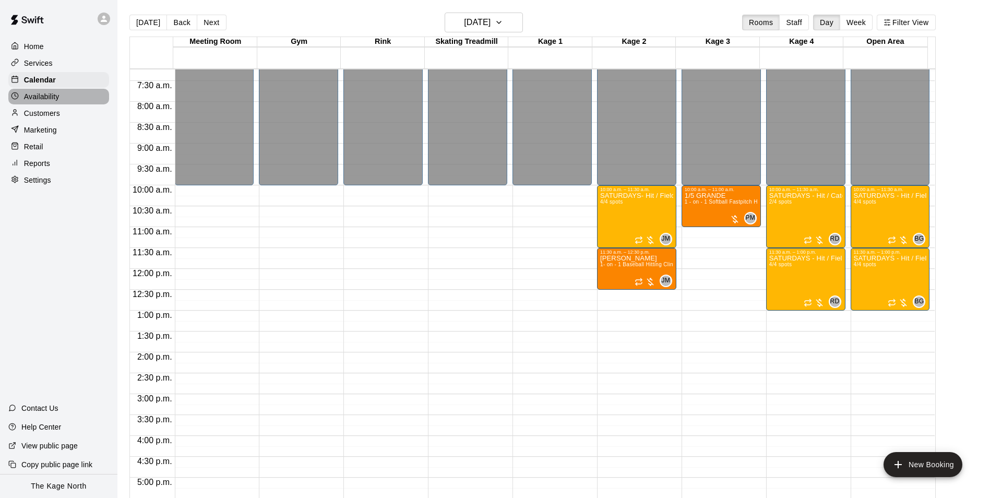
click at [29, 99] on p "Availability" at bounding box center [41, 96] width 35 height 10
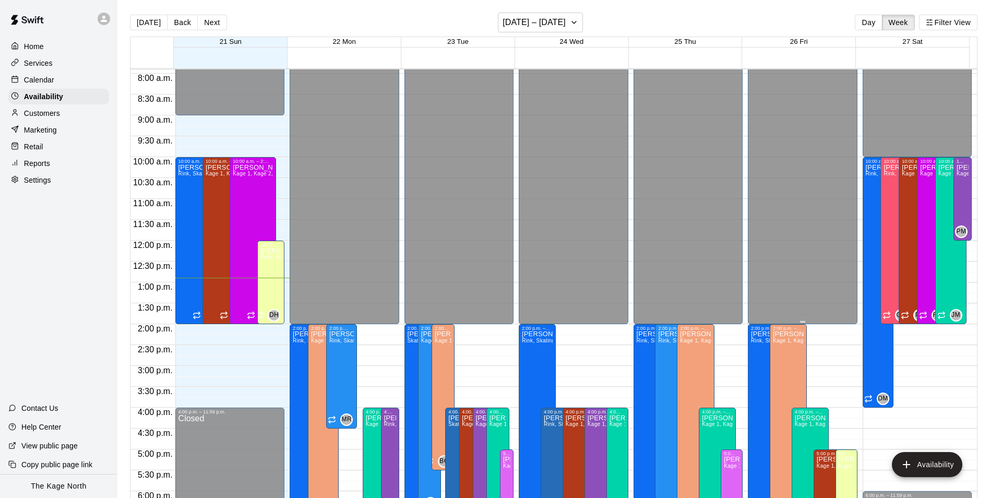
scroll to position [434, 0]
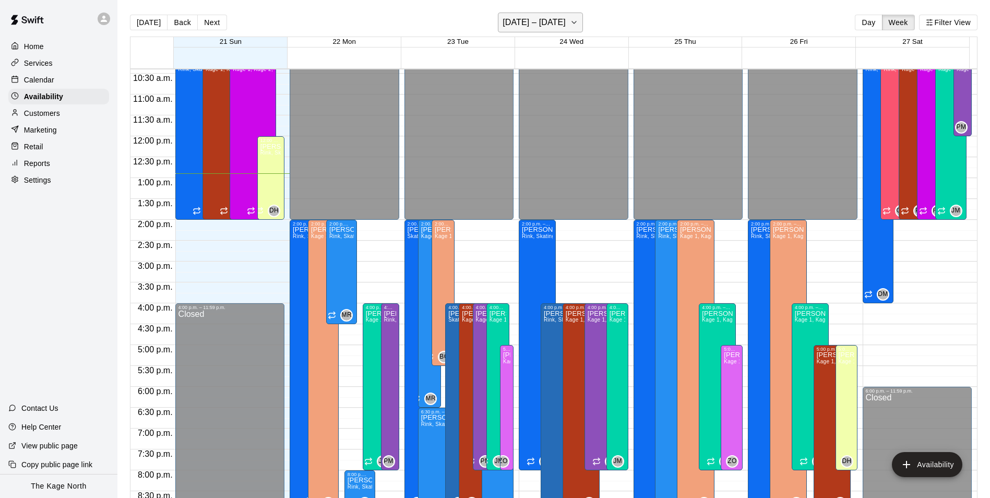
click at [560, 24] on h6 "[DATE] – [DATE]" at bounding box center [533, 22] width 63 height 15
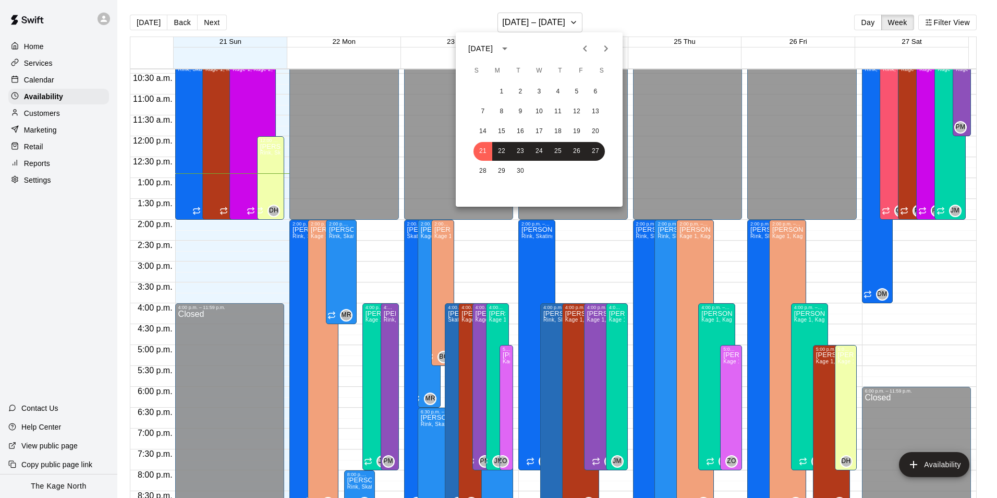
click at [692, 25] on div at bounding box center [498, 249] width 997 height 498
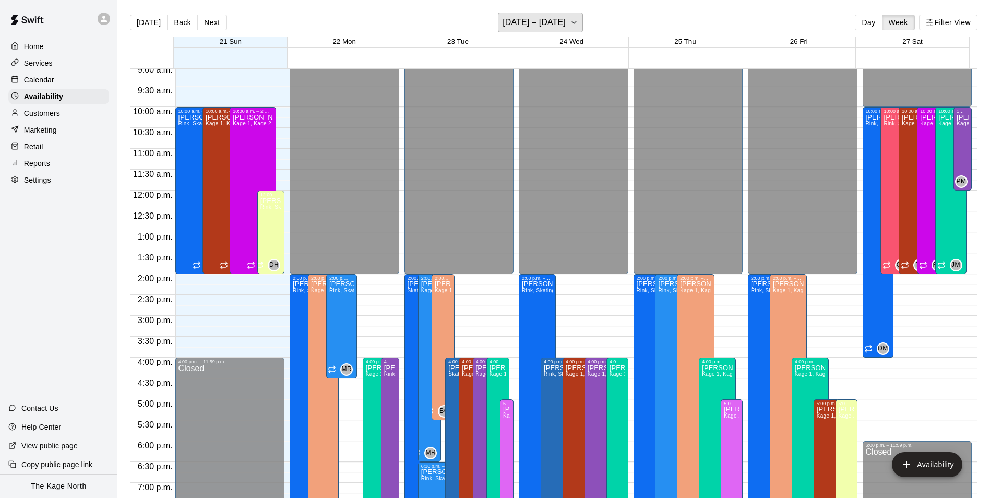
scroll to position [278, 0]
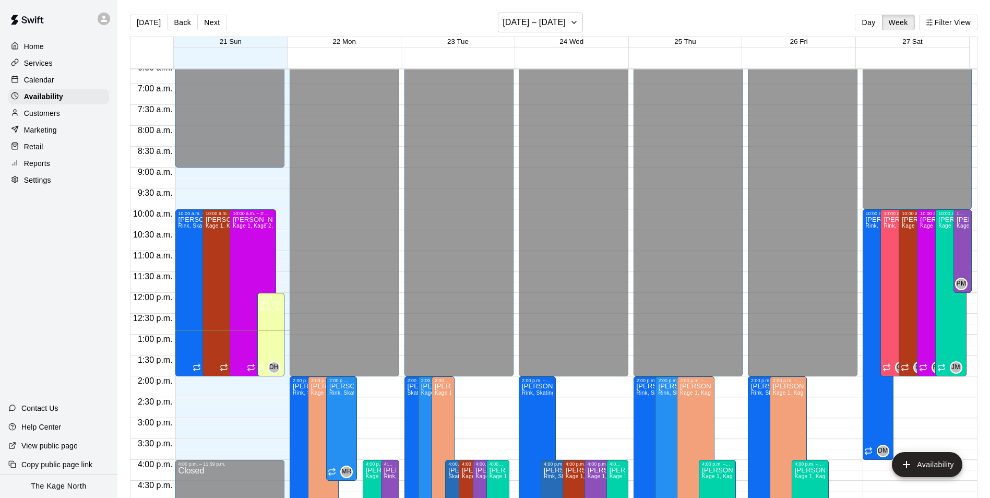
click at [51, 81] on p "Calendar" at bounding box center [39, 80] width 30 height 10
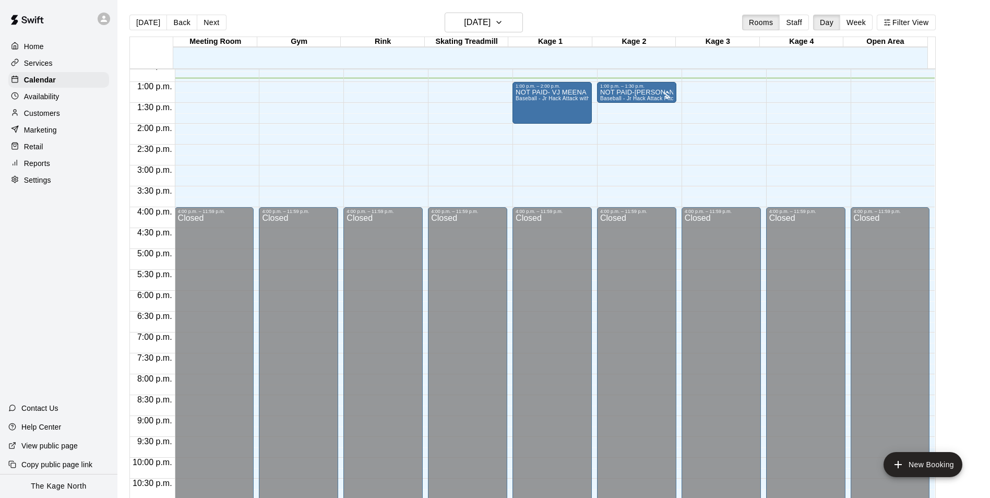
scroll to position [321, 0]
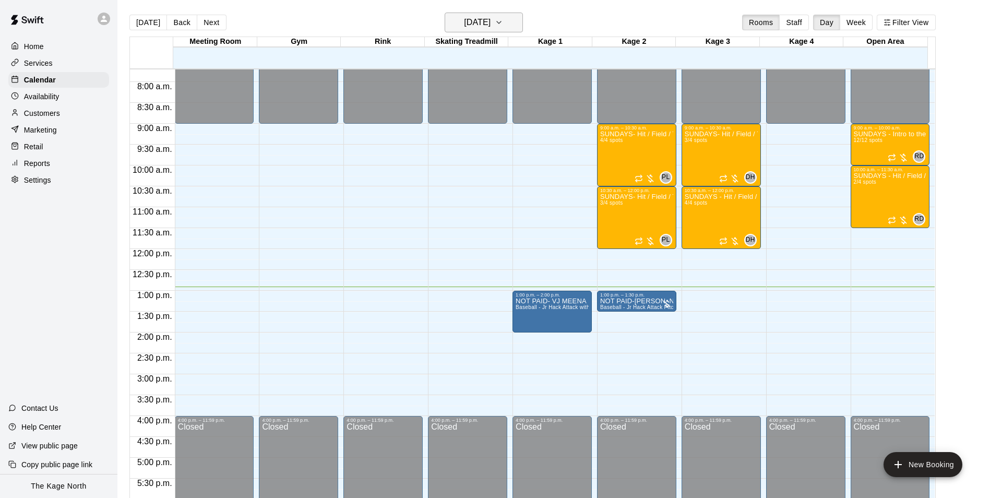
click at [490, 18] on h6 "[DATE]" at bounding box center [477, 22] width 27 height 15
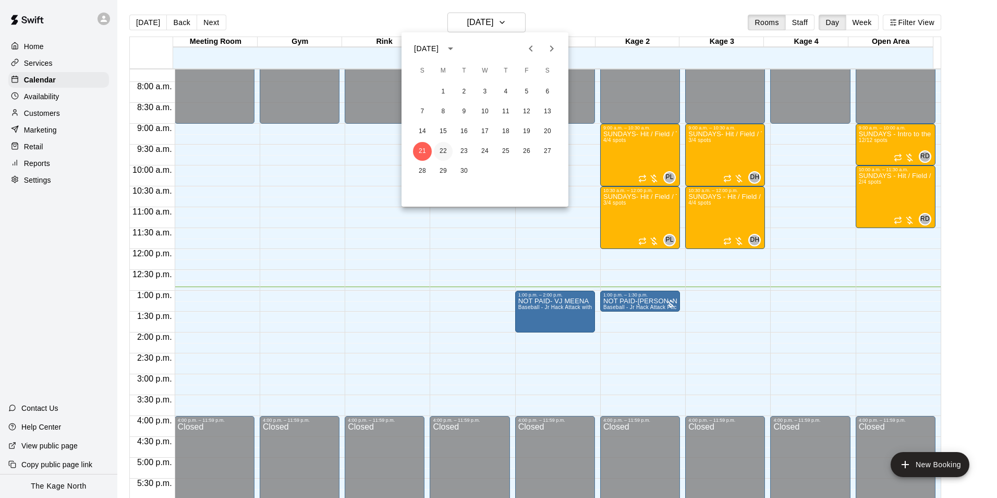
click at [436, 153] on button "22" at bounding box center [443, 151] width 19 height 19
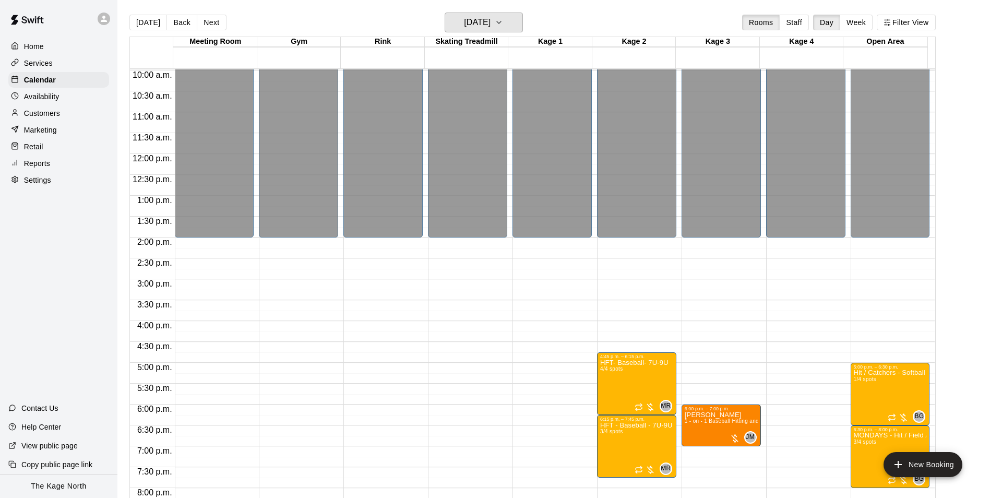
scroll to position [530, 0]
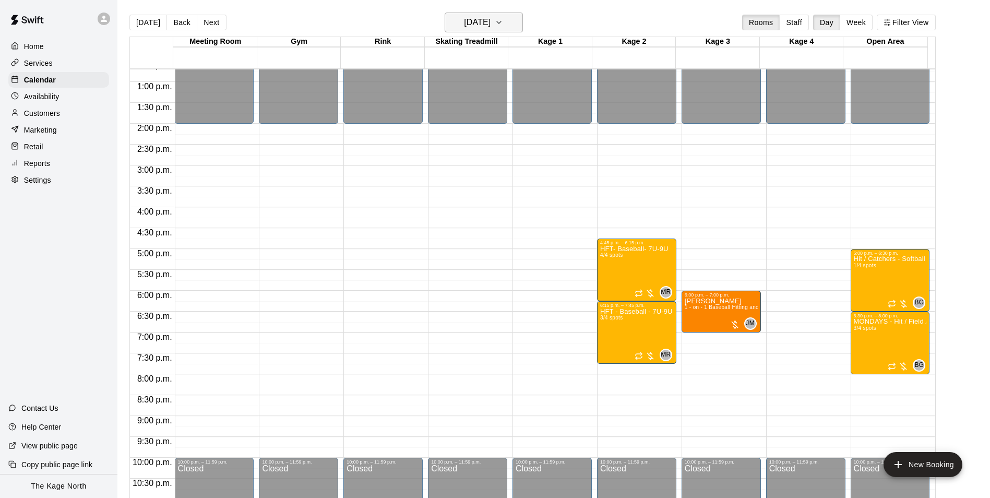
click at [490, 25] on h6 "[DATE]" at bounding box center [477, 22] width 27 height 15
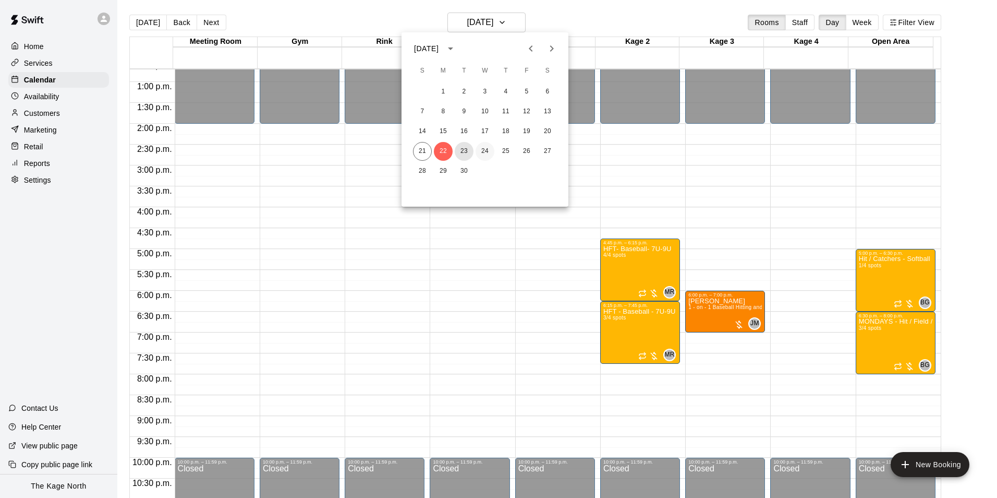
click at [458, 144] on button "23" at bounding box center [464, 151] width 19 height 19
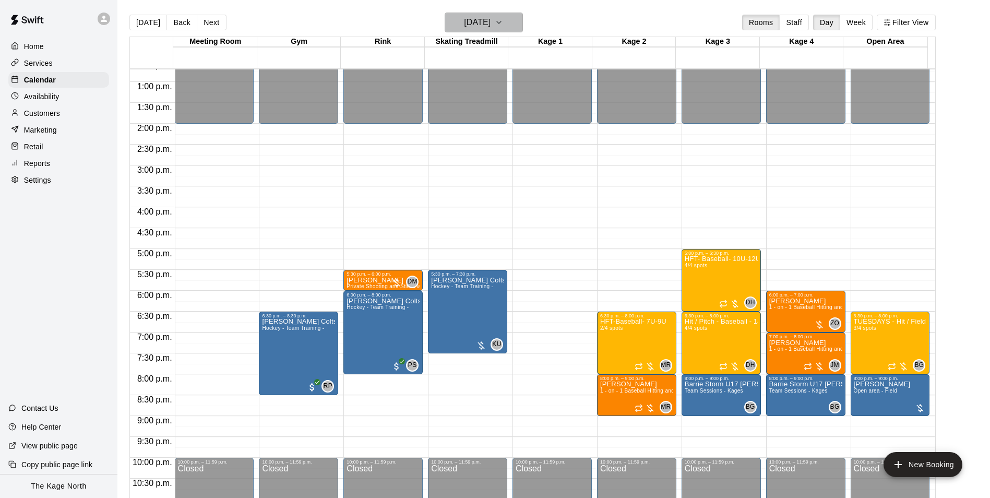
click at [490, 23] on h6 "[DATE]" at bounding box center [477, 22] width 27 height 15
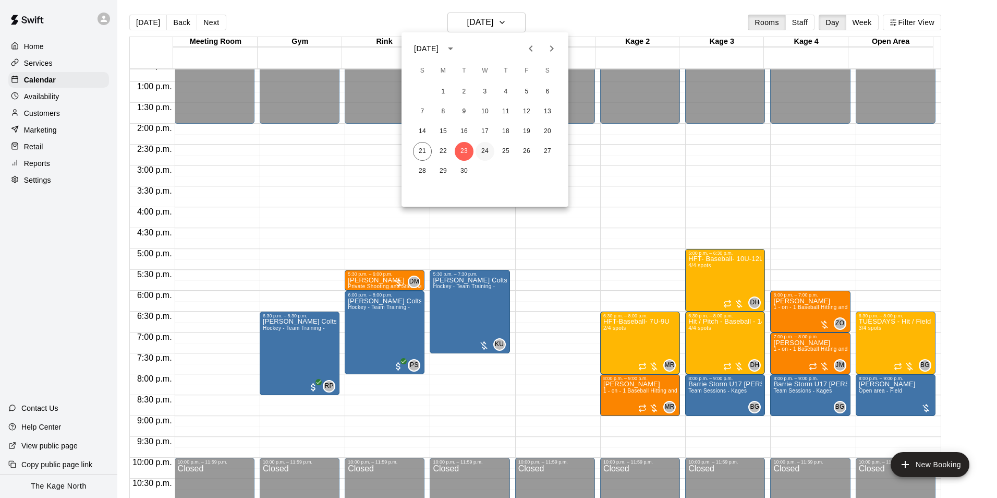
click at [481, 151] on button "24" at bounding box center [485, 151] width 19 height 19
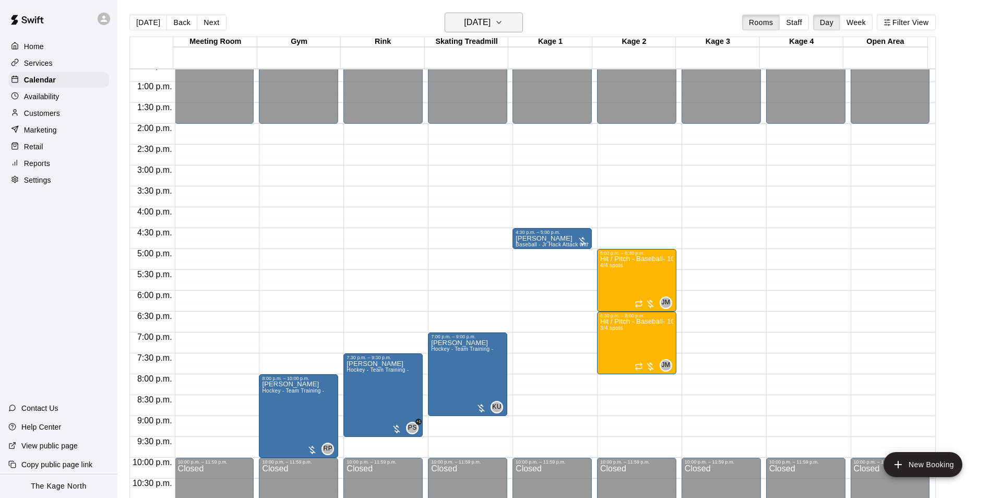
click at [490, 21] on h6 "[DATE]" at bounding box center [477, 22] width 27 height 15
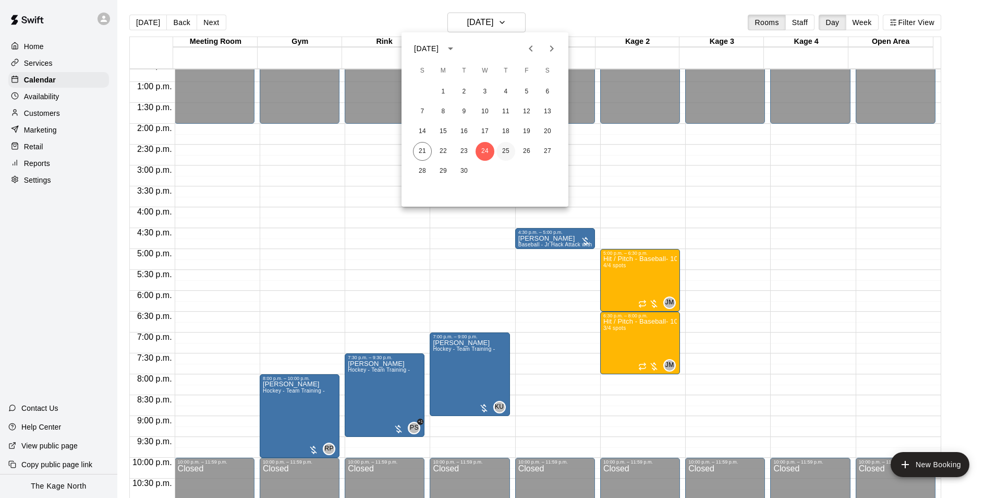
click at [504, 150] on button "25" at bounding box center [506, 151] width 19 height 19
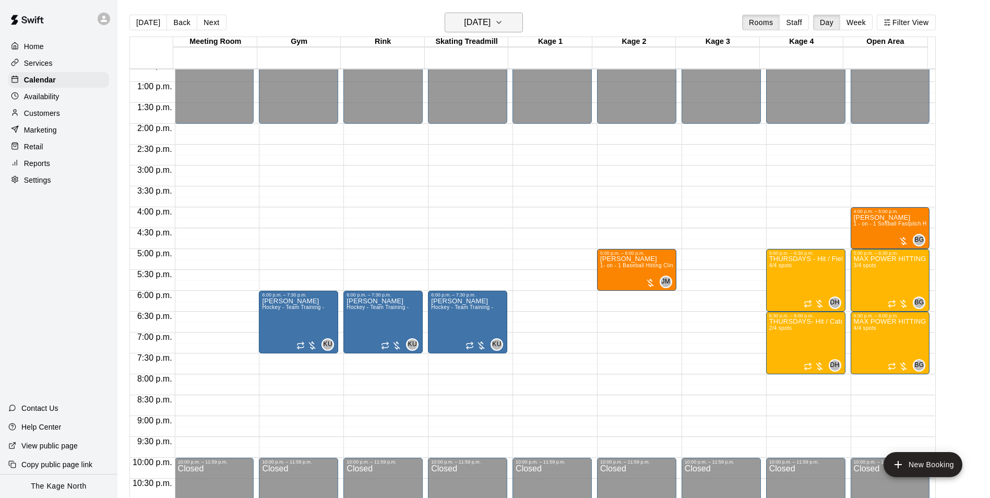
click at [495, 15] on button "[DATE]" at bounding box center [483, 23] width 78 height 20
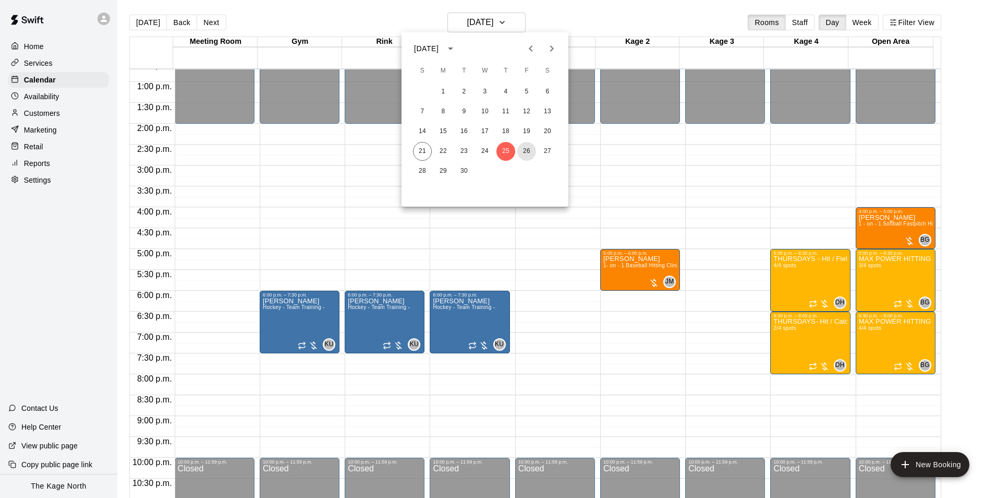
drag, startPoint x: 527, startPoint y: 150, endPoint x: 721, endPoint y: 295, distance: 241.9
click at [528, 150] on button "26" at bounding box center [527, 151] width 19 height 19
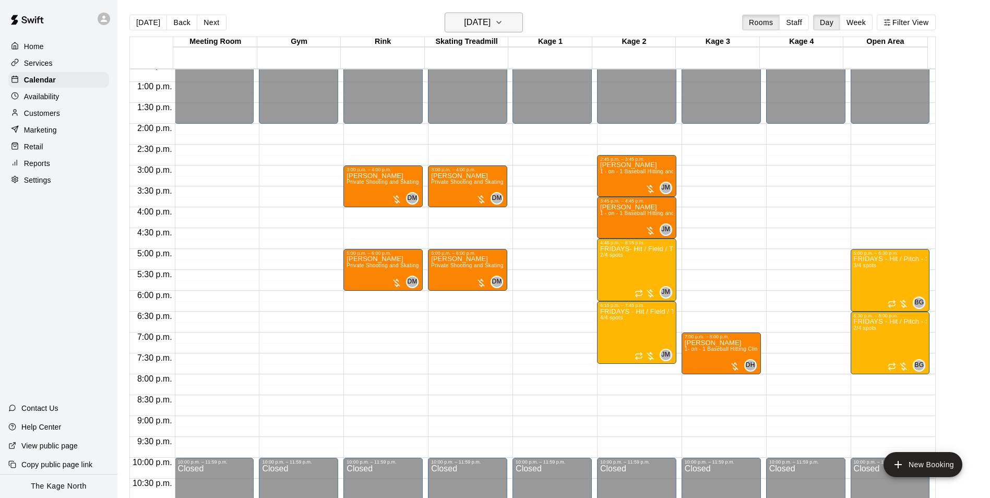
click at [482, 19] on h6 "[DATE]" at bounding box center [477, 22] width 27 height 15
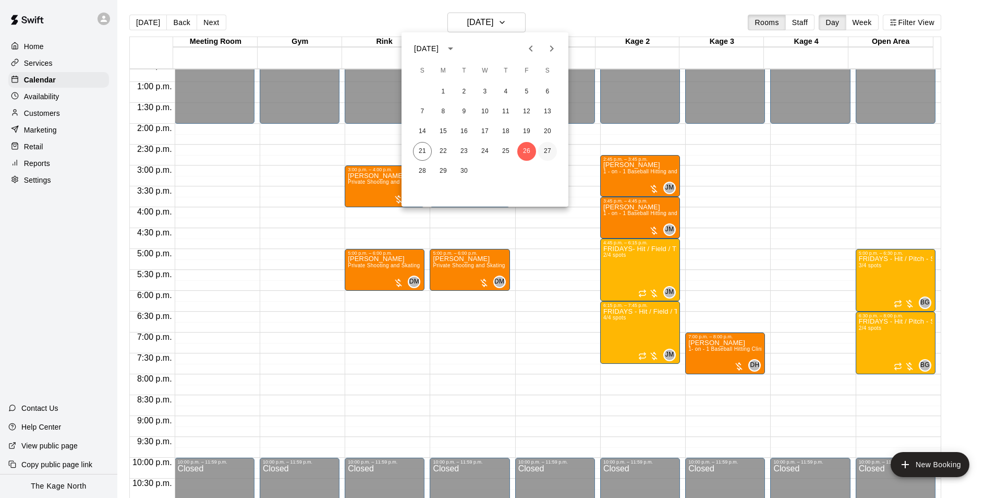
click at [541, 148] on button "27" at bounding box center [547, 151] width 19 height 19
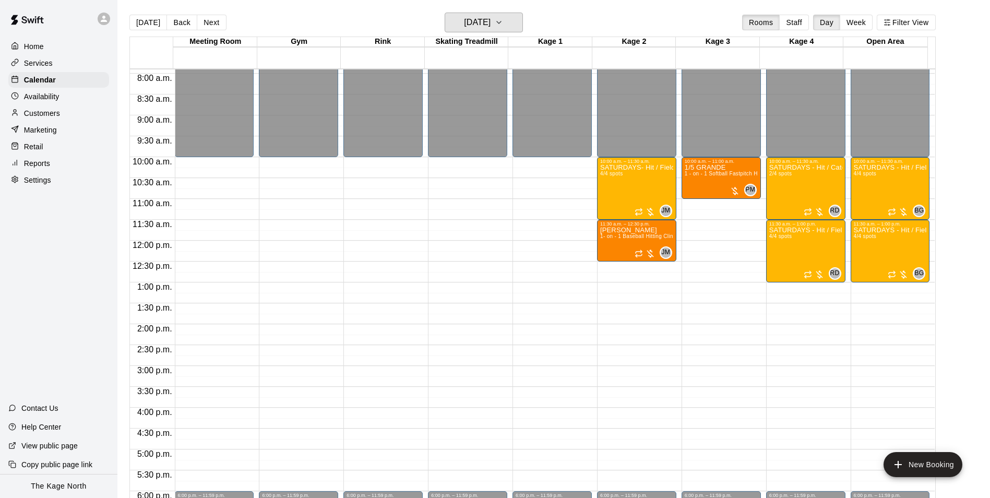
scroll to position [321, 0]
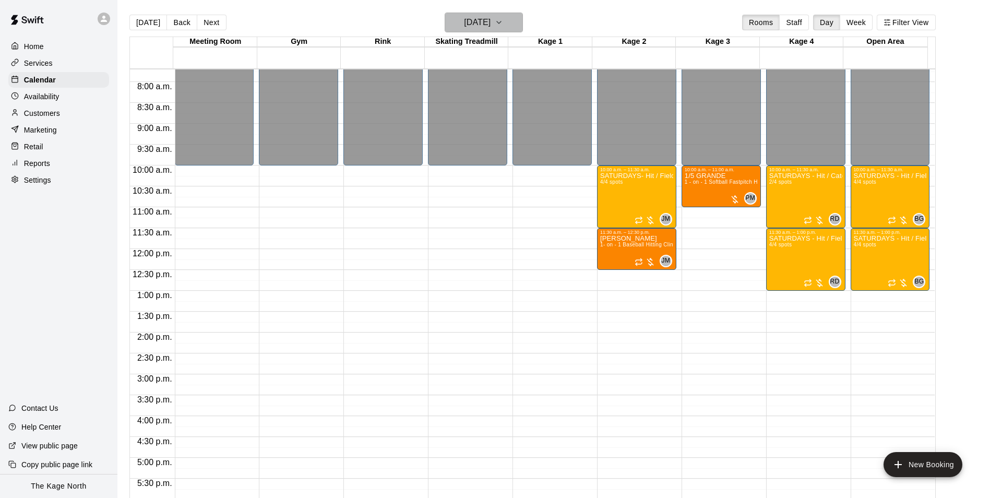
click at [489, 28] on h6 "[DATE]" at bounding box center [477, 22] width 27 height 15
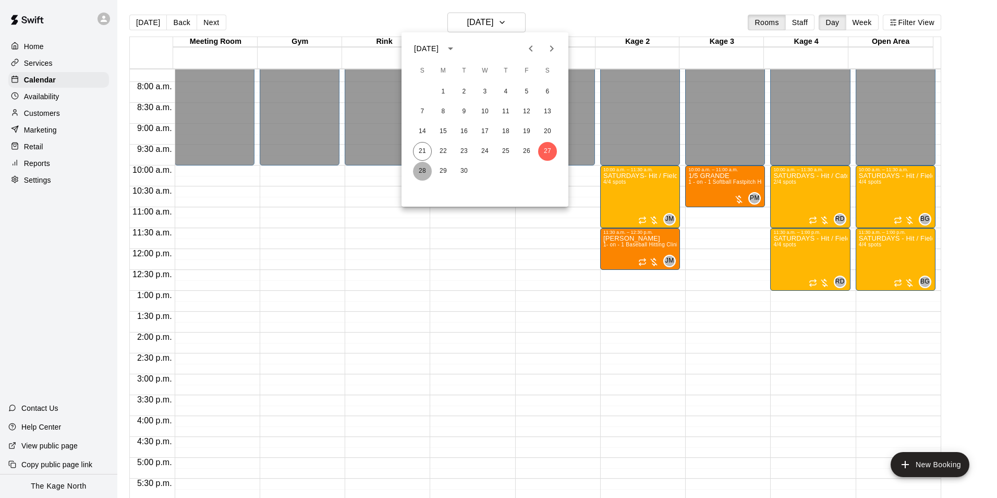
click at [420, 167] on button "28" at bounding box center [422, 171] width 19 height 19
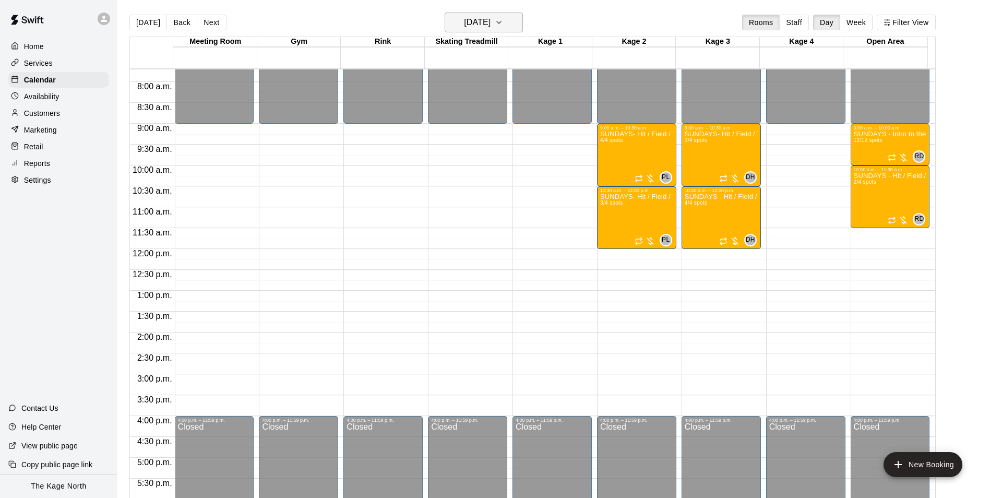
click at [486, 16] on h6 "[DATE]" at bounding box center [477, 22] width 27 height 15
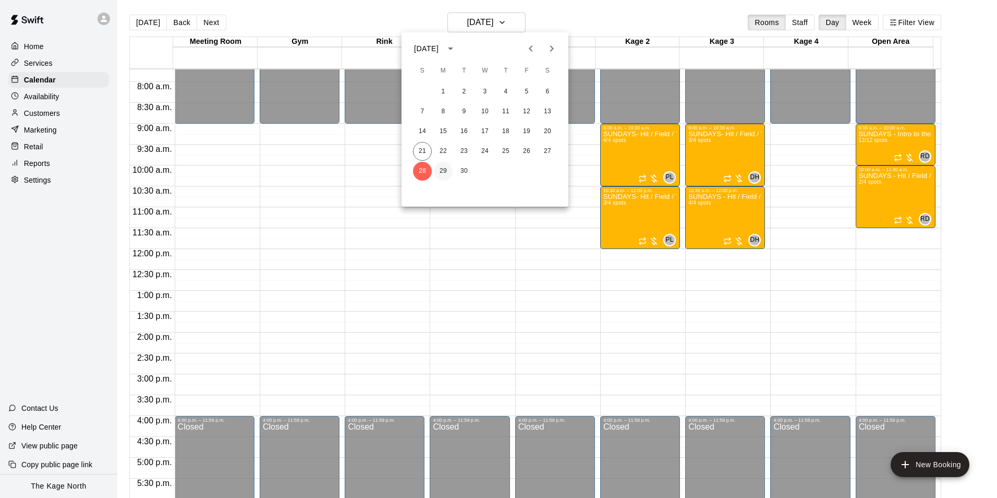
click at [441, 170] on button "29" at bounding box center [443, 171] width 19 height 19
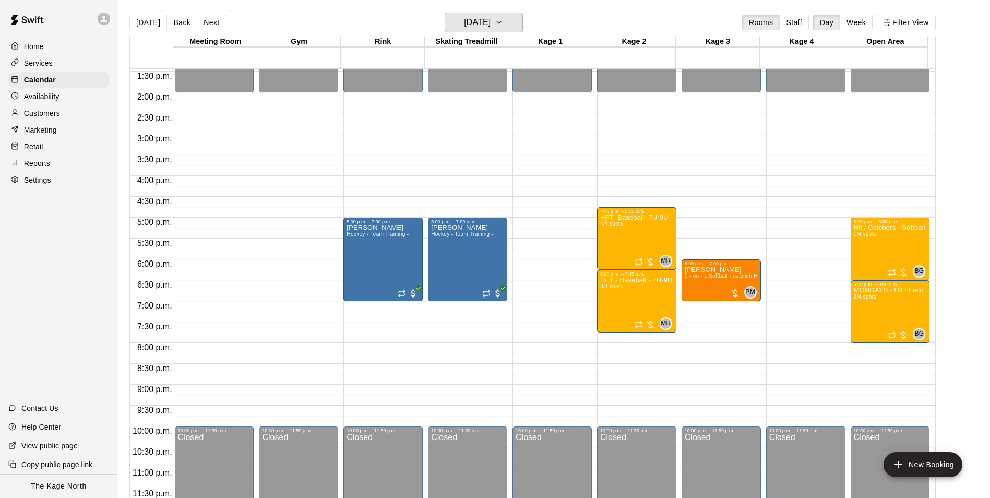
scroll to position [562, 0]
click at [490, 21] on h6 "[DATE]" at bounding box center [477, 22] width 27 height 15
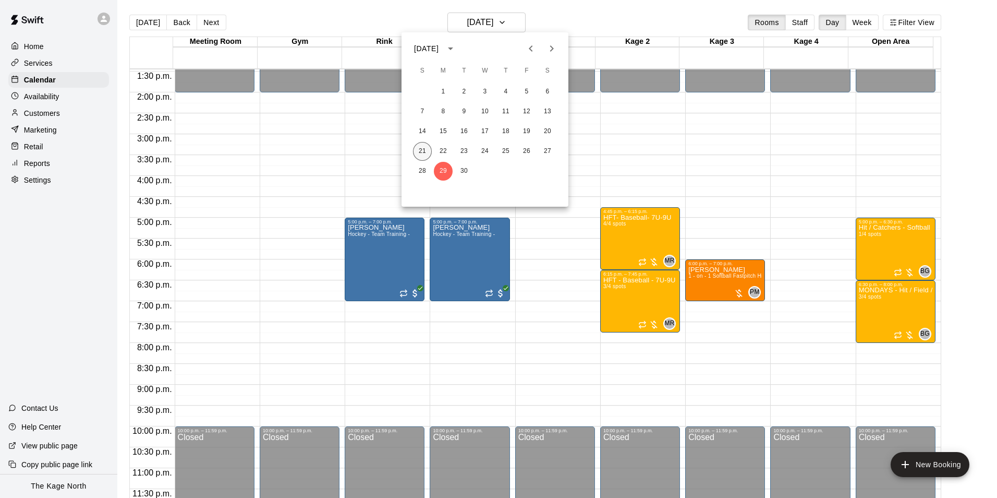
click at [424, 149] on button "21" at bounding box center [422, 151] width 19 height 19
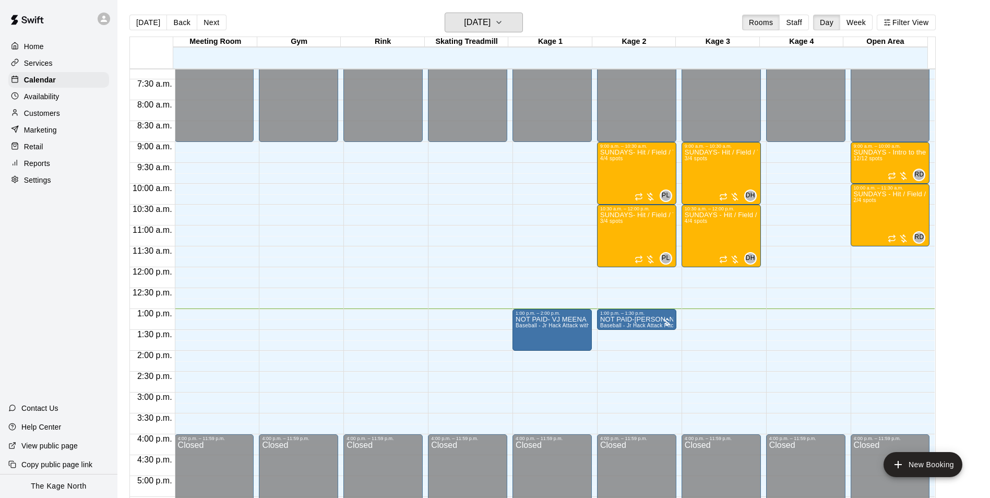
scroll to position [302, 0]
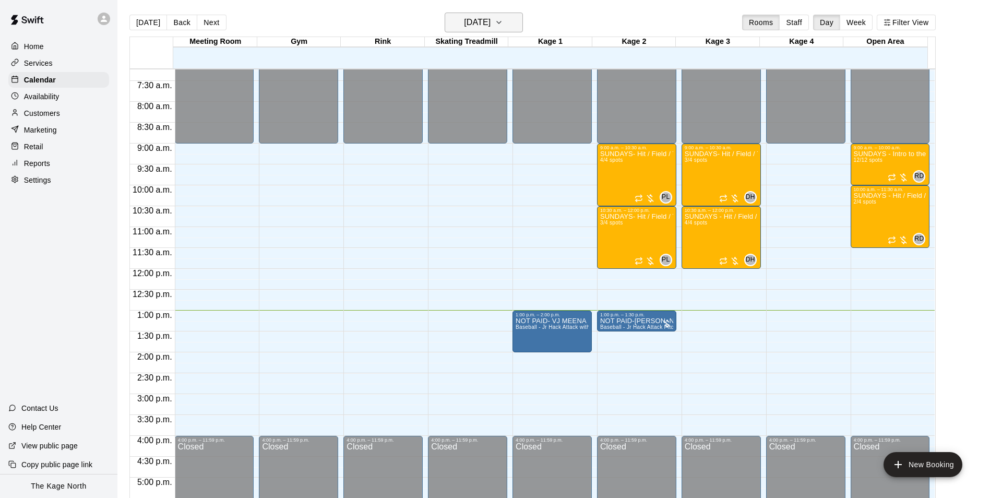
click at [510, 29] on button "[DATE]" at bounding box center [483, 23] width 78 height 20
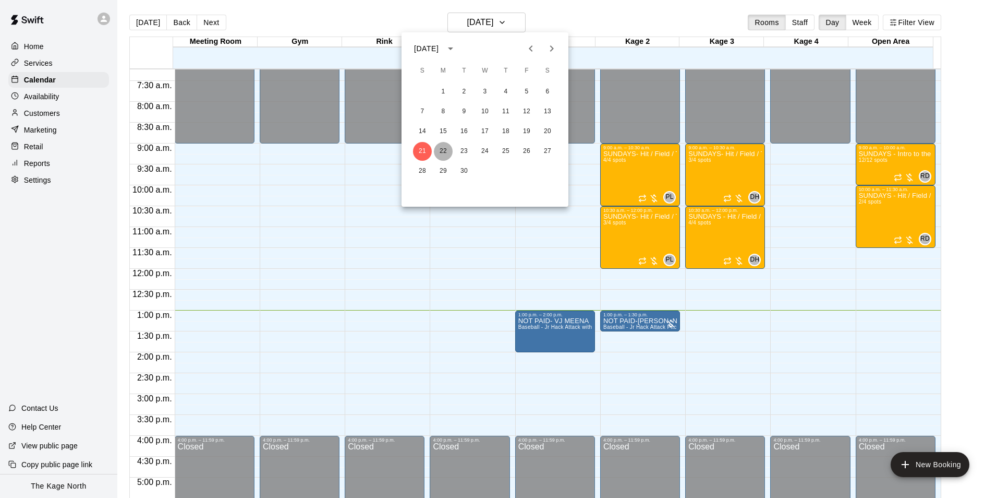
click at [449, 150] on button "22" at bounding box center [443, 151] width 19 height 19
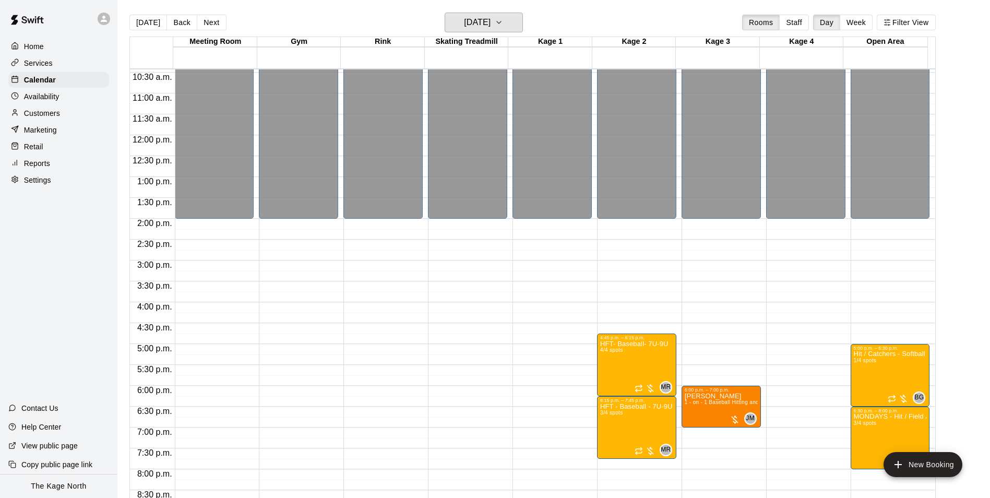
scroll to position [562, 0]
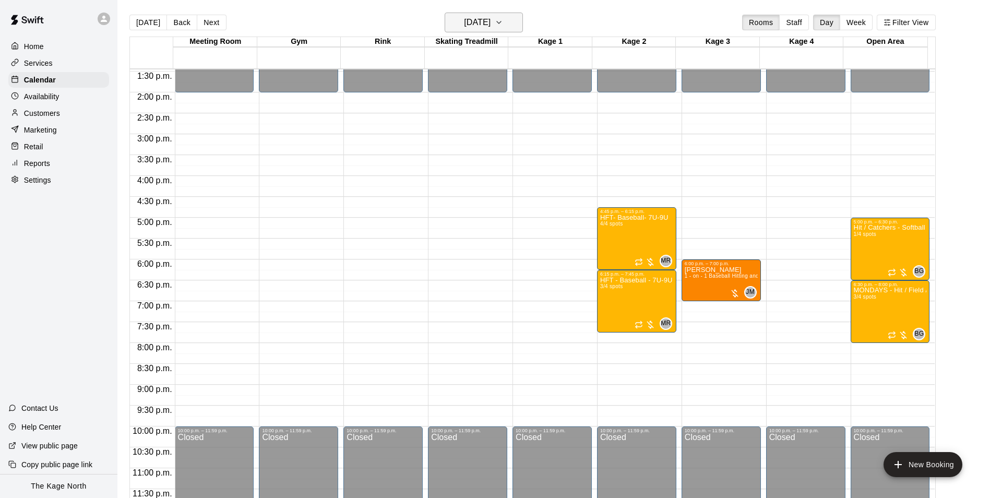
click at [466, 22] on h6 "[DATE]" at bounding box center [477, 22] width 27 height 15
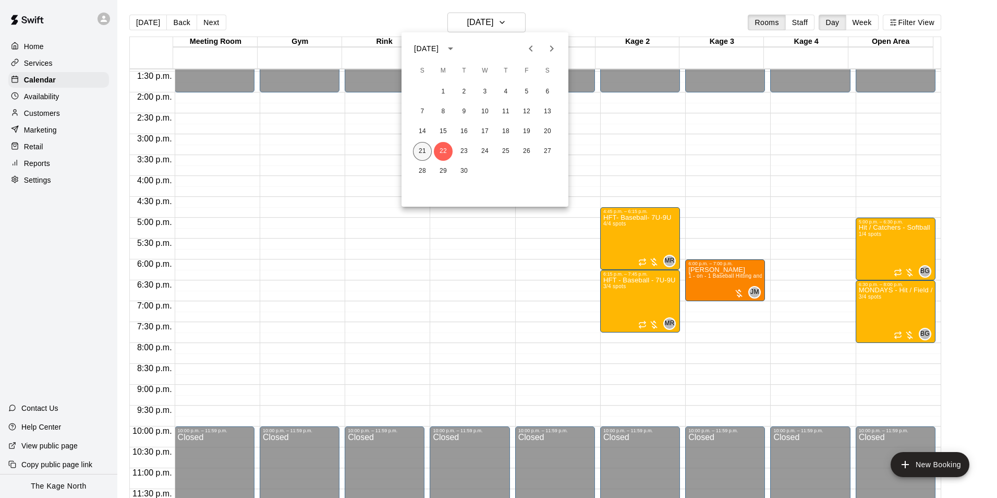
click at [426, 147] on button "21" at bounding box center [422, 151] width 19 height 19
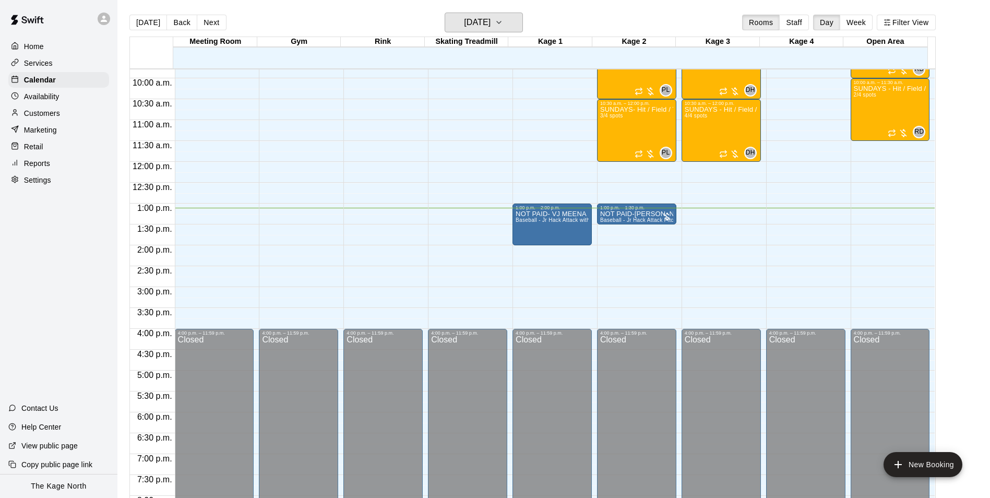
scroll to position [406, 0]
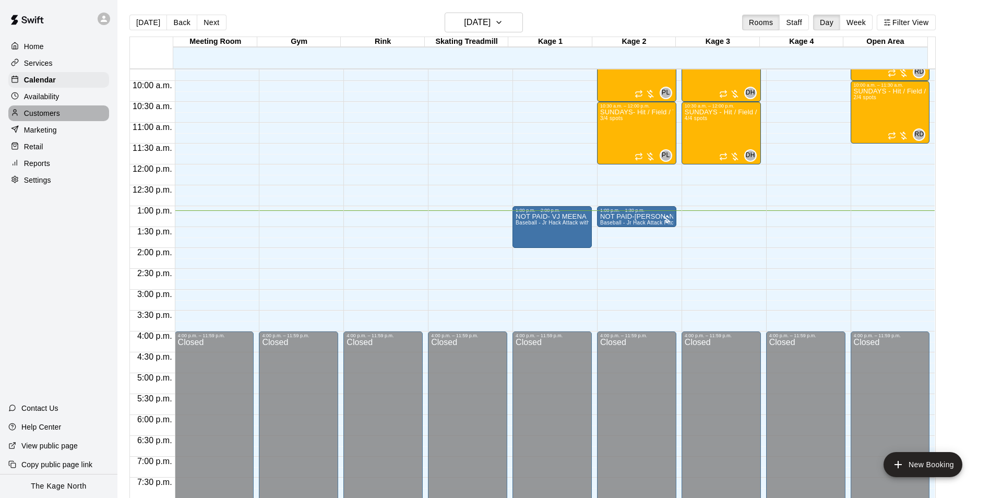
click at [58, 114] on p "Customers" at bounding box center [42, 113] width 36 height 10
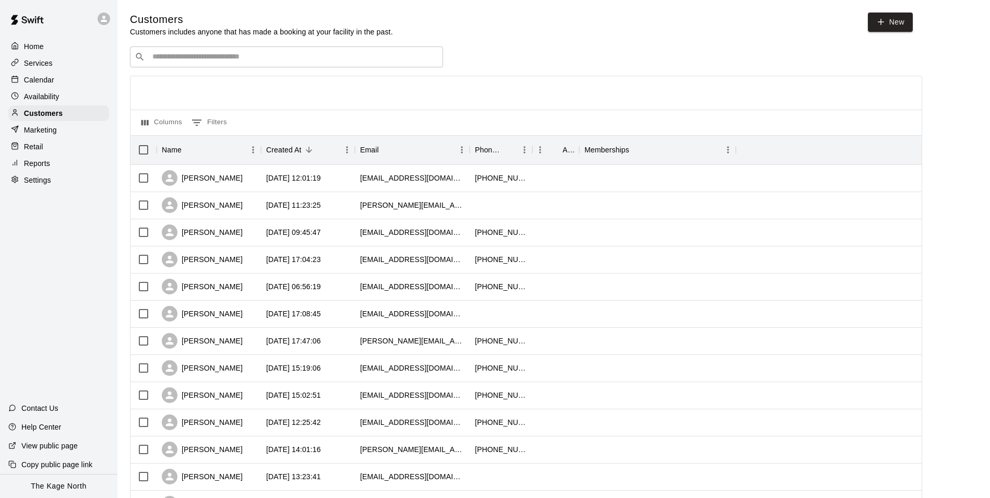
click at [51, 62] on p "Services" at bounding box center [38, 63] width 29 height 10
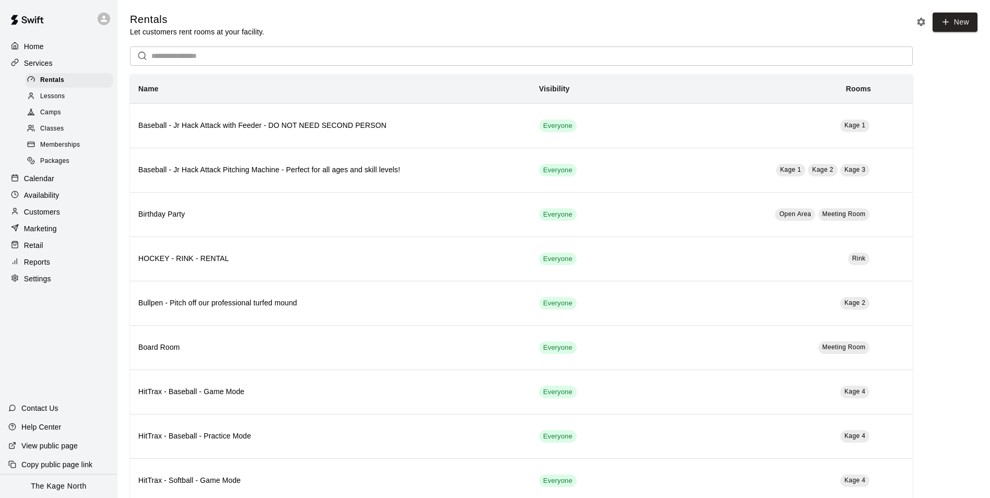
click at [55, 109] on div "Camps" at bounding box center [69, 112] width 88 height 15
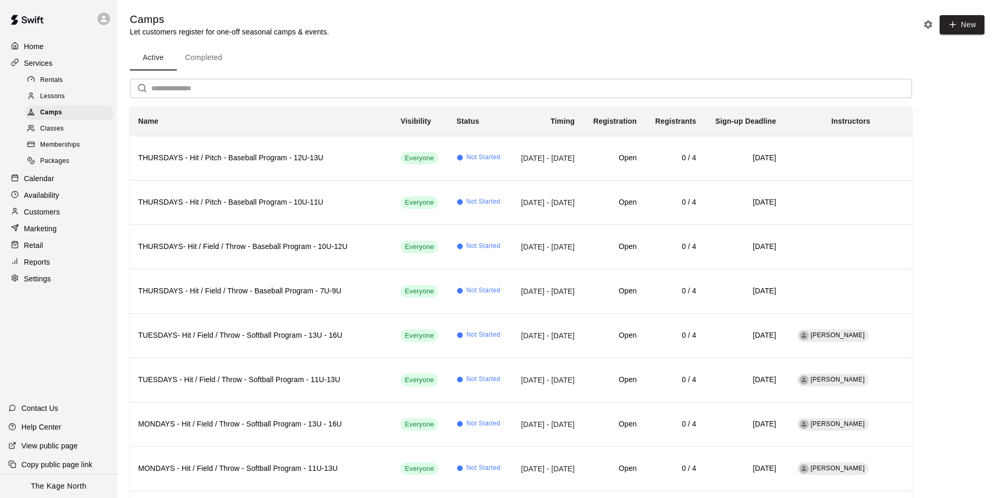
click at [47, 59] on p "Services" at bounding box center [38, 63] width 29 height 10
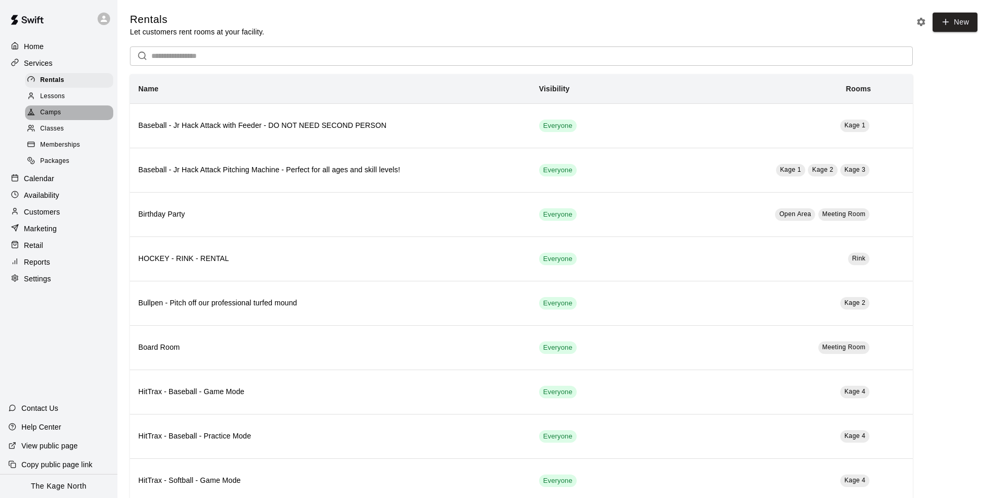
click at [64, 111] on div "Camps" at bounding box center [69, 112] width 88 height 15
click at [45, 64] on p "Services" at bounding box center [38, 63] width 29 height 10
click at [59, 115] on span "Camps" at bounding box center [50, 112] width 21 height 10
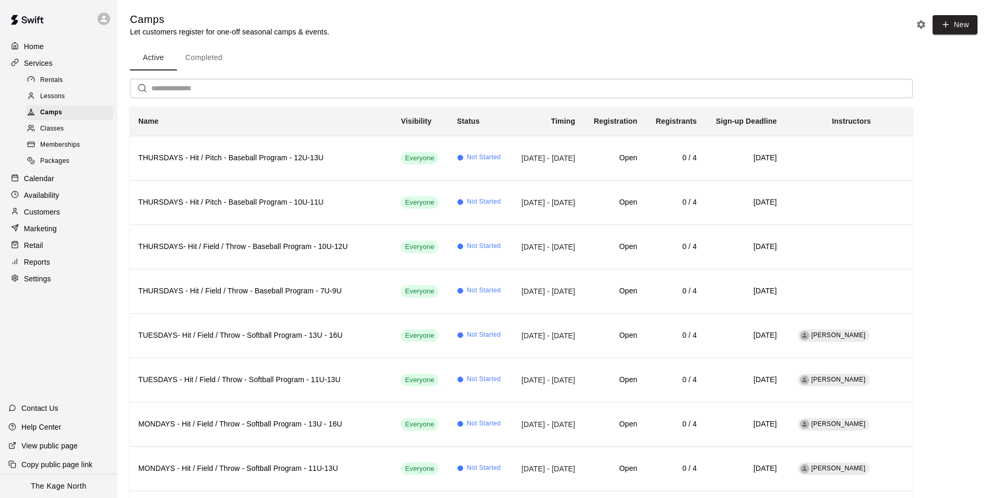
click at [61, 129] on span "Classes" at bounding box center [51, 129] width 23 height 10
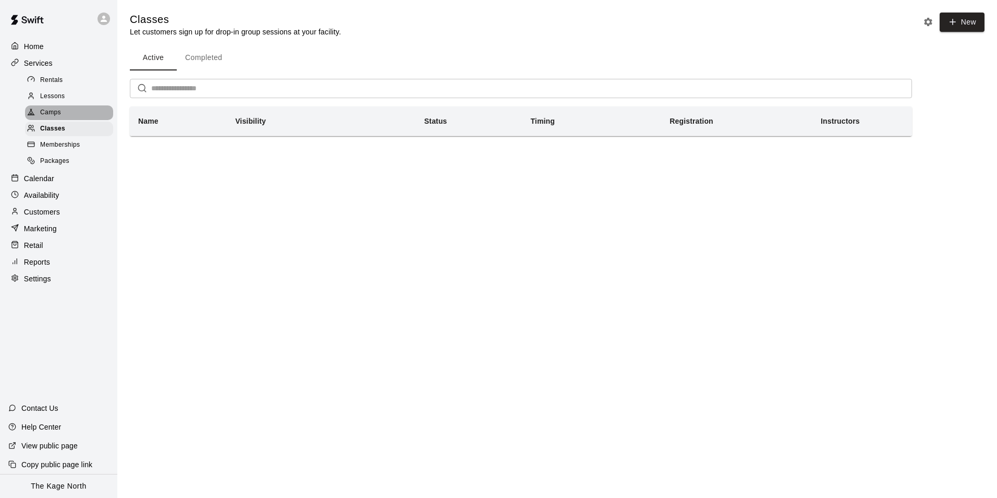
click at [59, 115] on span "Camps" at bounding box center [50, 112] width 21 height 10
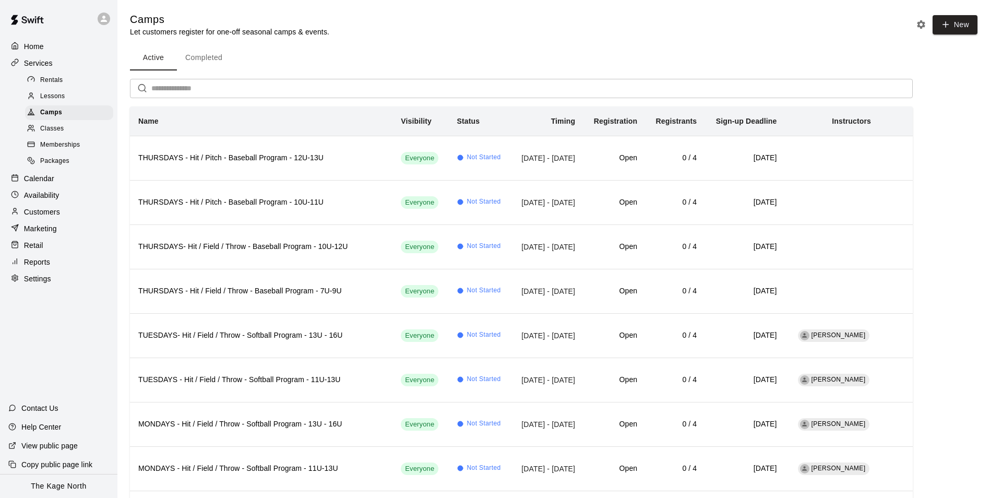
click at [42, 51] on p "Home" at bounding box center [34, 46] width 20 height 10
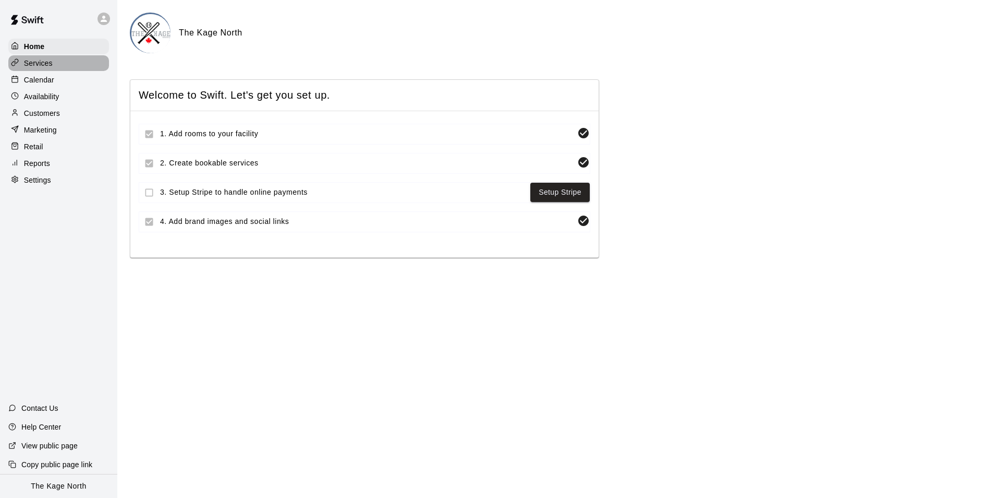
click at [44, 69] on div "Services" at bounding box center [58, 63] width 101 height 16
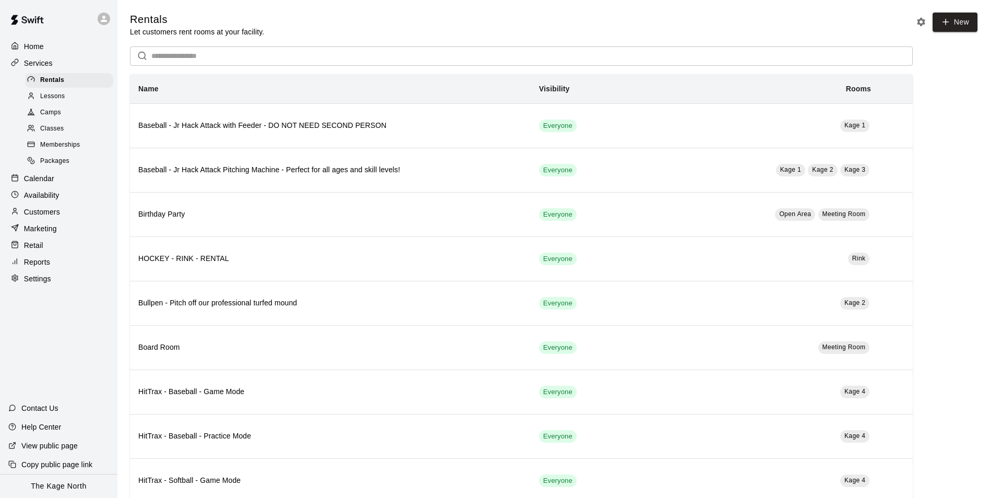
click at [39, 48] on p "Home" at bounding box center [34, 46] width 20 height 10
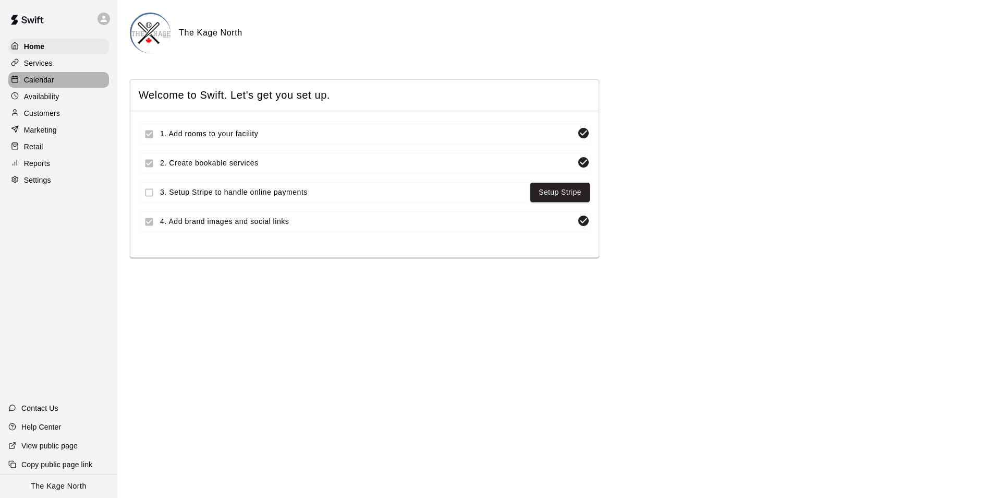
click at [37, 79] on p "Calendar" at bounding box center [39, 80] width 30 height 10
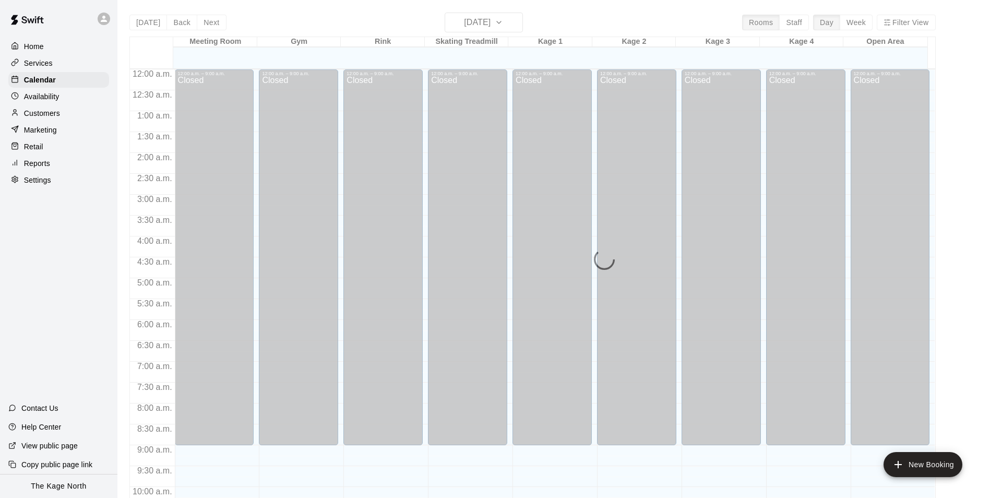
scroll to position [530, 0]
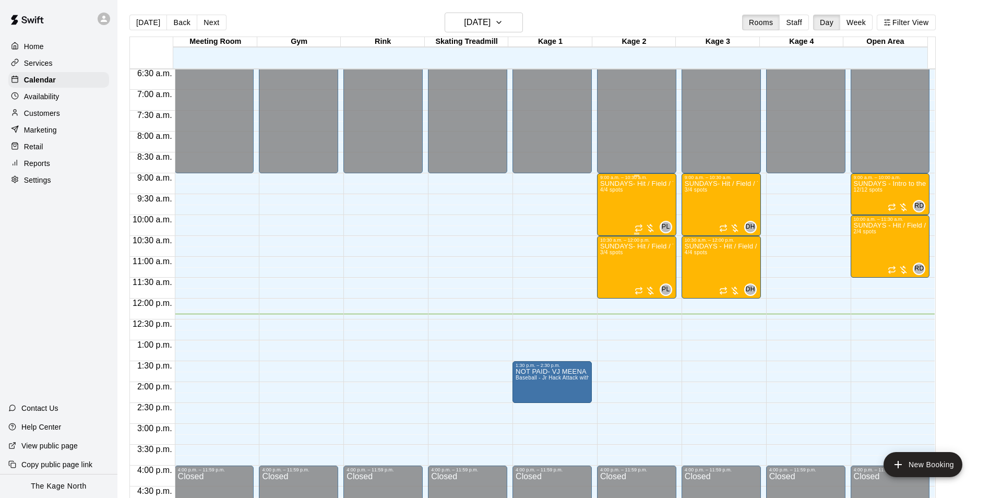
scroll to position [376, 0]
